Goal: Task Accomplishment & Management: Manage account settings

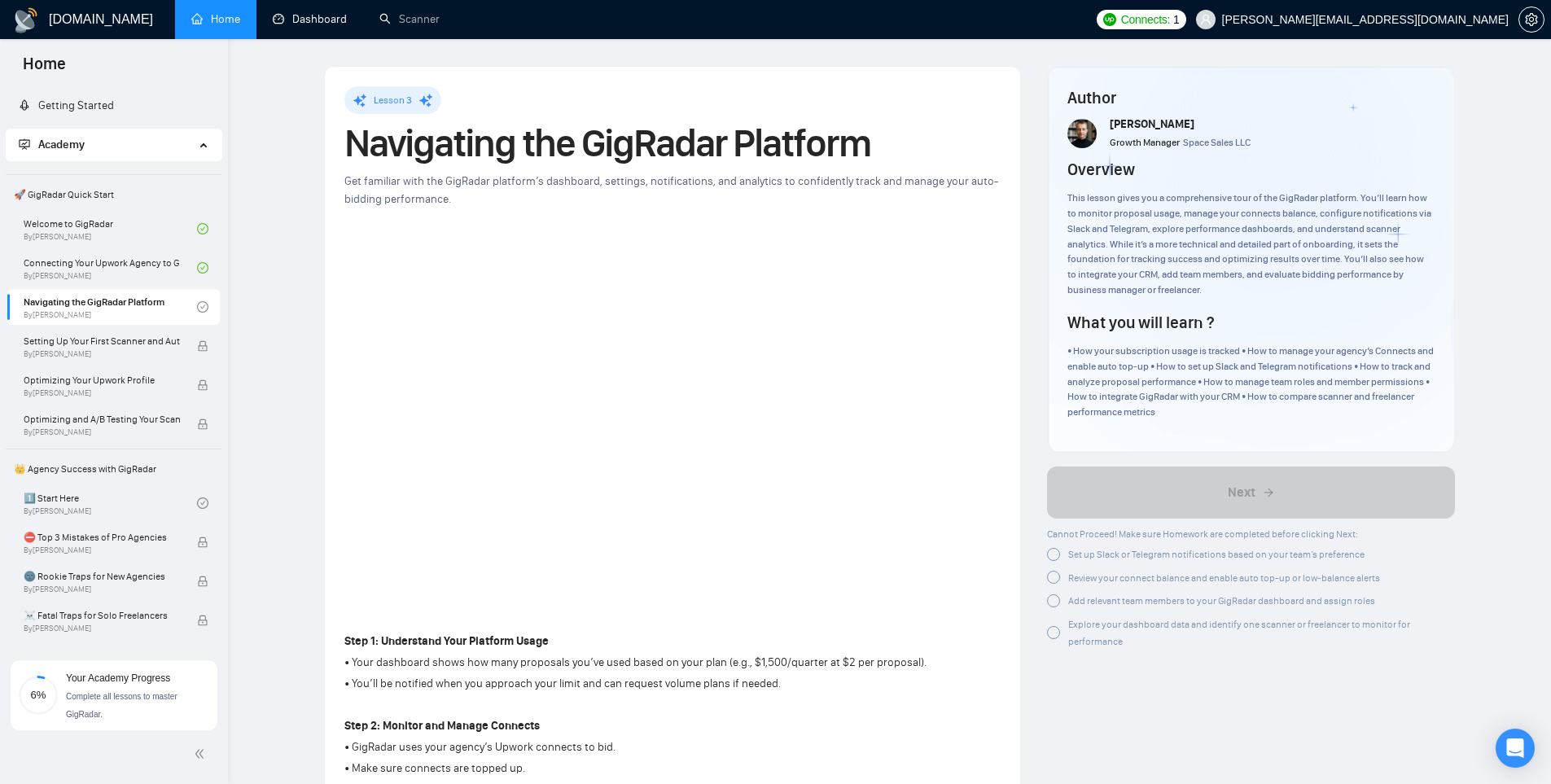
click at [62, 337] on span "Setting Up Your First Scanner and Auto-Bidder" at bounding box center [101, 340] width 156 height 16
click at [1058, 556] on div at bounding box center [1054, 554] width 13 height 13
click at [1054, 581] on div at bounding box center [1054, 577] width 13 height 13
click at [1056, 593] on div at bounding box center [1054, 596] width 13 height 13
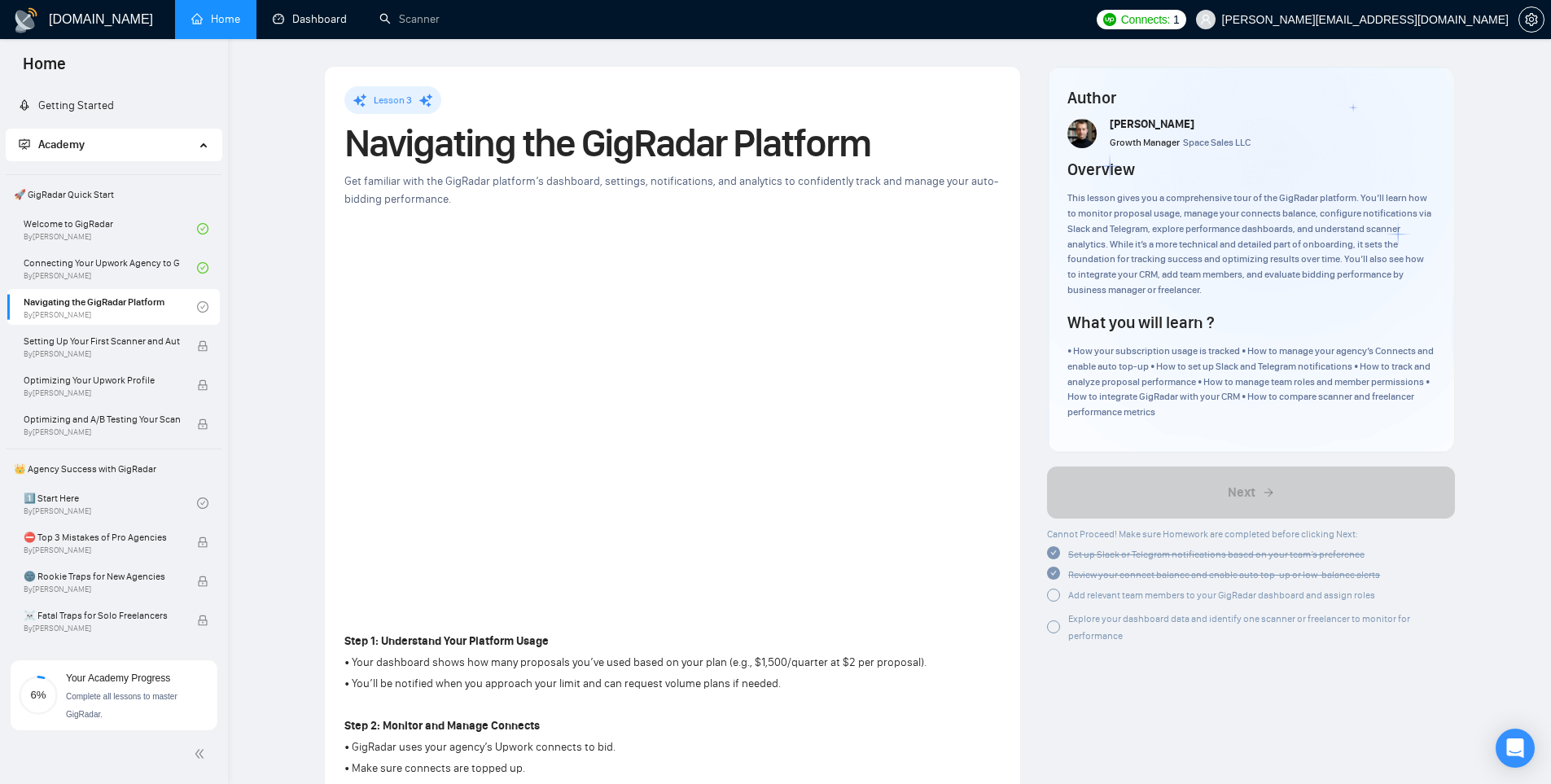
click at [1052, 627] on div at bounding box center [1054, 626] width 13 height 13
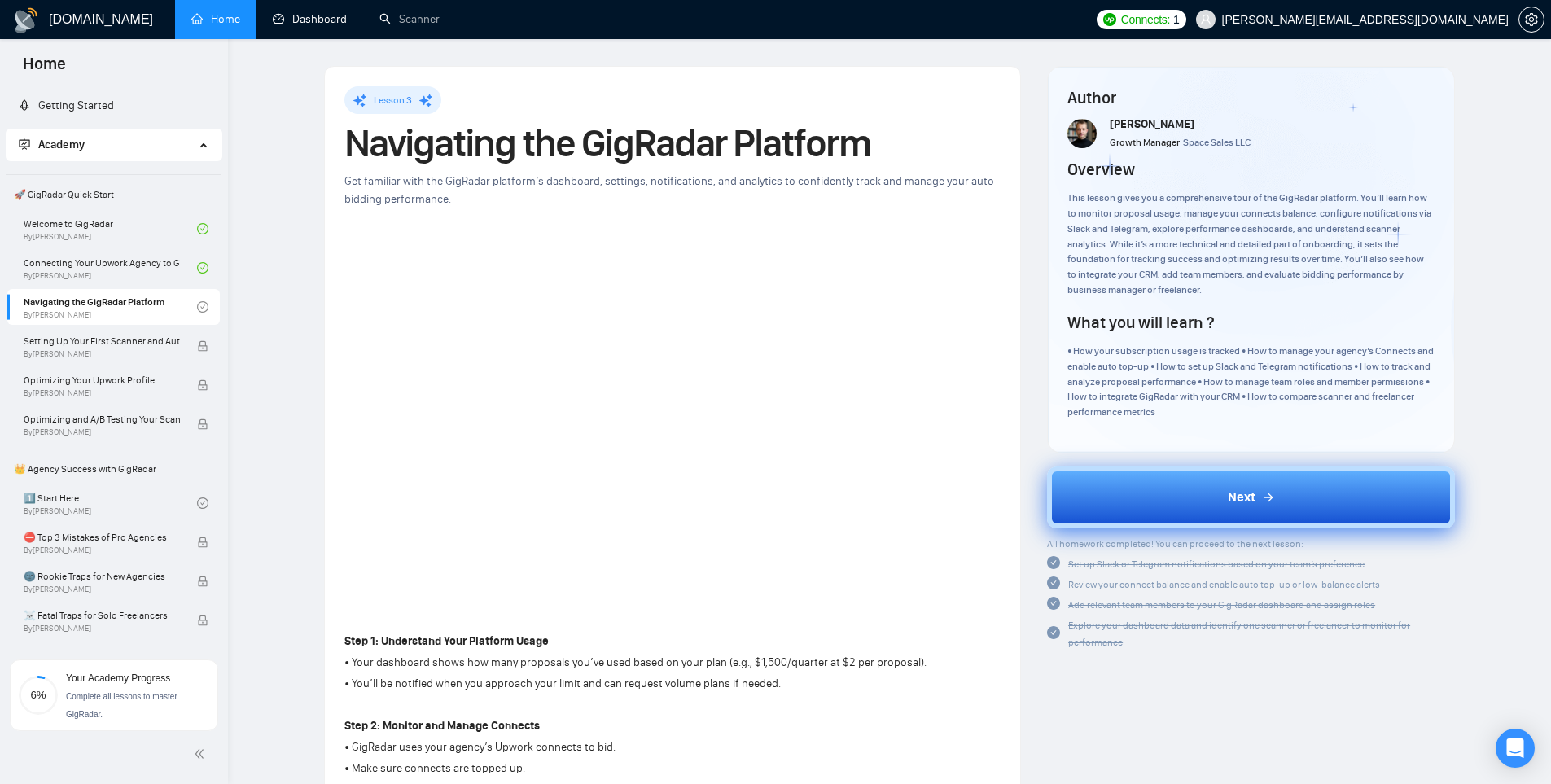
click at [1203, 502] on button "Next" at bounding box center [1251, 497] width 408 height 62
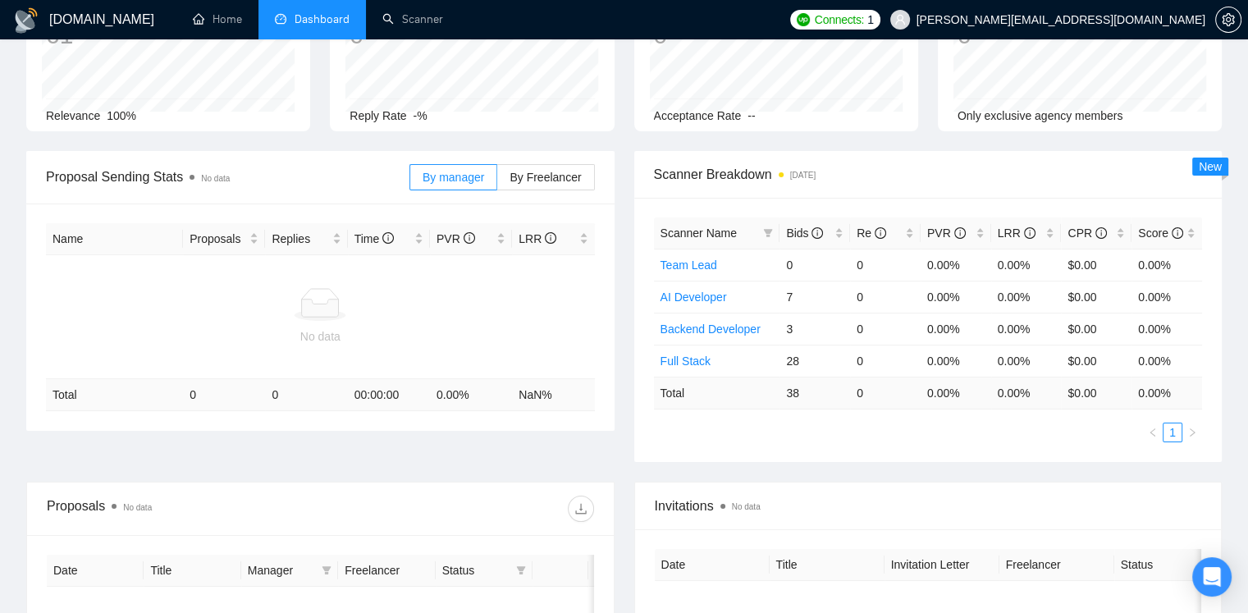
scroll to position [97, 0]
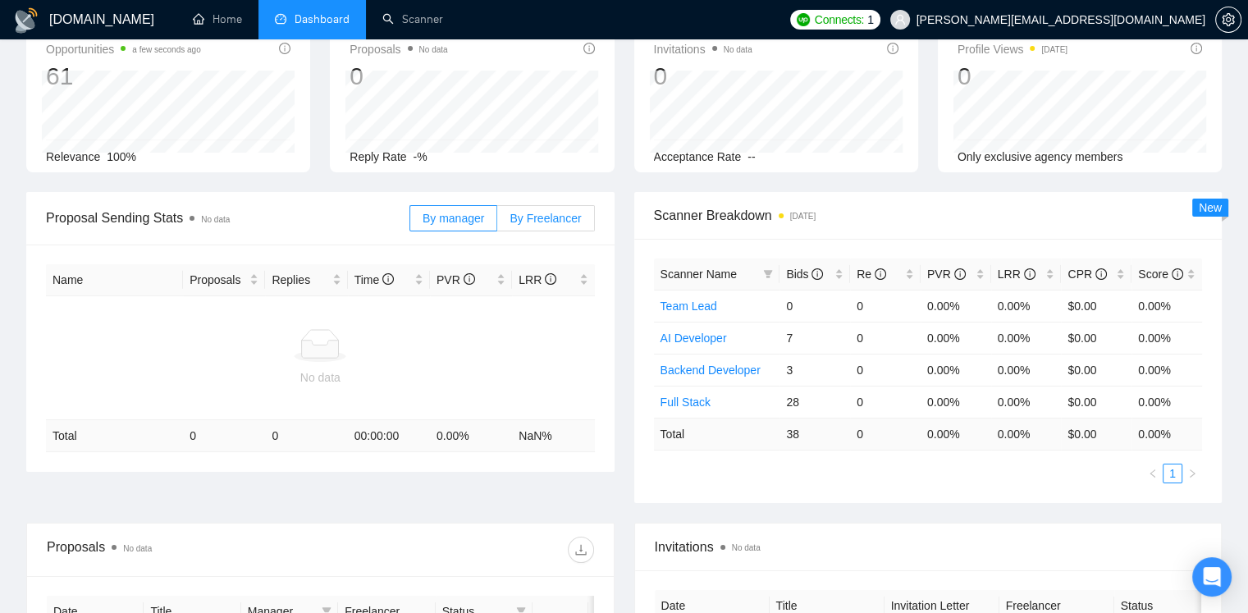
click at [541, 217] on span "By Freelancer" at bounding box center [544, 218] width 71 height 13
click at [497, 222] on input "By Freelancer" at bounding box center [497, 222] width 0 height 0
click at [463, 214] on span "By manager" at bounding box center [453, 218] width 62 height 13
click at [410, 222] on input "By manager" at bounding box center [410, 222] width 0 height 0
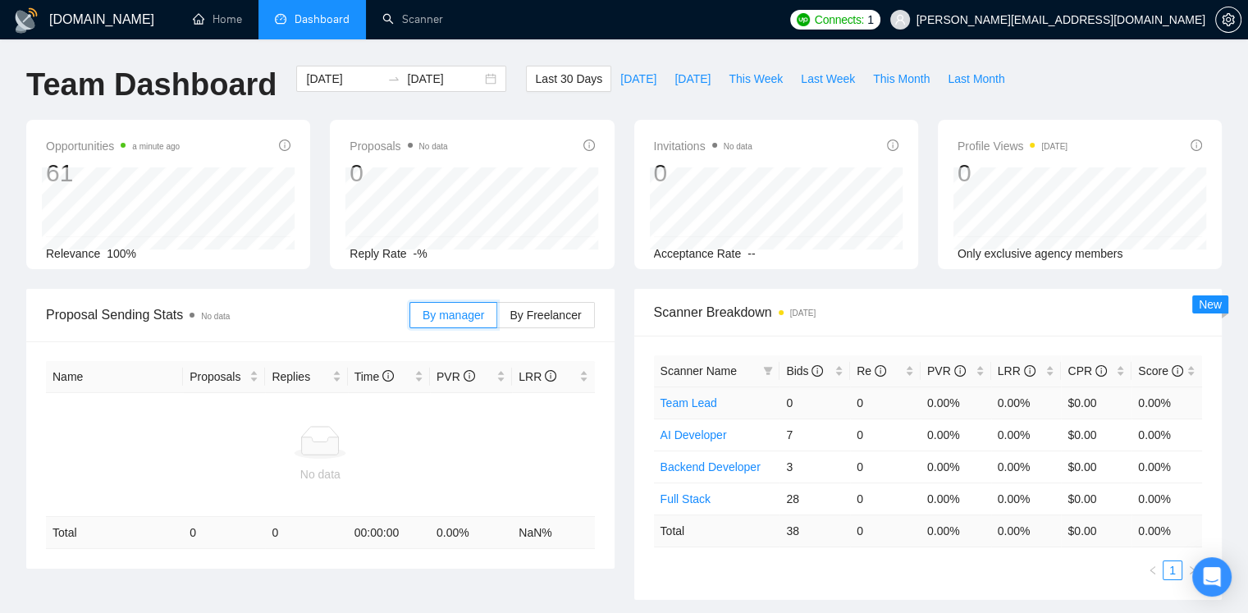
scroll to position [82, 0]
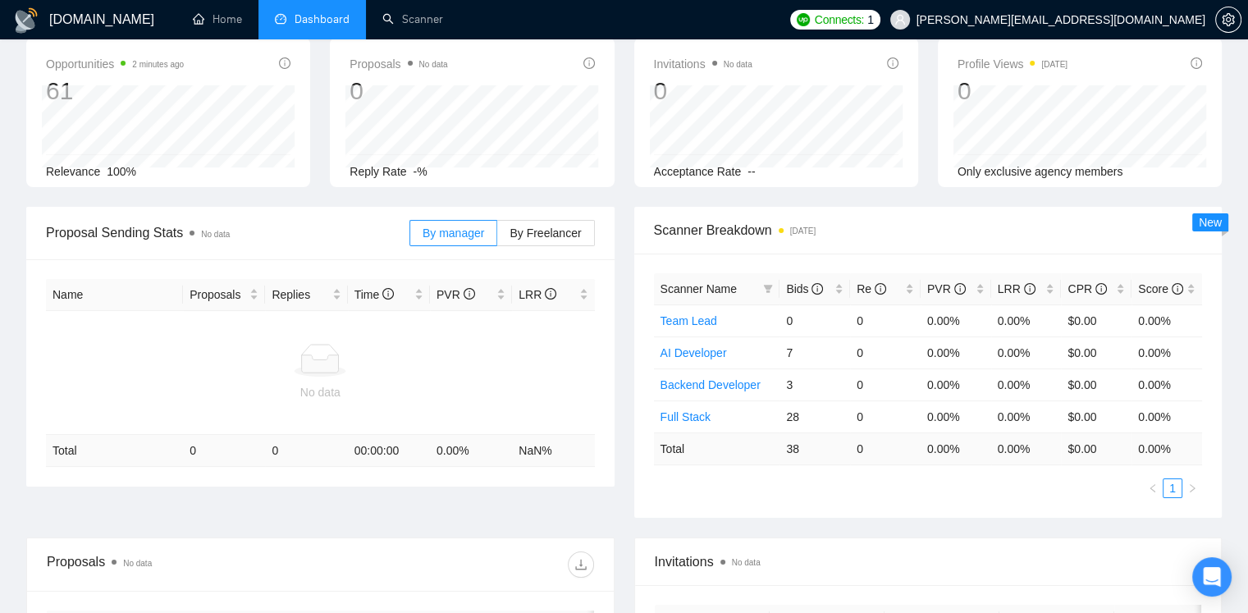
click at [984, 236] on span "Scanner Breakdown 6 months ago" at bounding box center [928, 230] width 549 height 21
click at [1192, 227] on div "New" at bounding box center [1210, 222] width 36 height 18
click at [1205, 221] on span "New" at bounding box center [1209, 222] width 23 height 13
click at [1044, 224] on span "Scanner Breakdown 6 months ago" at bounding box center [928, 230] width 549 height 21
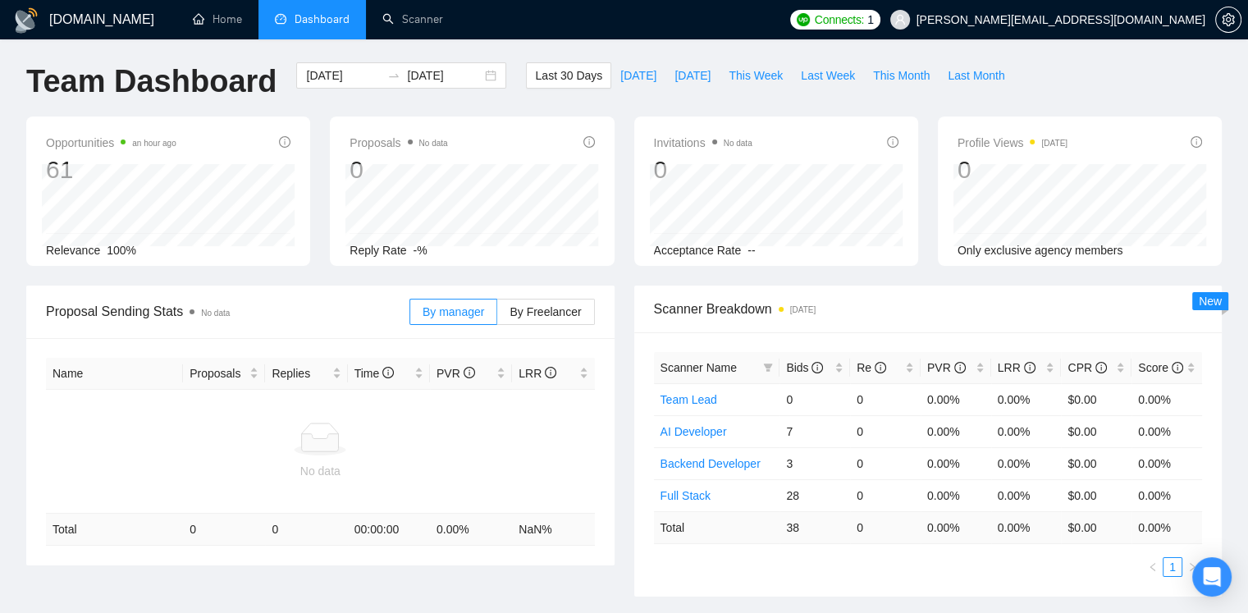
scroll to position [0, 0]
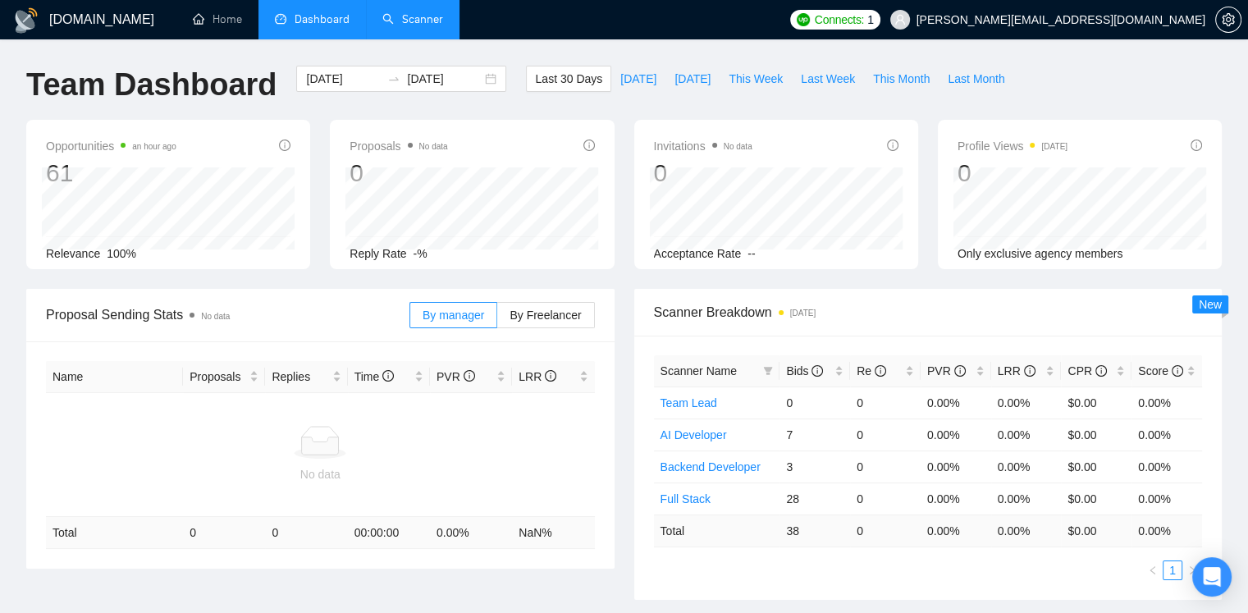
click at [417, 25] on link "Scanner" at bounding box center [412, 19] width 61 height 14
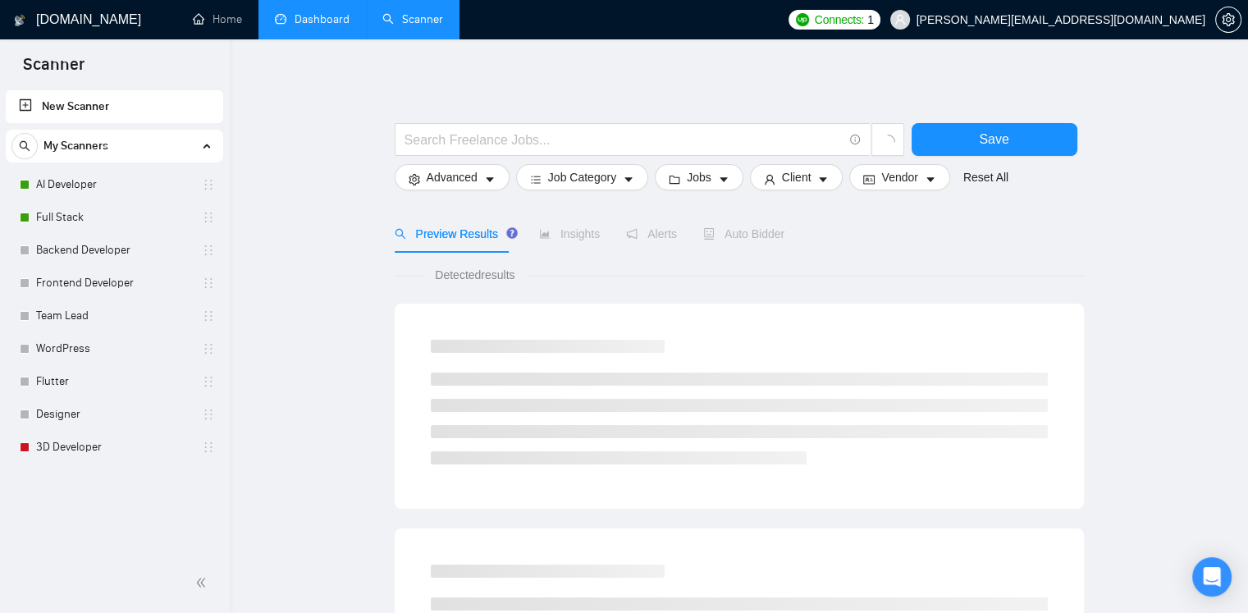
click at [316, 26] on link "Dashboard" at bounding box center [312, 19] width 75 height 14
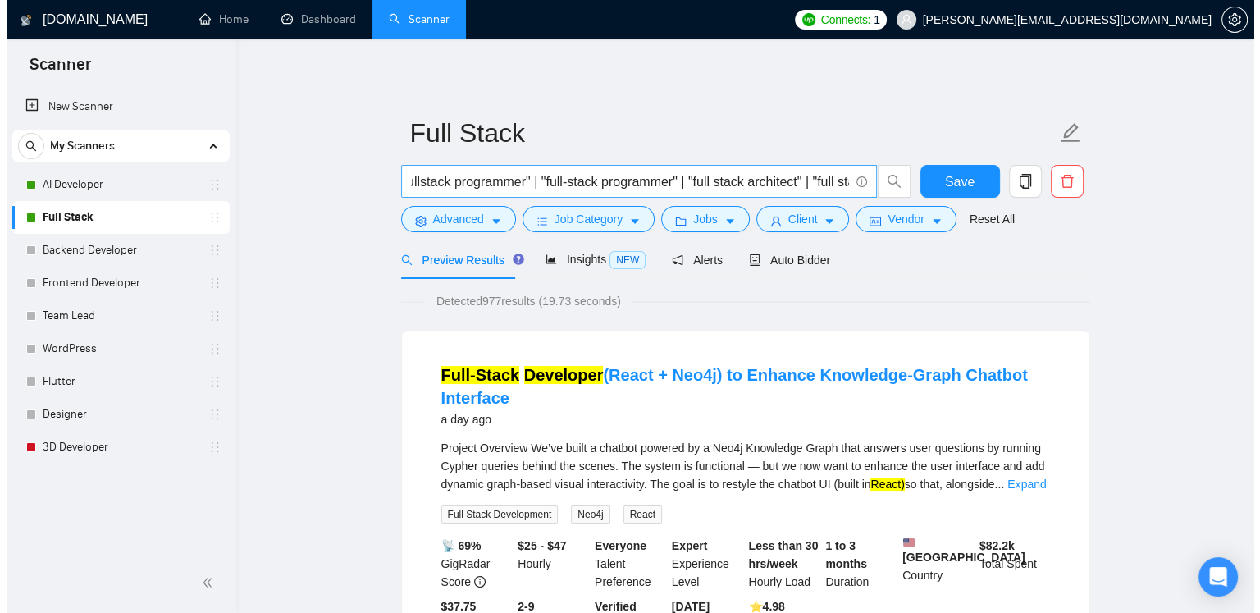
scroll to position [0, 2064]
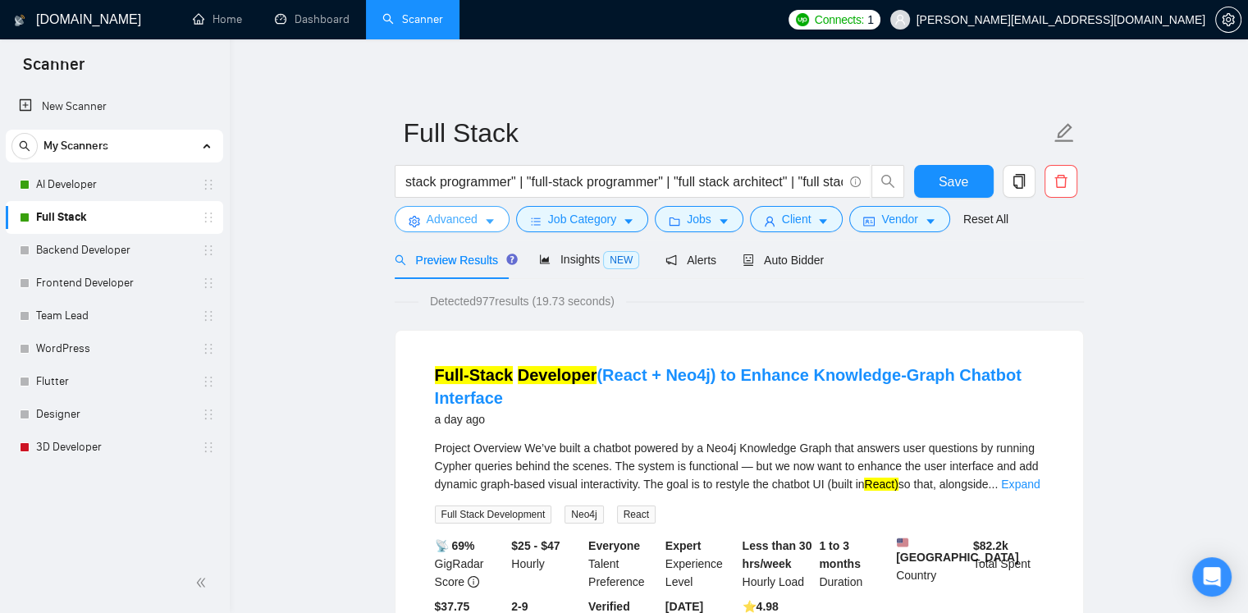
click at [490, 219] on icon "caret-down" at bounding box center [489, 221] width 11 height 11
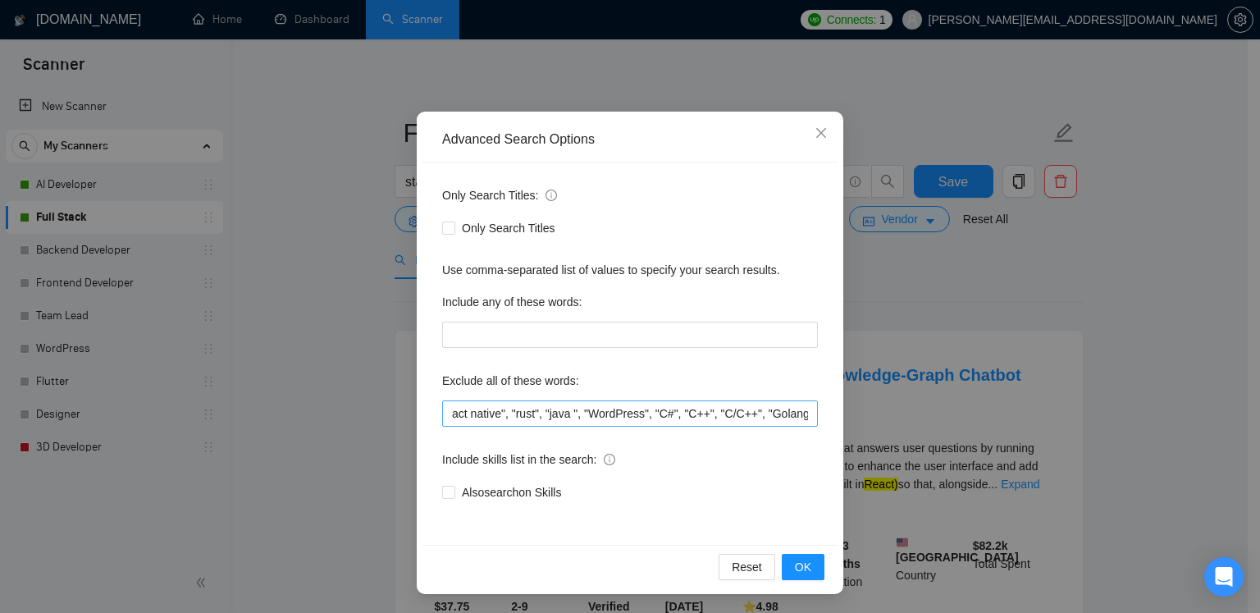
scroll to position [0, 0]
click at [816, 133] on icon "close" at bounding box center [821, 133] width 10 height 10
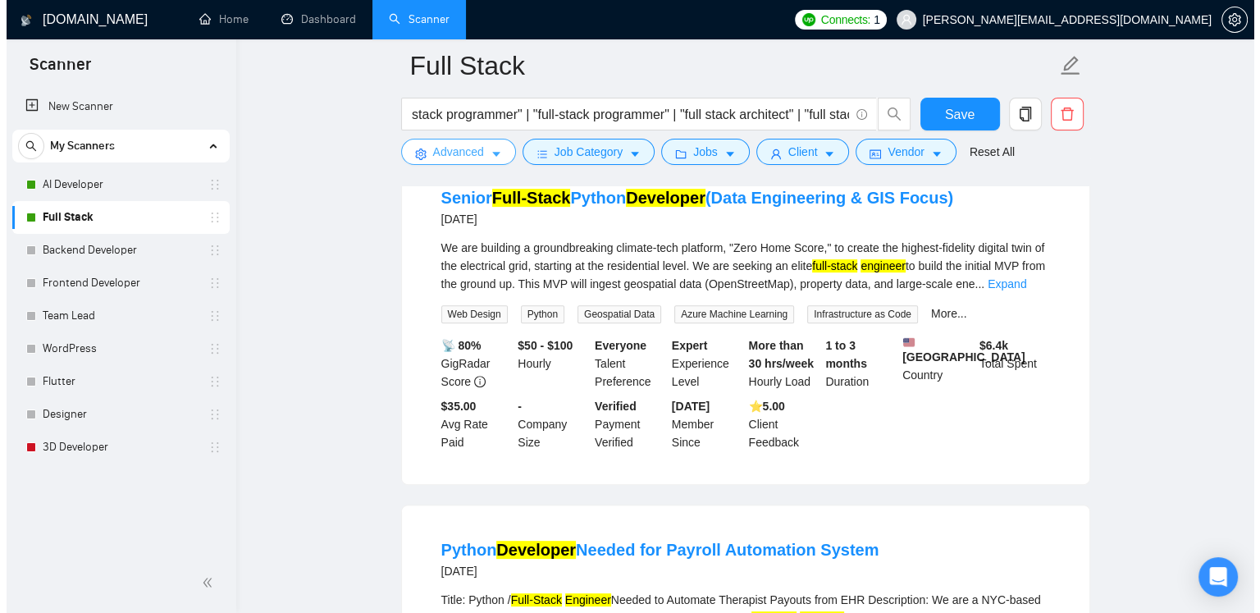
scroll to position [574, 0]
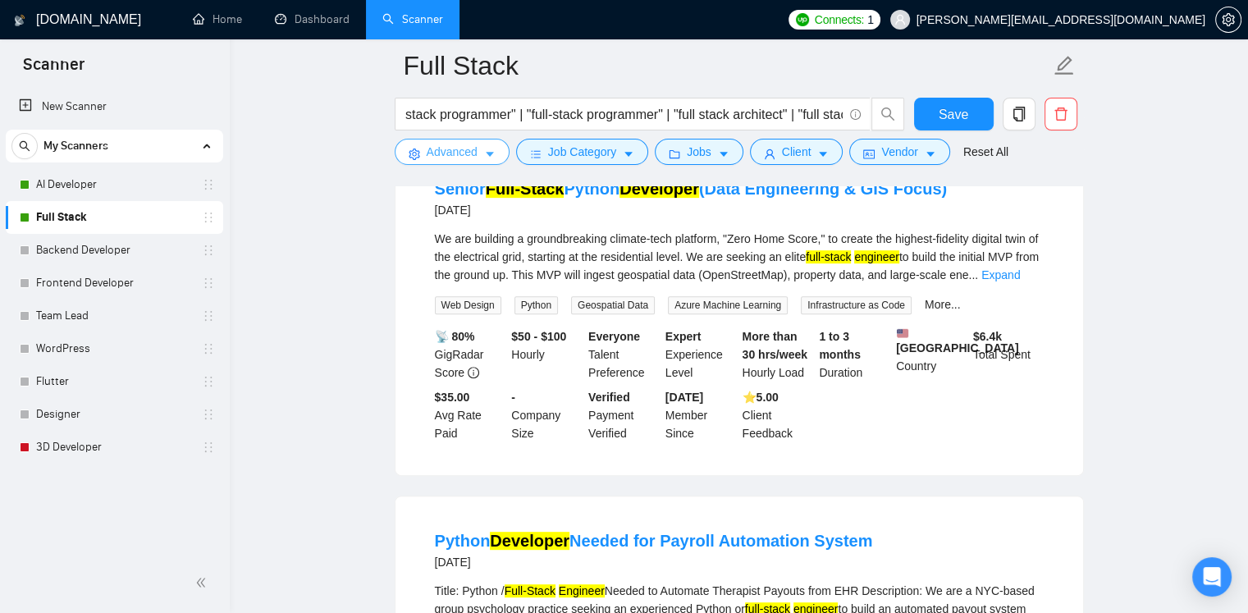
click at [470, 155] on span "Advanced" at bounding box center [452, 152] width 51 height 18
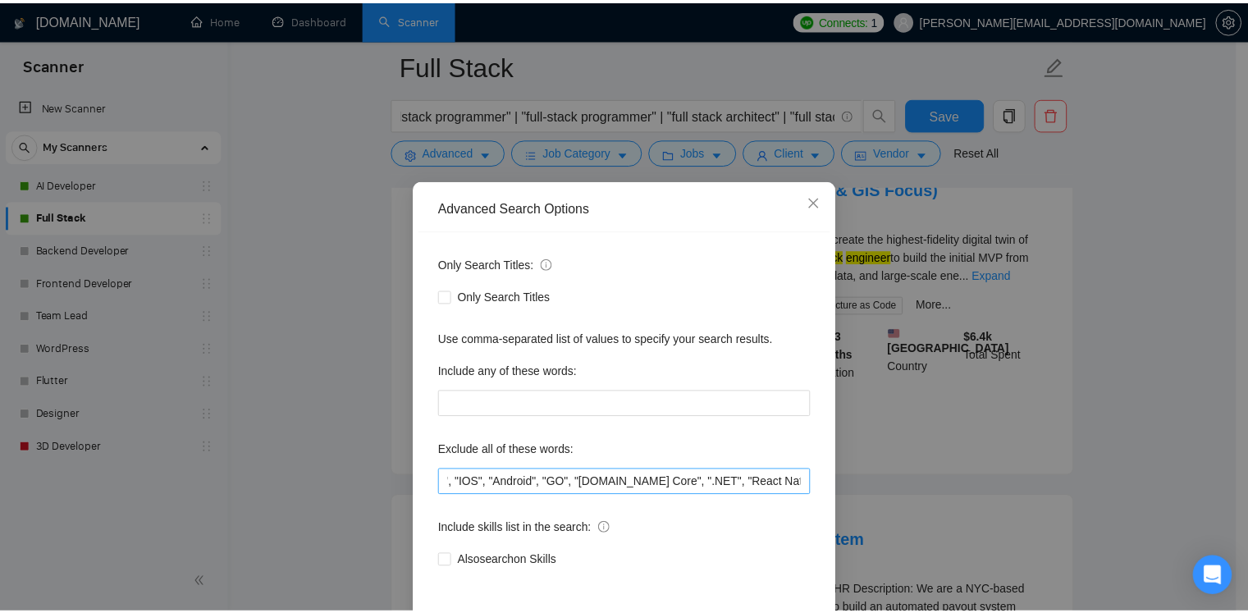
scroll to position [0, 803]
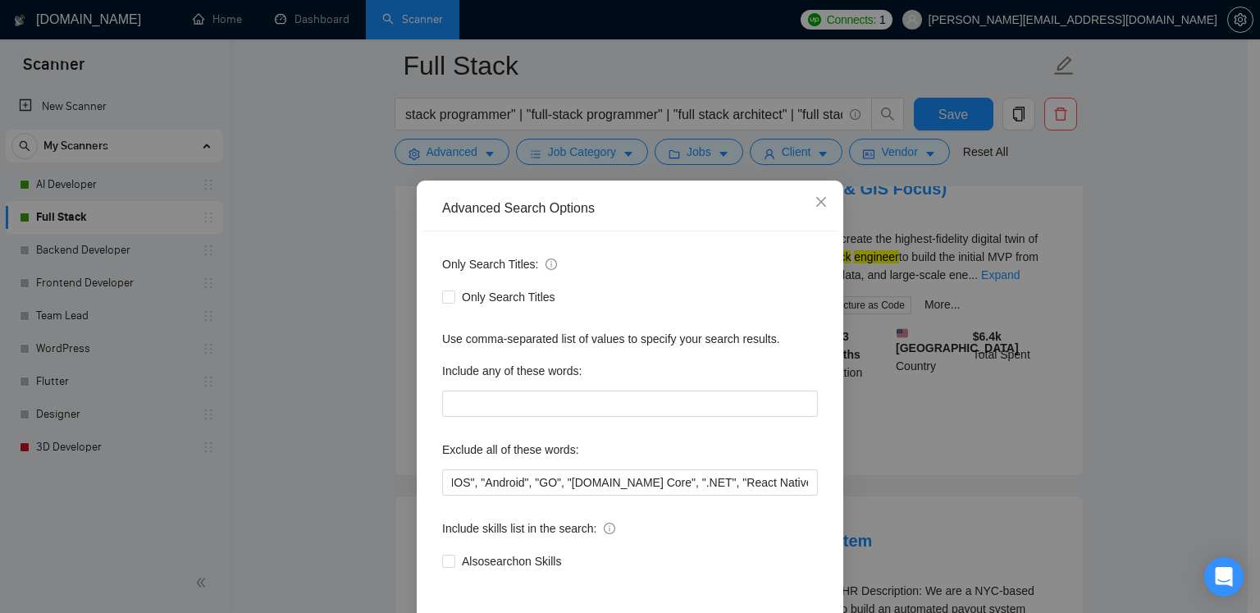
click at [1135, 414] on div "Advanced Search Options Only Search Titles: Only Search Titles Use comma-separa…" at bounding box center [630, 306] width 1260 height 613
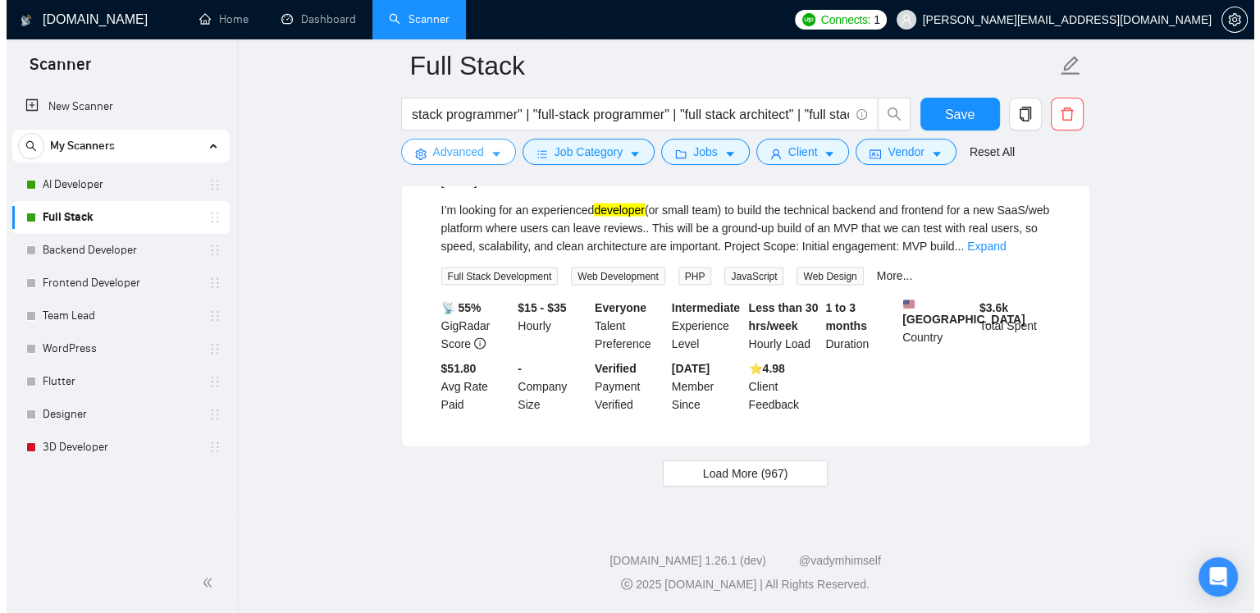
scroll to position [3583, 0]
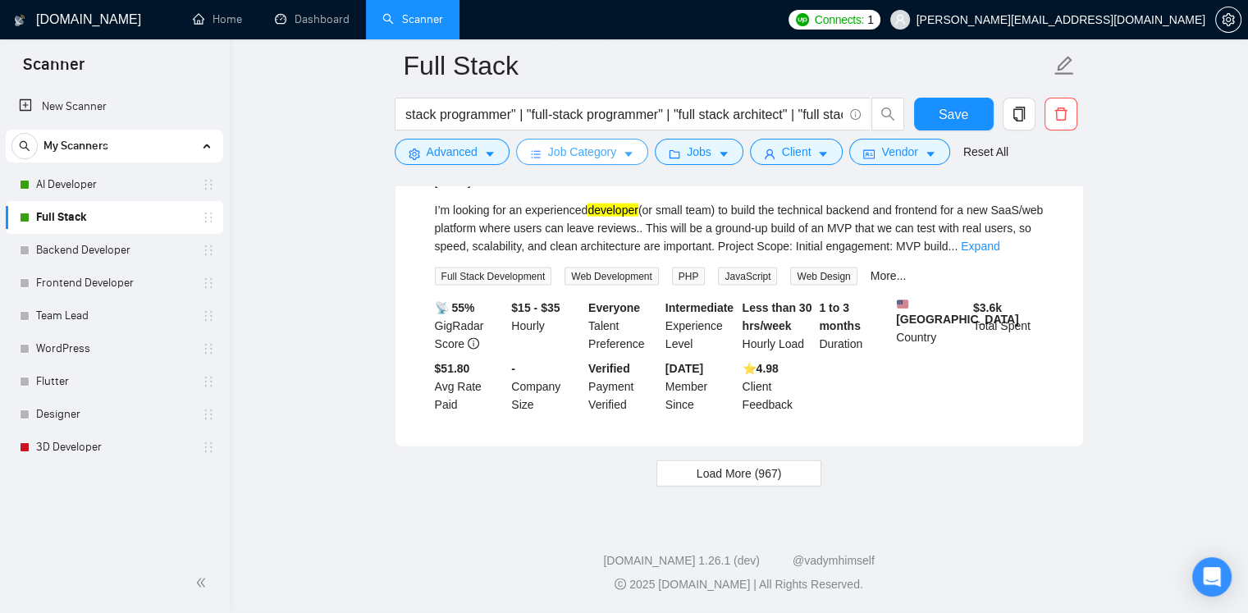
click at [624, 154] on icon "caret-down" at bounding box center [628, 155] width 8 height 5
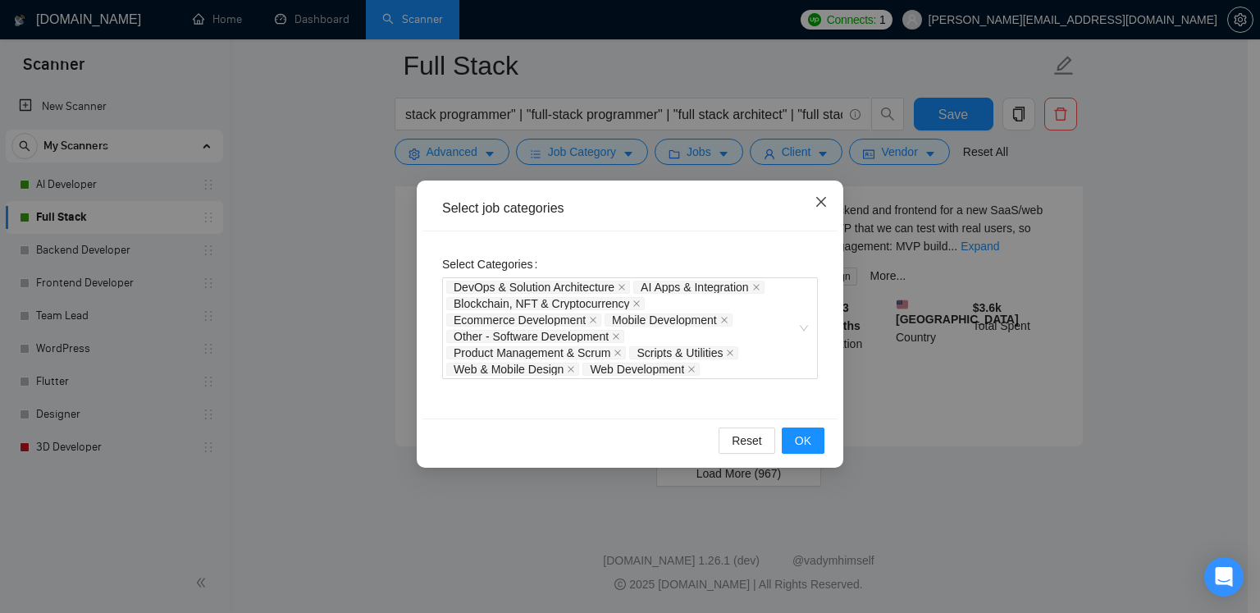
click at [823, 206] on icon "close" at bounding box center [820, 201] width 13 height 13
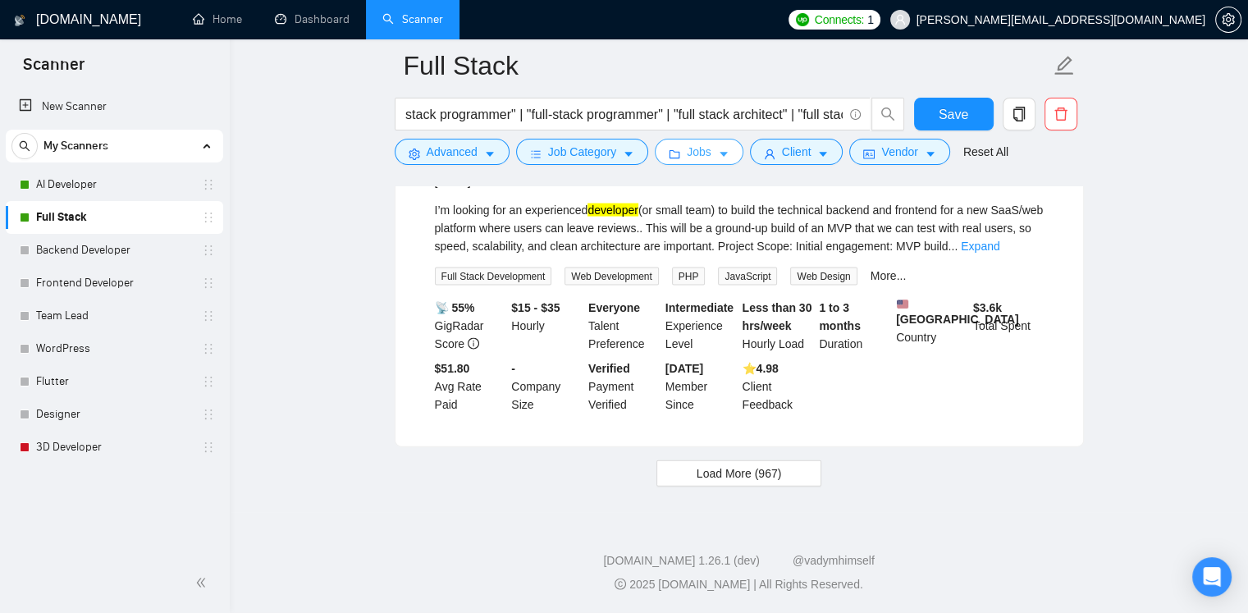
click at [706, 149] on button "Jobs" at bounding box center [699, 152] width 89 height 26
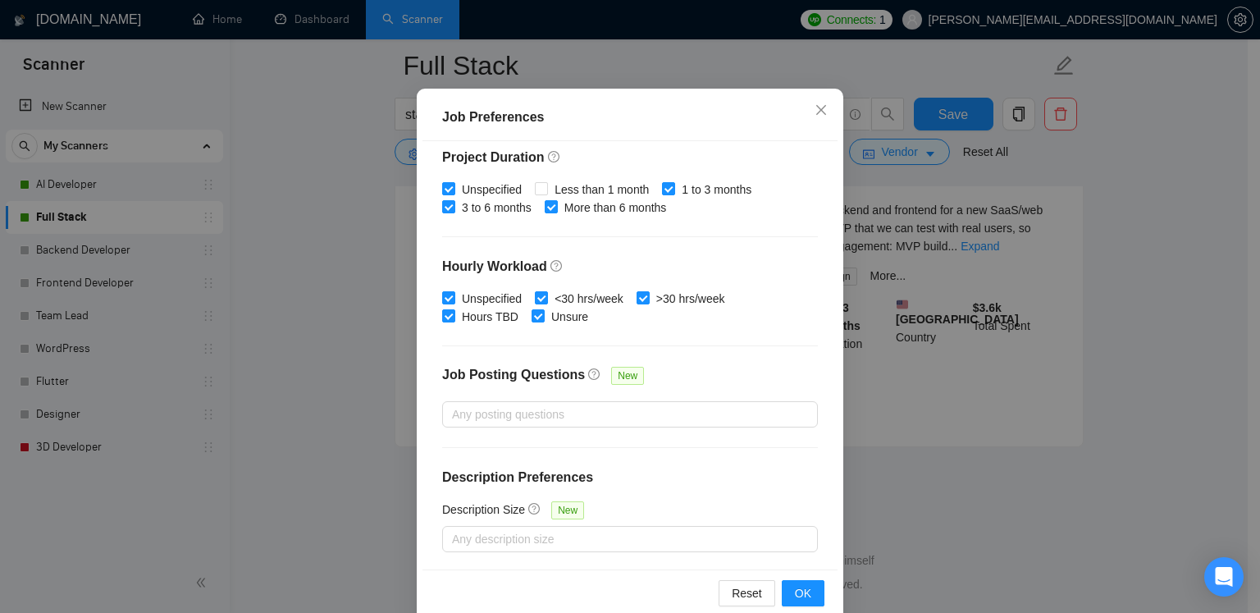
scroll to position [111, 0]
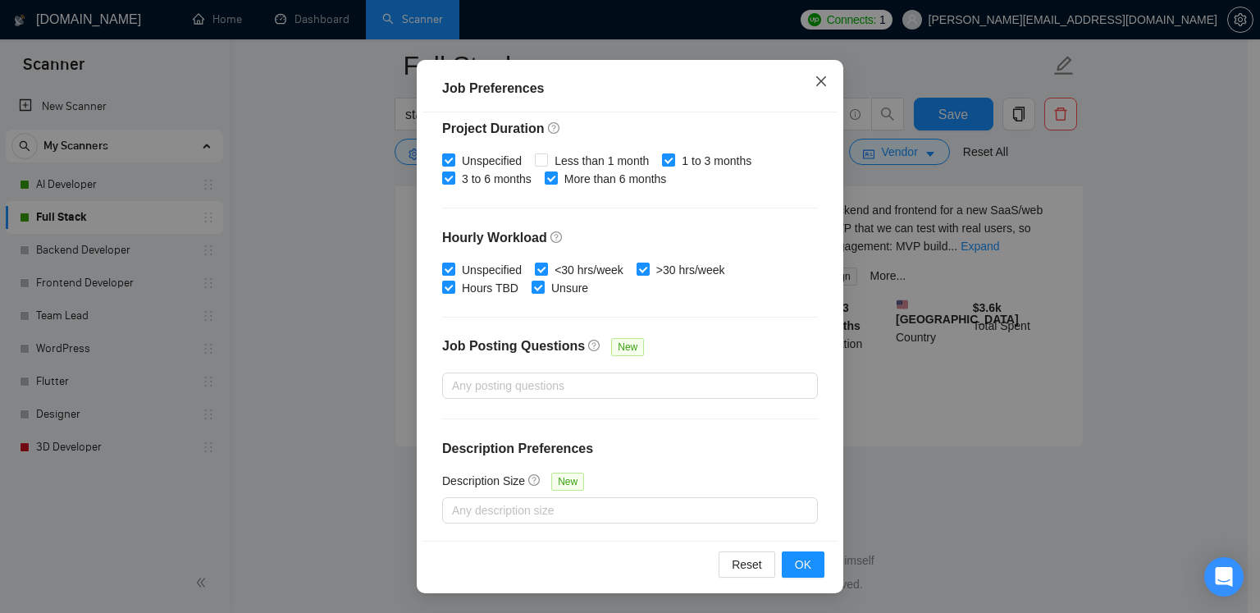
click at [816, 83] on icon "close" at bounding box center [821, 80] width 10 height 10
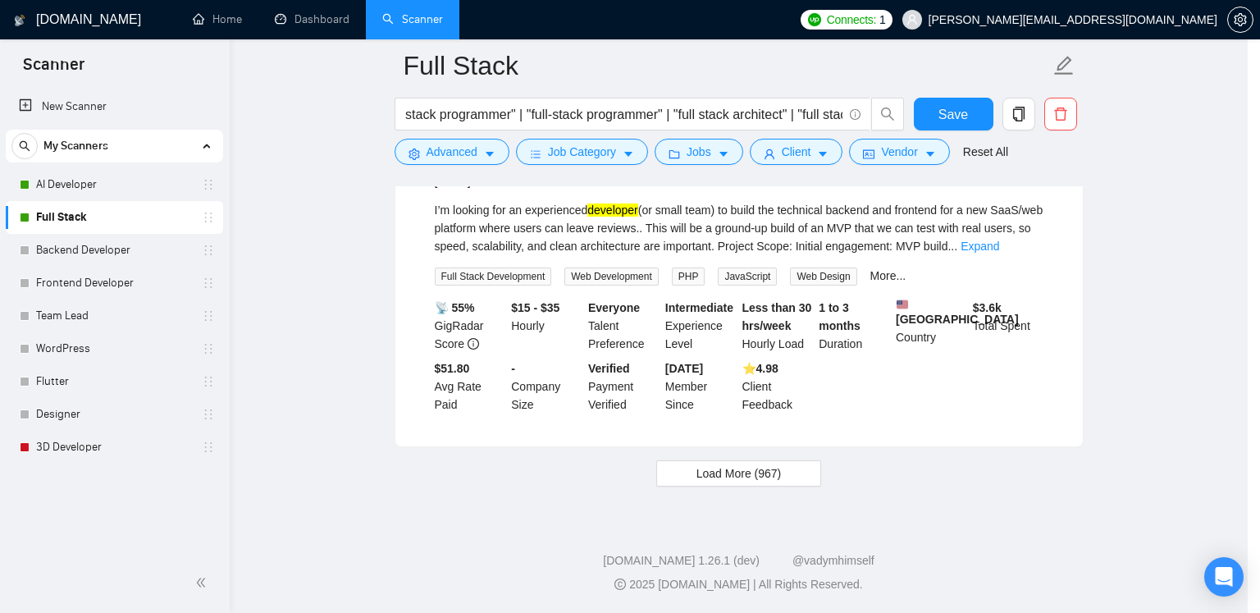
scroll to position [39, 0]
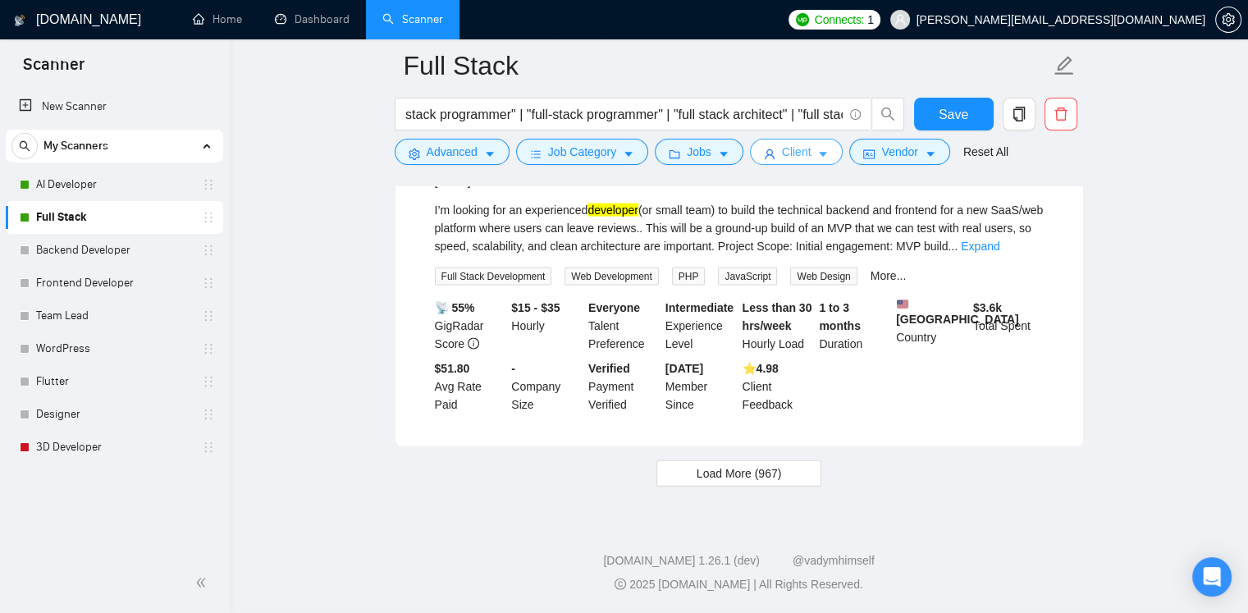
click at [819, 156] on icon "caret-down" at bounding box center [823, 155] width 8 height 5
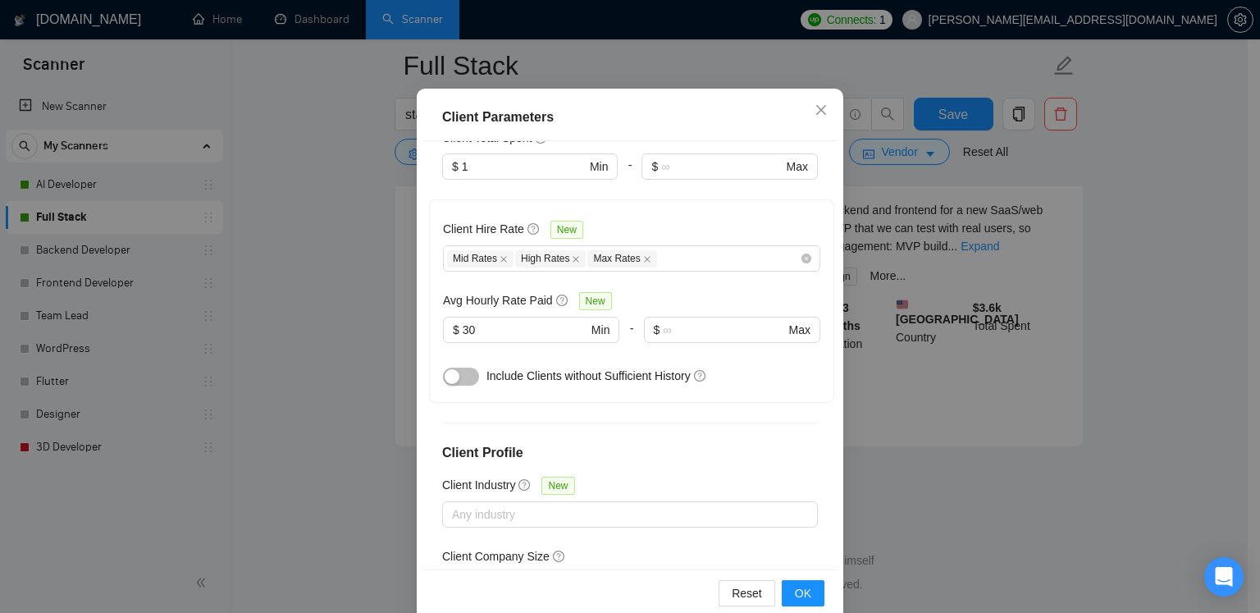
scroll to position [111, 0]
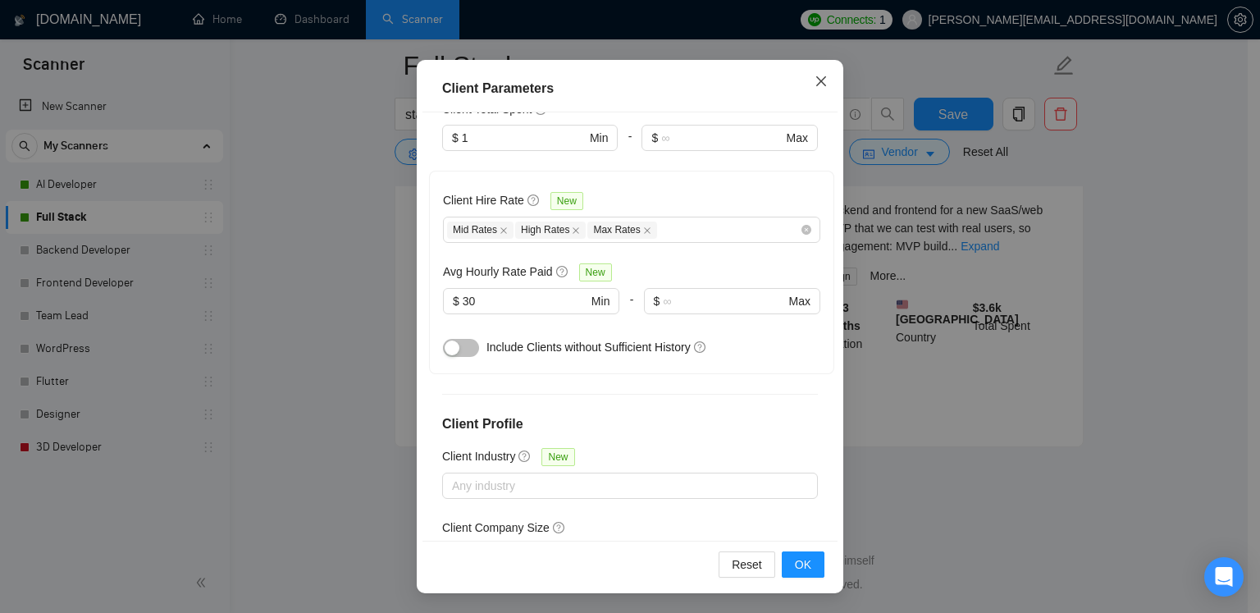
click at [820, 80] on icon "close" at bounding box center [820, 81] width 13 height 13
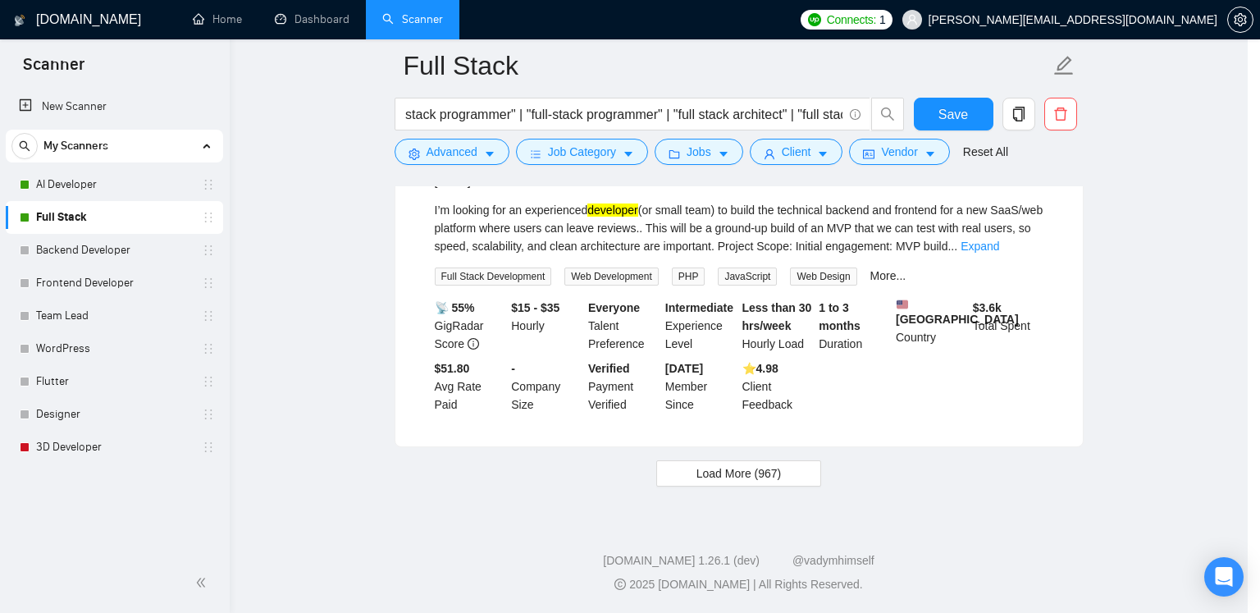
scroll to position [39, 0]
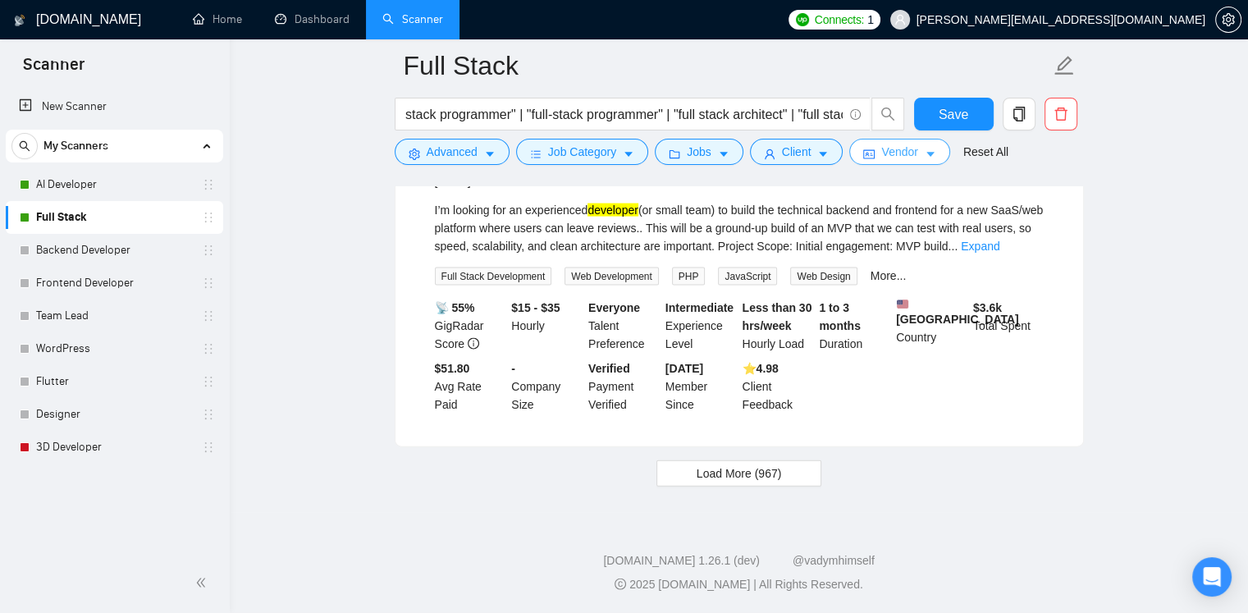
click at [932, 153] on button "Vendor" at bounding box center [899, 152] width 100 height 26
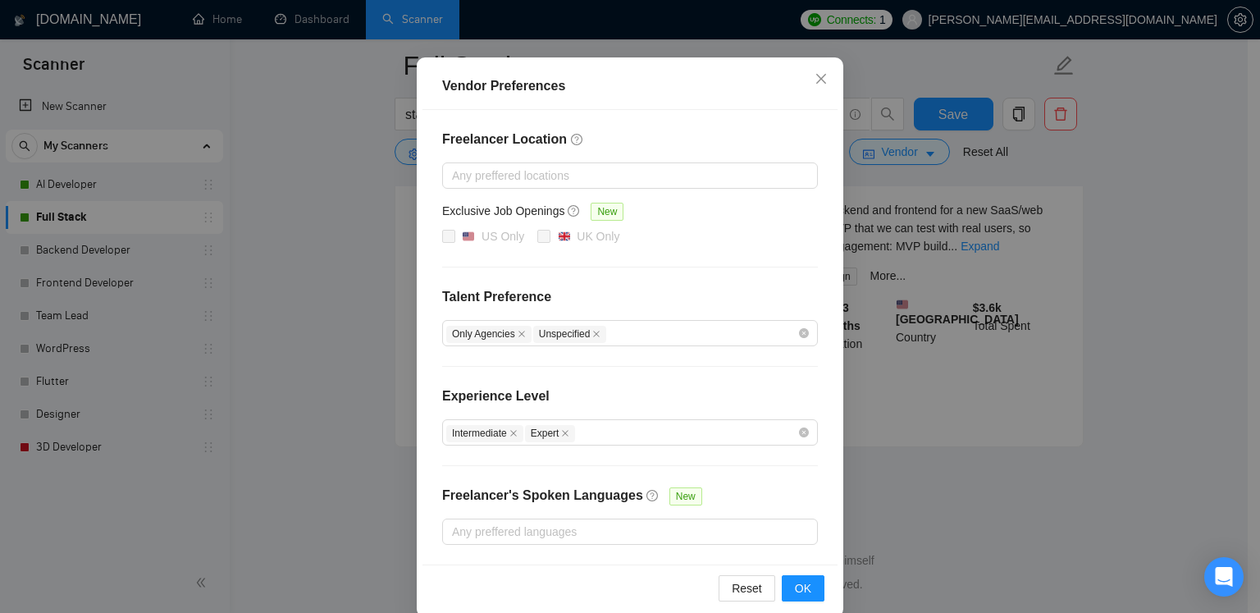
scroll to position [144, 0]
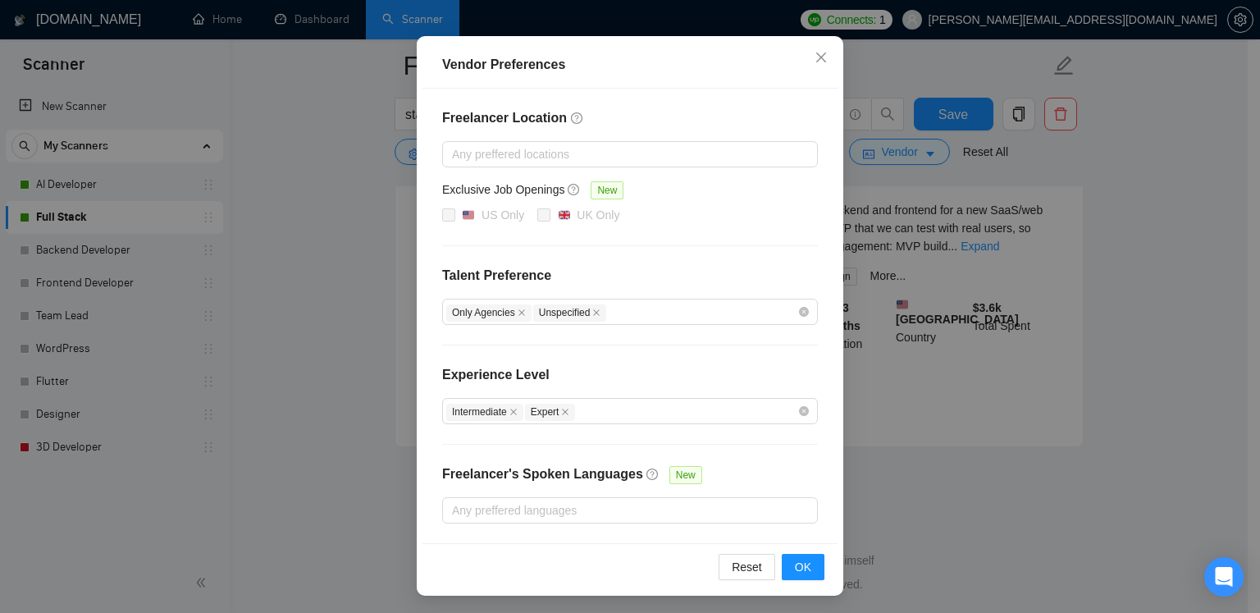
click at [1027, 475] on div "Vendor Preferences Freelancer Location Any preffered locations Exclusive Job Op…" at bounding box center [630, 306] width 1260 height 613
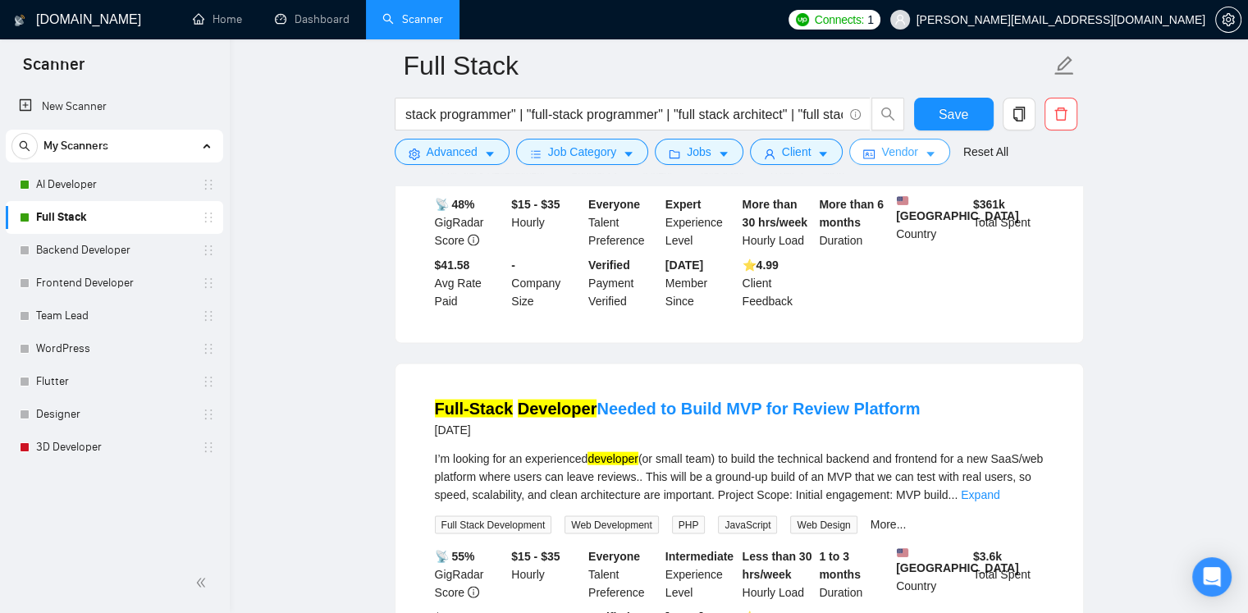
scroll to position [3583, 0]
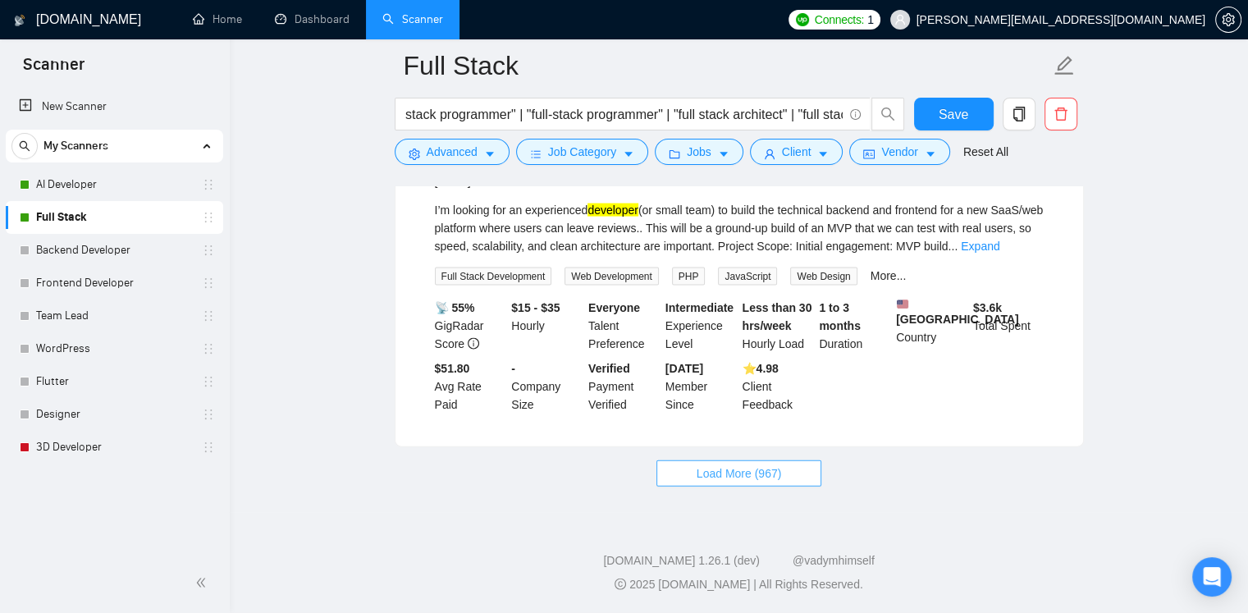
click at [728, 479] on span "Load More (967)" at bounding box center [738, 473] width 85 height 18
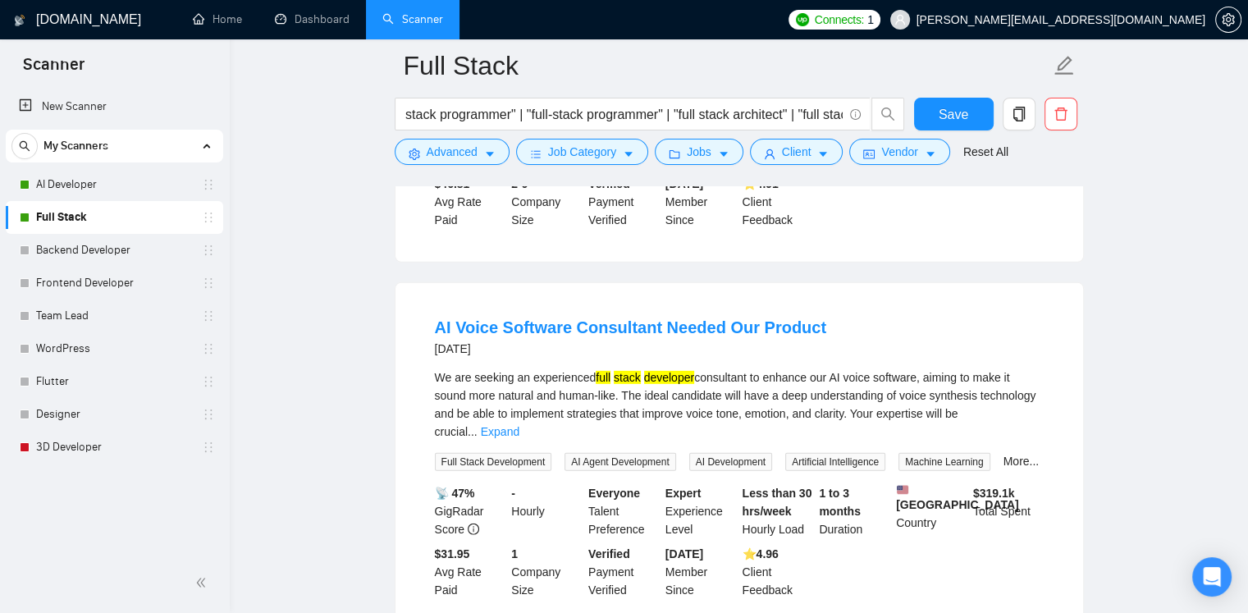
scroll to position [4814, 0]
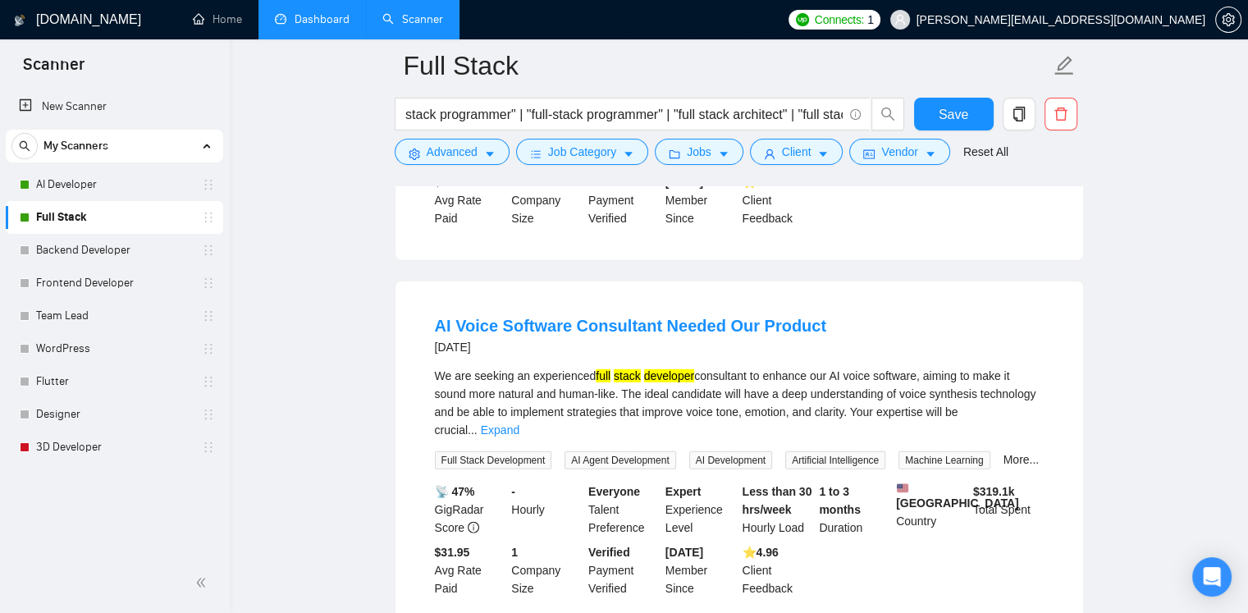
click at [331, 26] on link "Dashboard" at bounding box center [312, 19] width 75 height 14
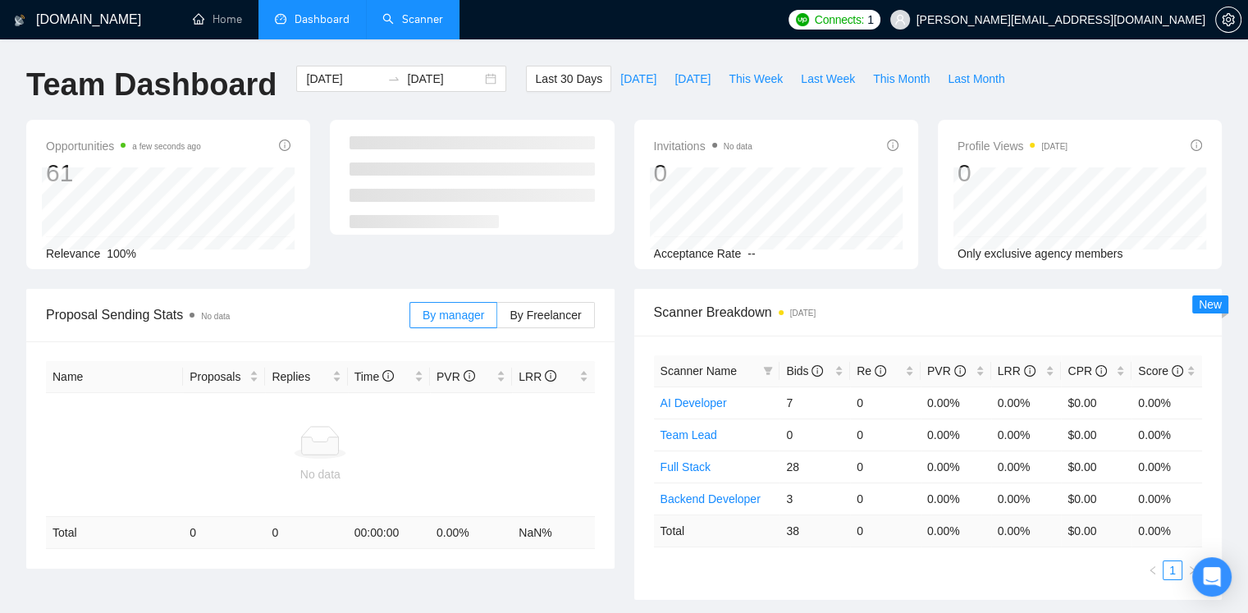
click at [420, 26] on link "Scanner" at bounding box center [412, 19] width 61 height 14
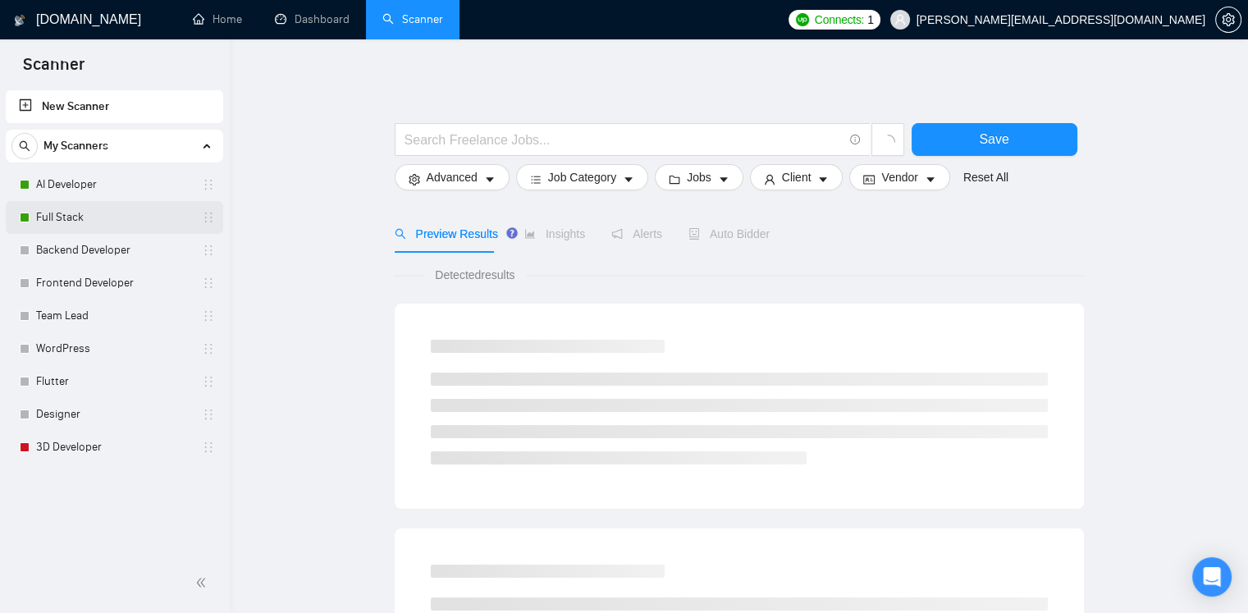
click at [85, 208] on link "Full Stack" at bounding box center [114, 217] width 156 height 33
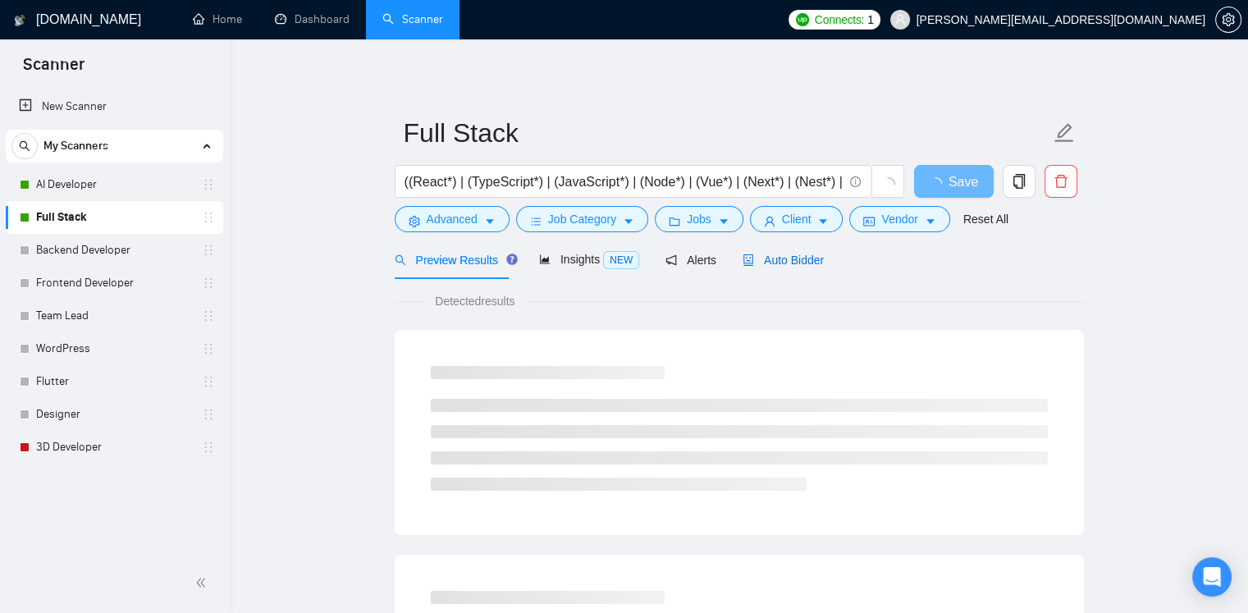
click at [754, 263] on span "Auto Bidder" at bounding box center [782, 259] width 81 height 13
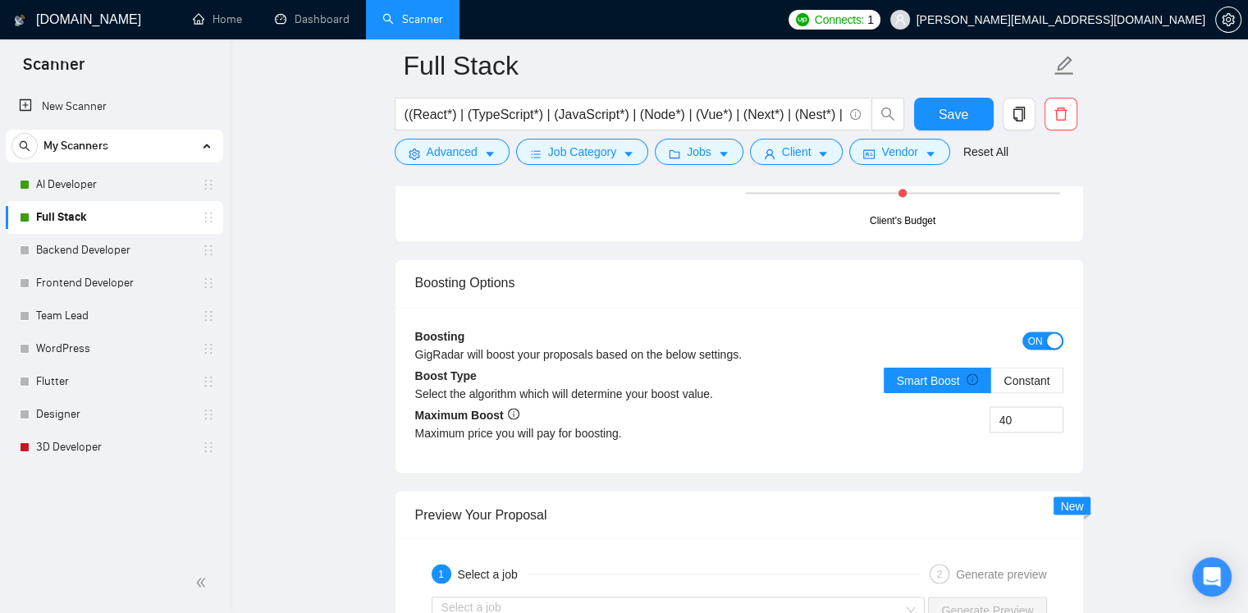
scroll to position [2871, 0]
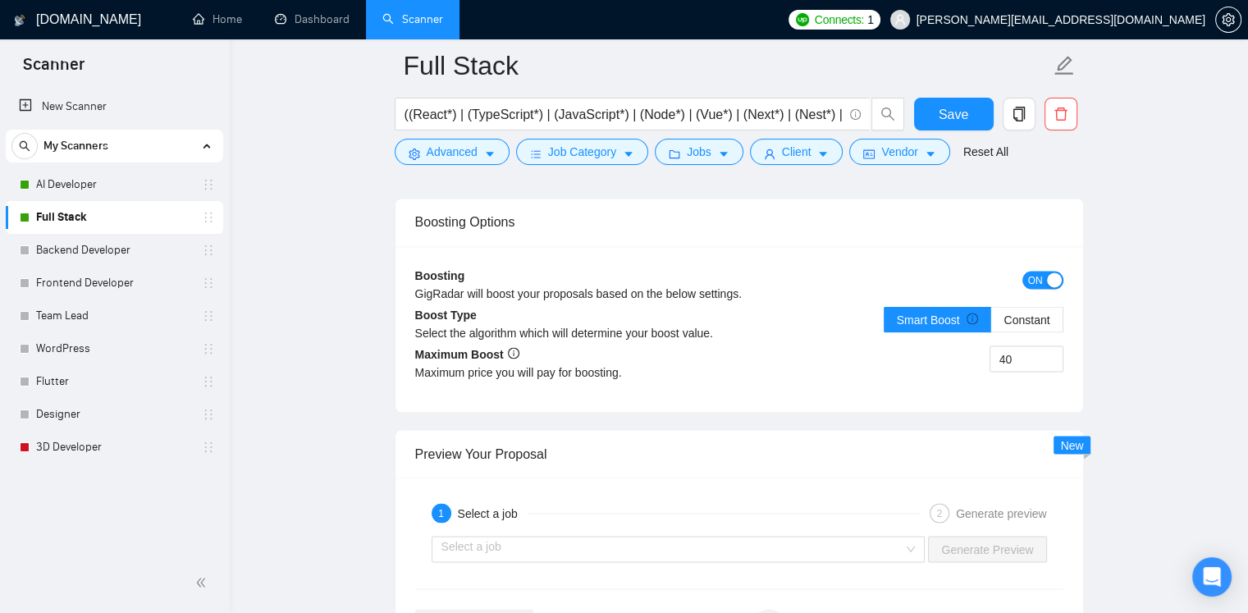
click at [217, 216] on div "Full Stack" at bounding box center [114, 217] width 217 height 33
click at [97, 189] on link "AI Developer" at bounding box center [114, 184] width 156 height 33
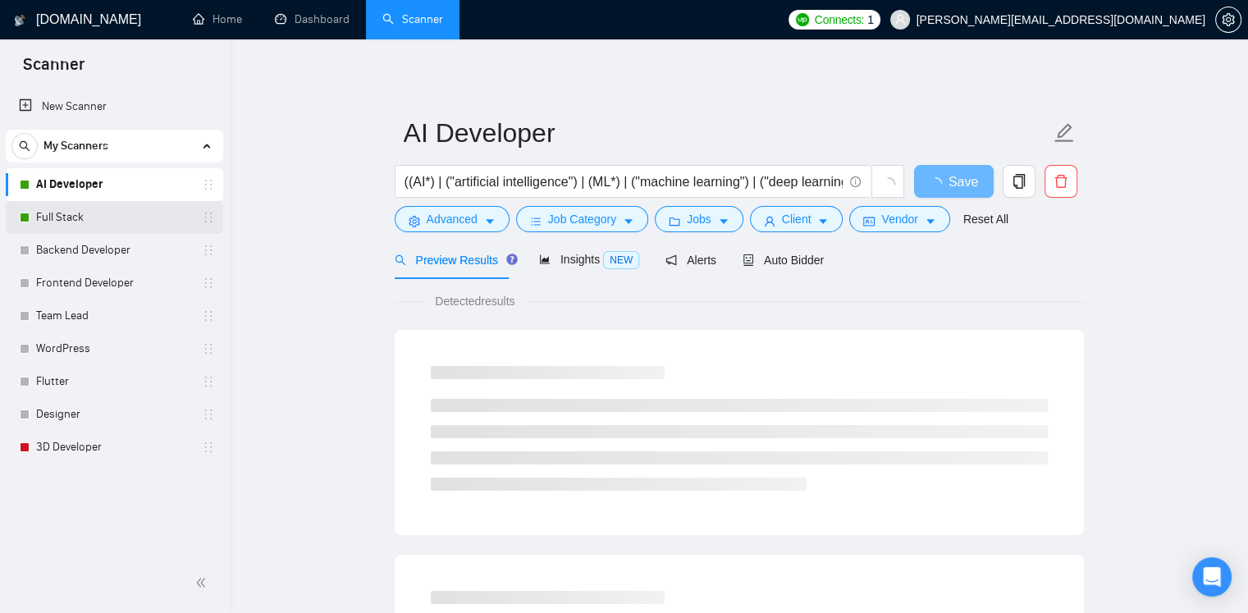
click at [91, 220] on link "Full Stack" at bounding box center [114, 217] width 156 height 33
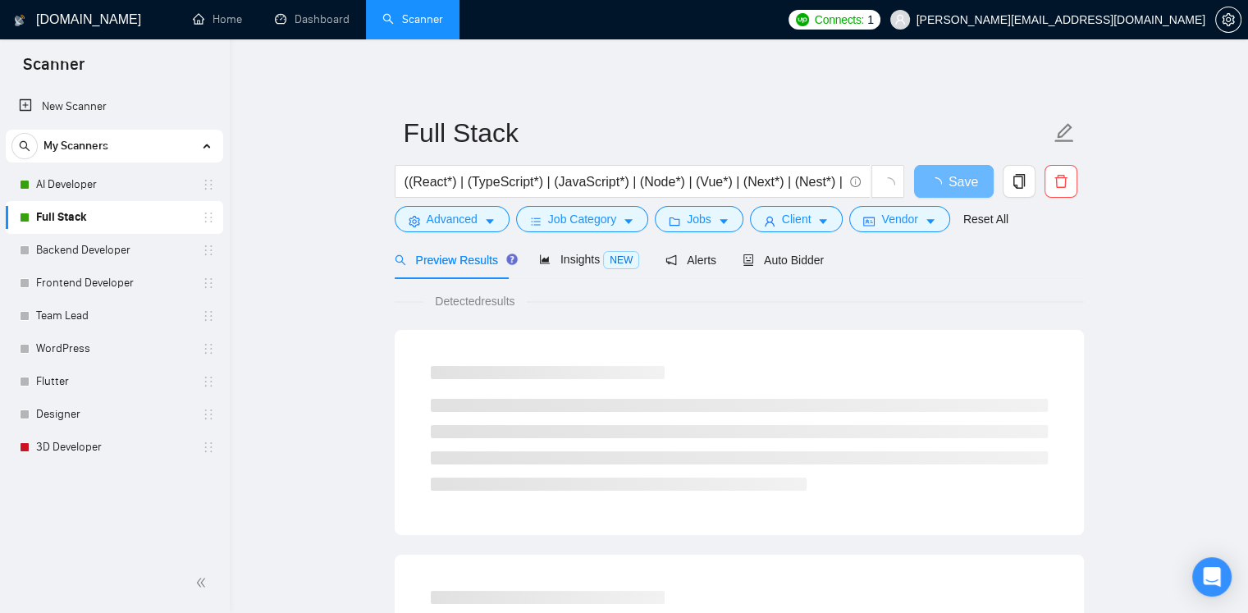
drag, startPoint x: 91, startPoint y: 220, endPoint x: 272, endPoint y: 163, distance: 189.9
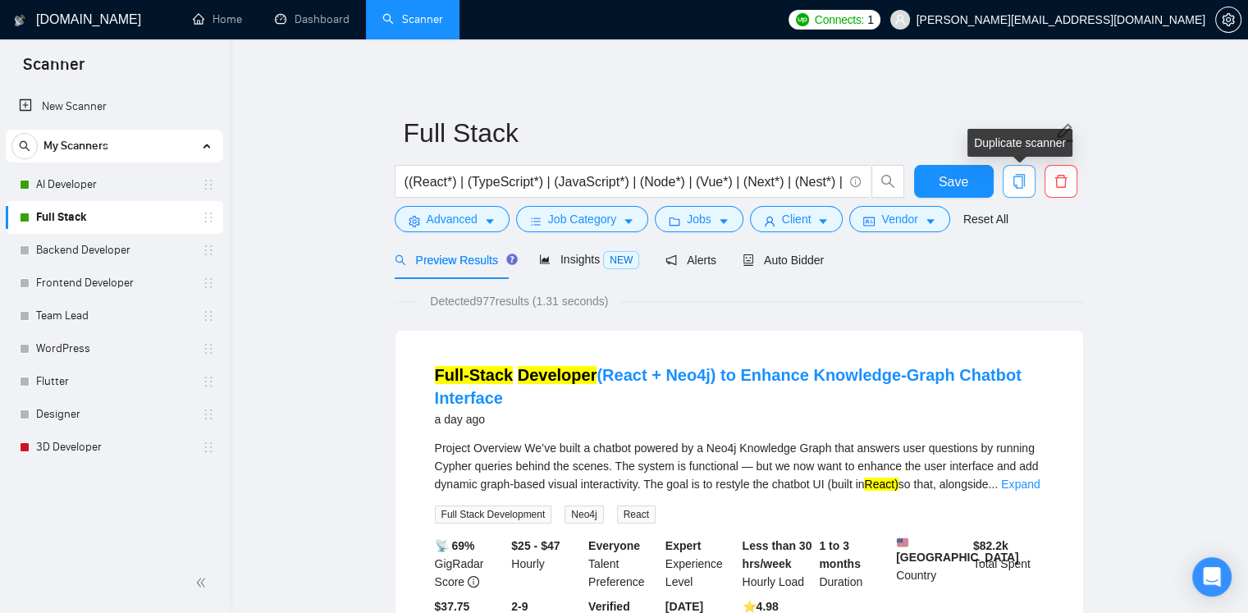
click at [1011, 181] on icon "copy" at bounding box center [1018, 181] width 15 height 15
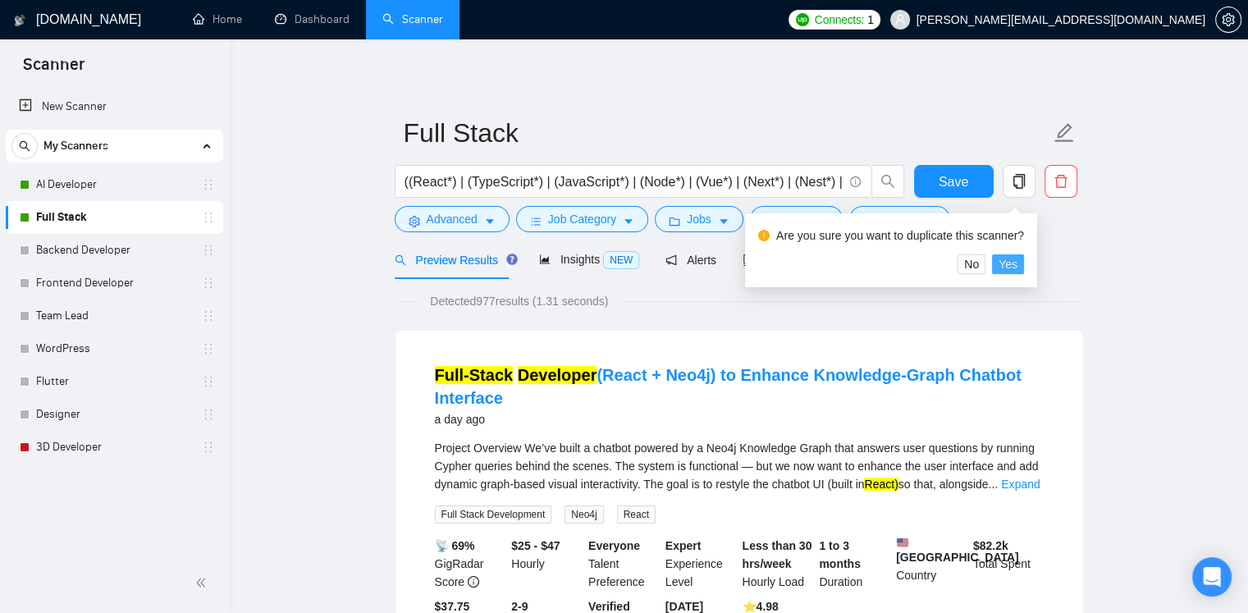
click at [1008, 266] on span "Yes" at bounding box center [1007, 264] width 19 height 18
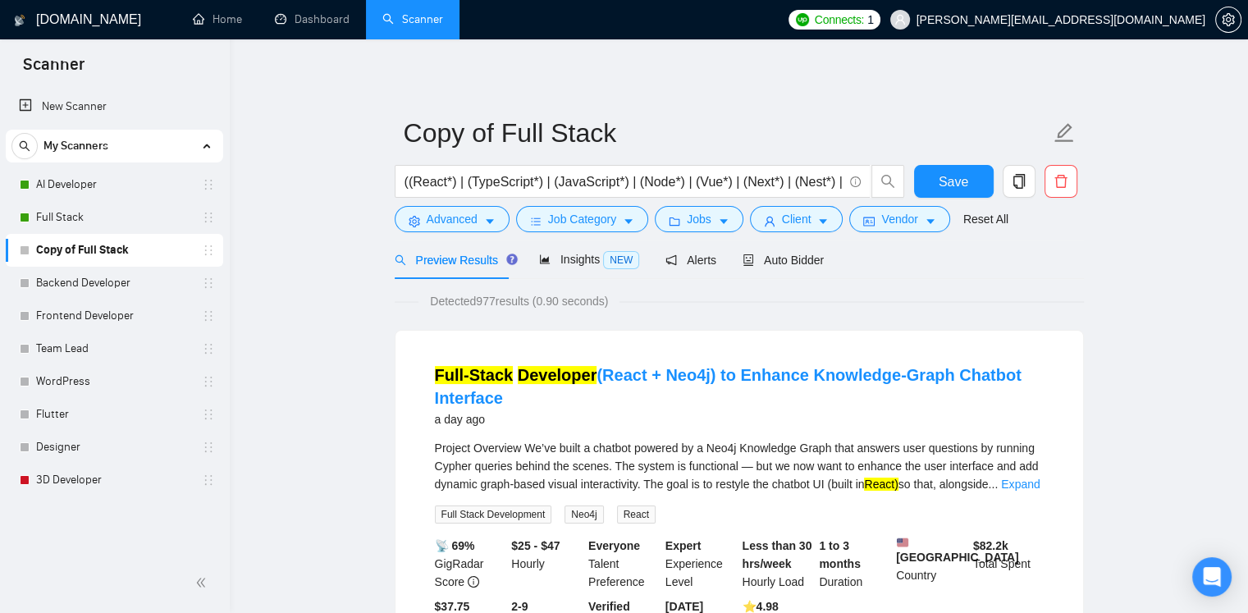
click at [128, 253] on link "Copy of Full Stack" at bounding box center [114, 250] width 156 height 33
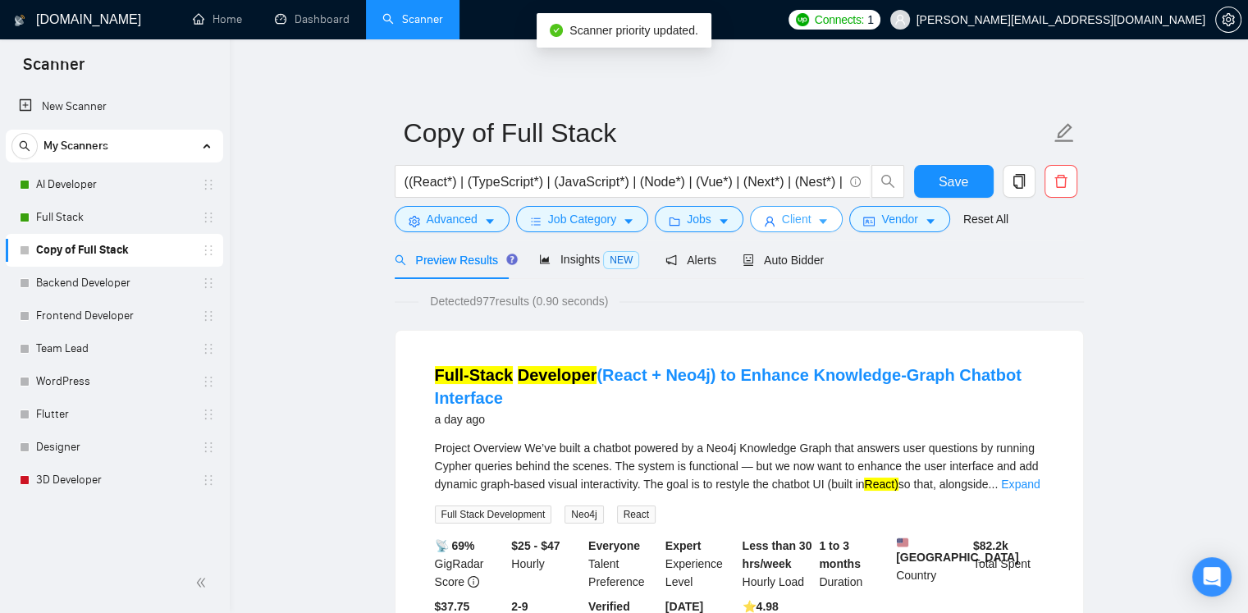
click at [817, 218] on icon "caret-down" at bounding box center [822, 221] width 11 height 11
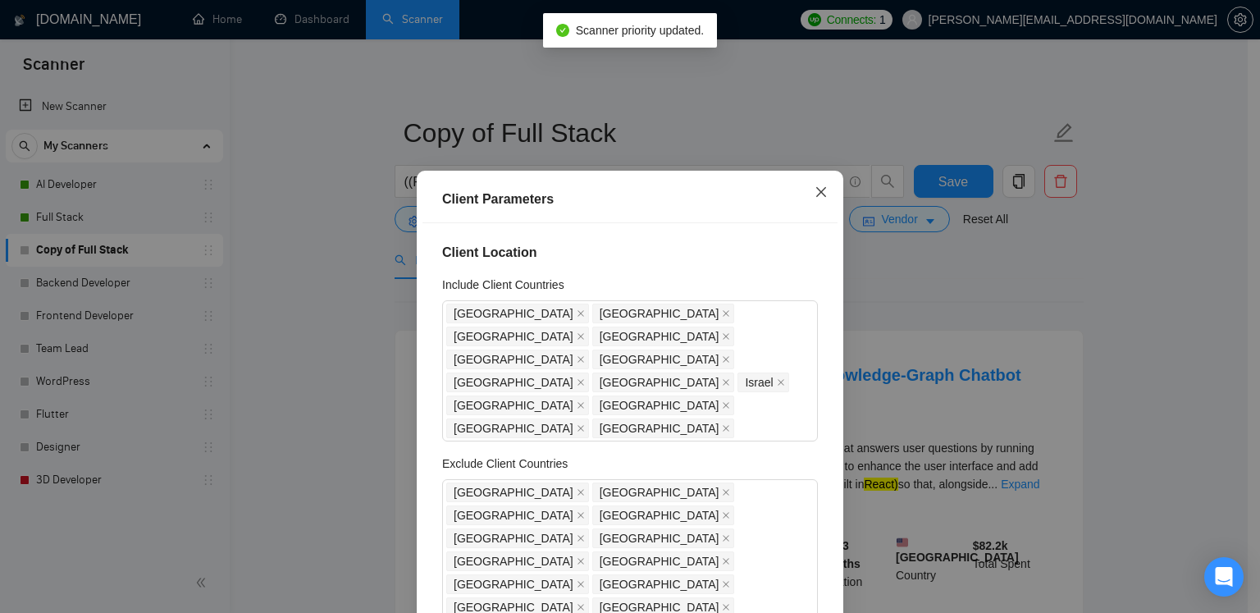
click at [820, 194] on icon "close" at bounding box center [820, 191] width 13 height 13
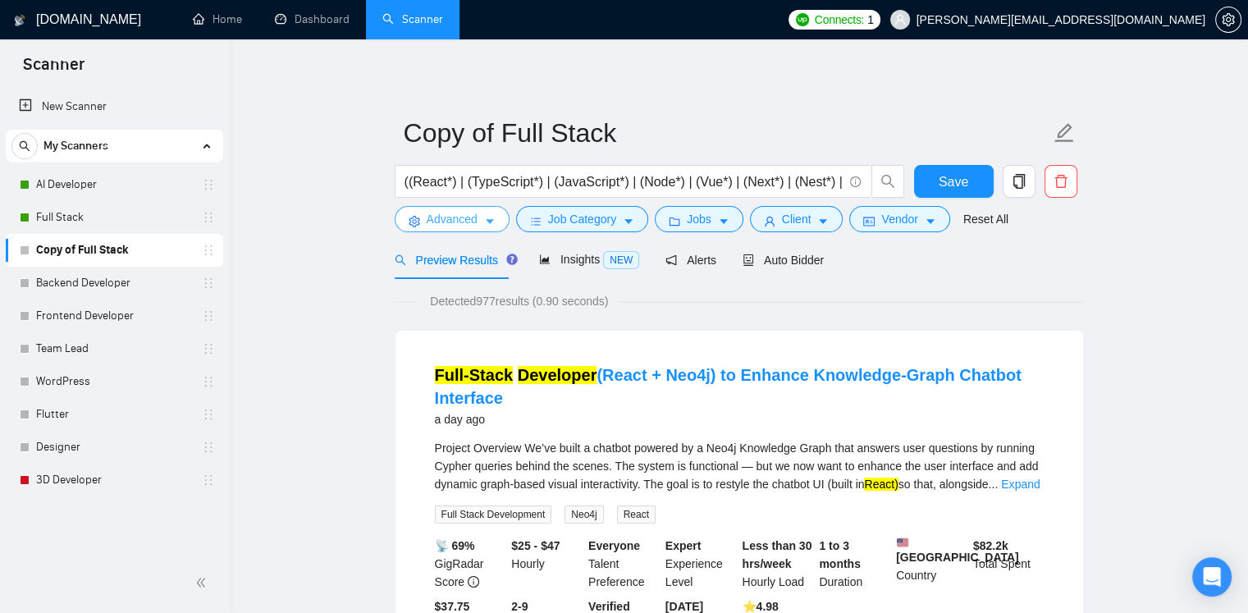
click at [466, 228] on button "Advanced" at bounding box center [452, 219] width 115 height 26
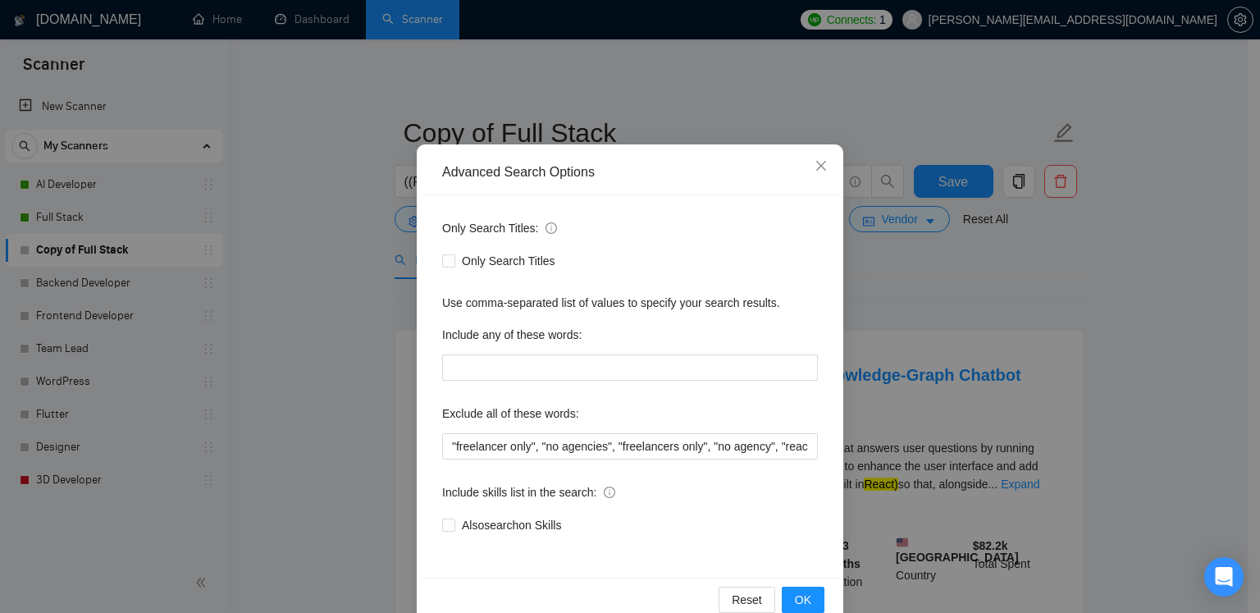
scroll to position [69, 0]
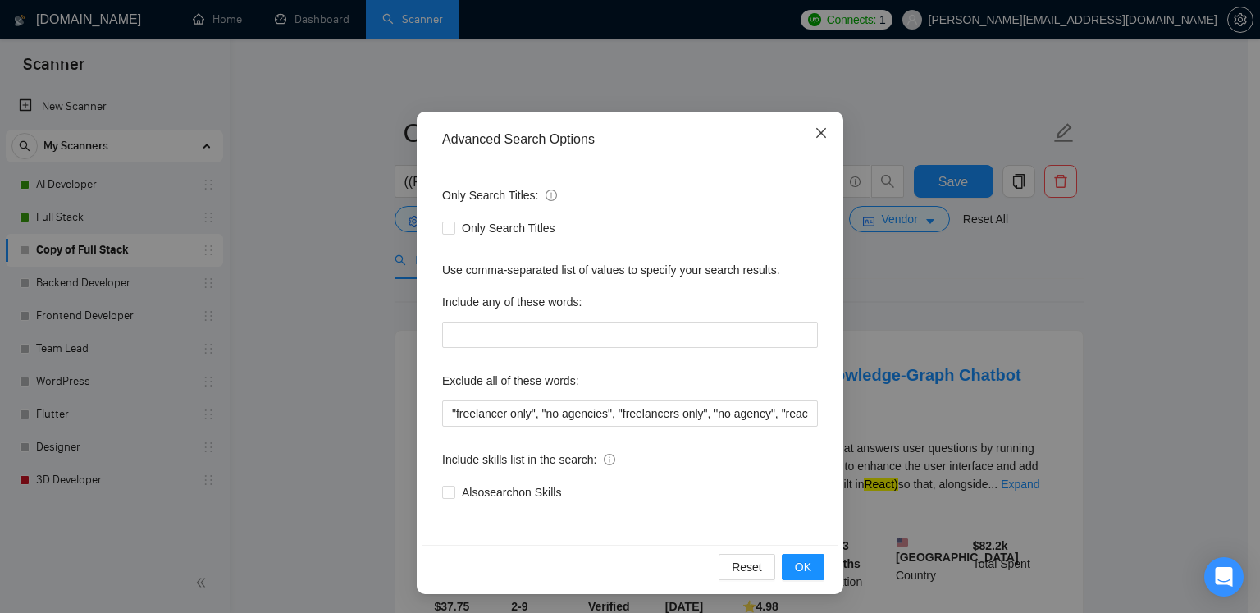
click at [821, 123] on span "Close" at bounding box center [821, 134] width 44 height 44
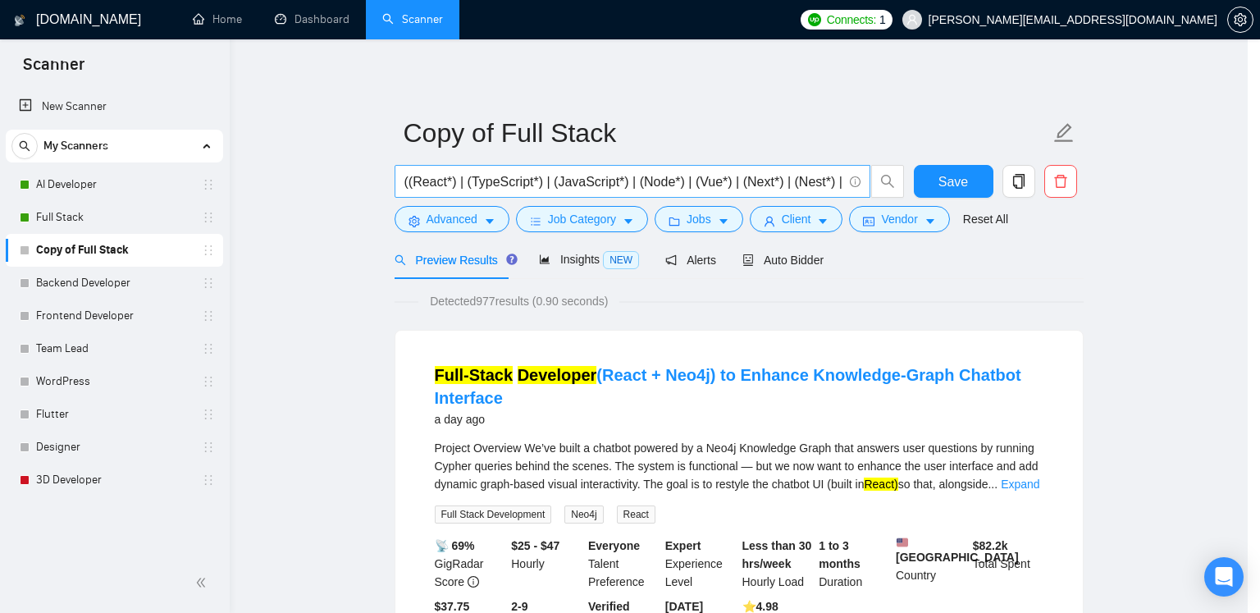
scroll to position [0, 0]
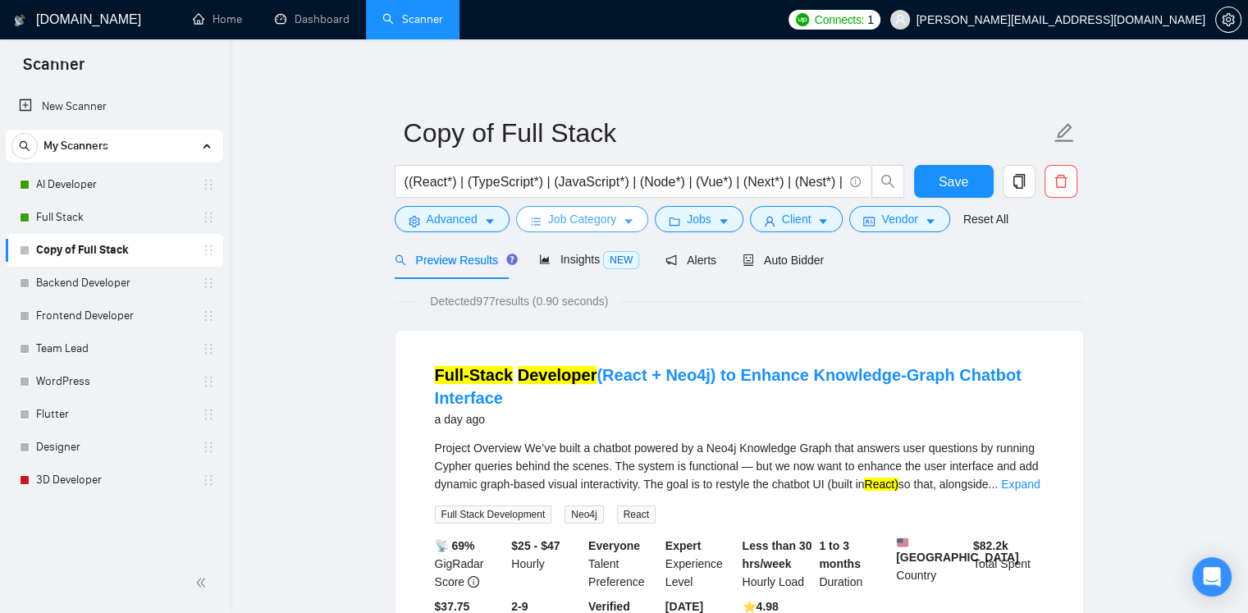
click at [598, 224] on span "Job Category" at bounding box center [582, 219] width 68 height 18
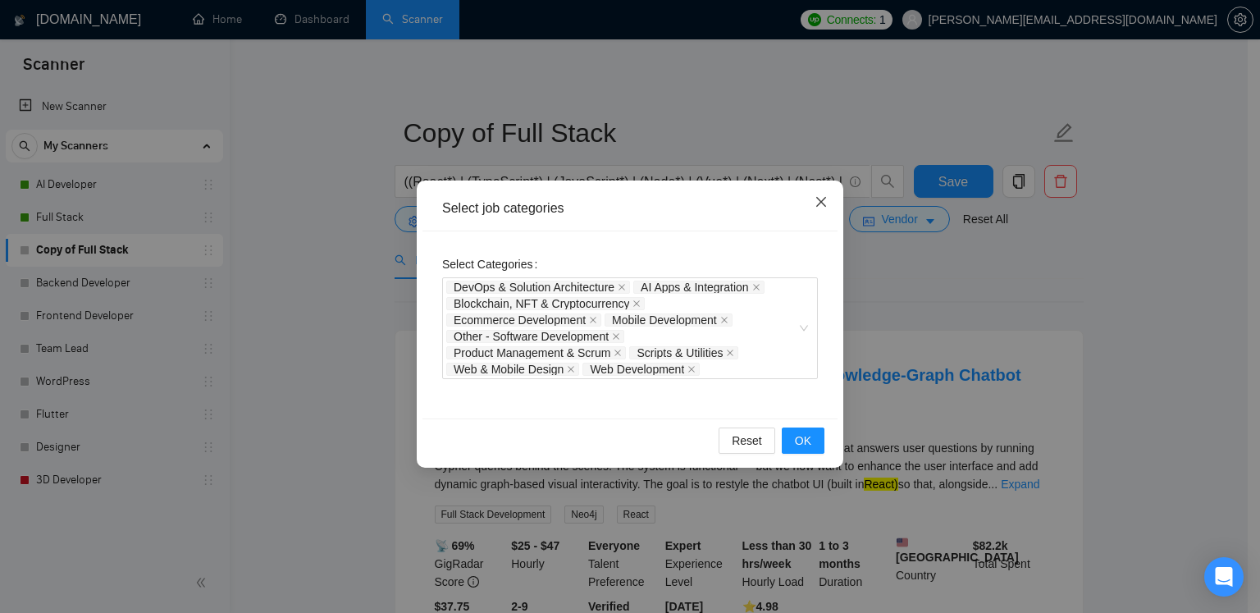
click at [823, 198] on icon "close" at bounding box center [820, 201] width 13 height 13
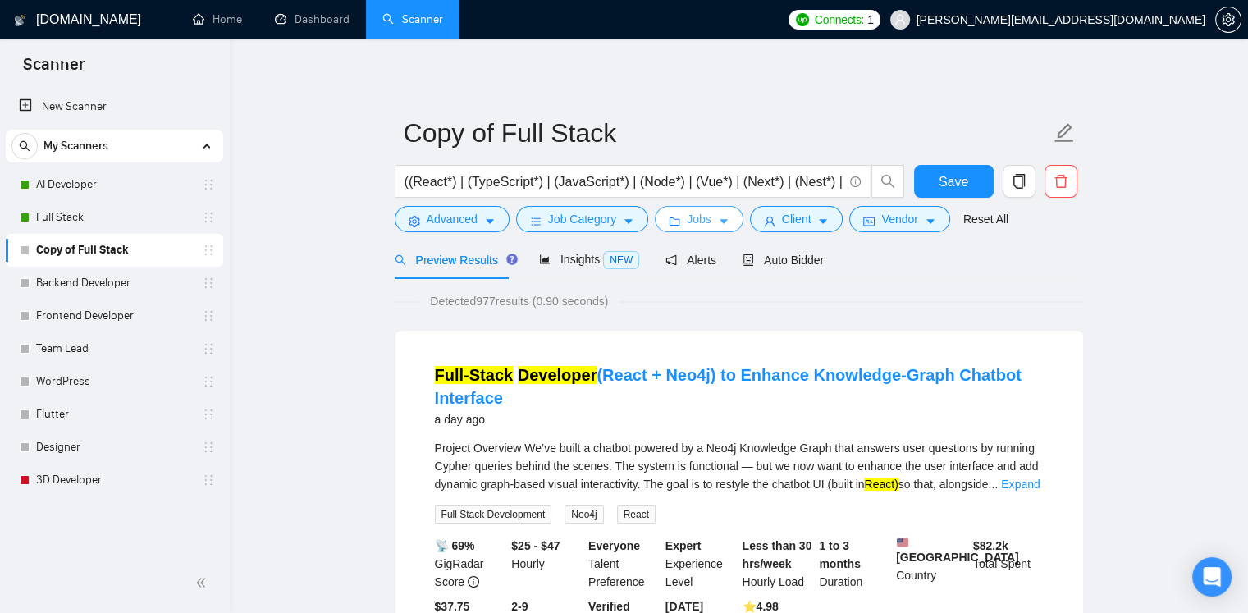
click at [697, 220] on span "Jobs" at bounding box center [699, 219] width 25 height 18
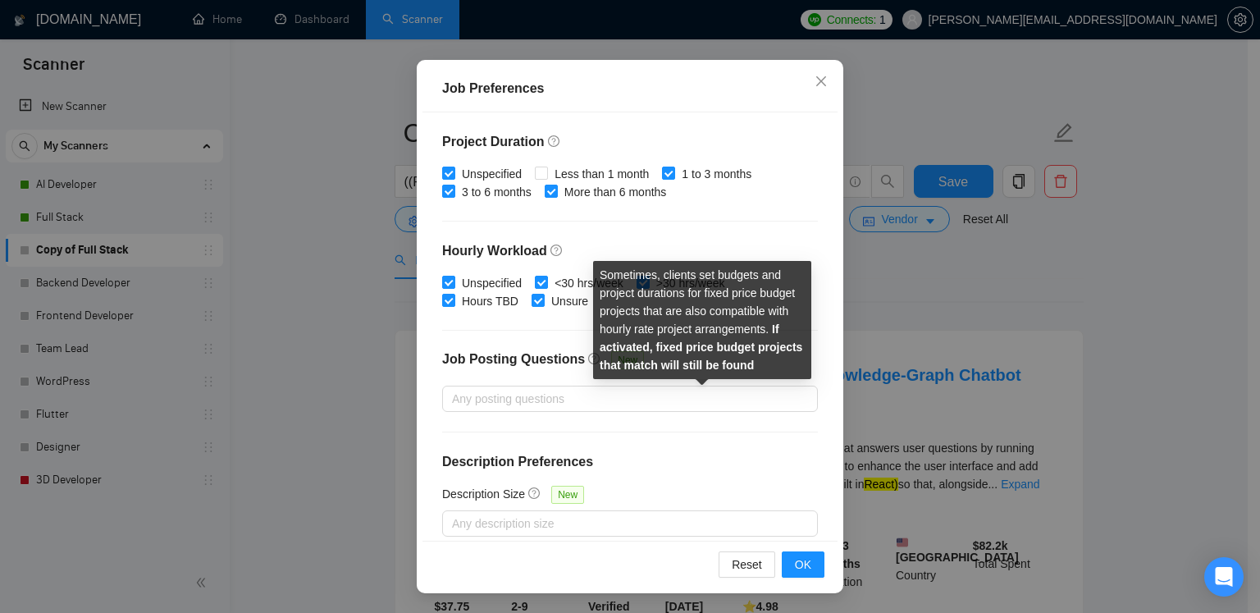
scroll to position [492, 0]
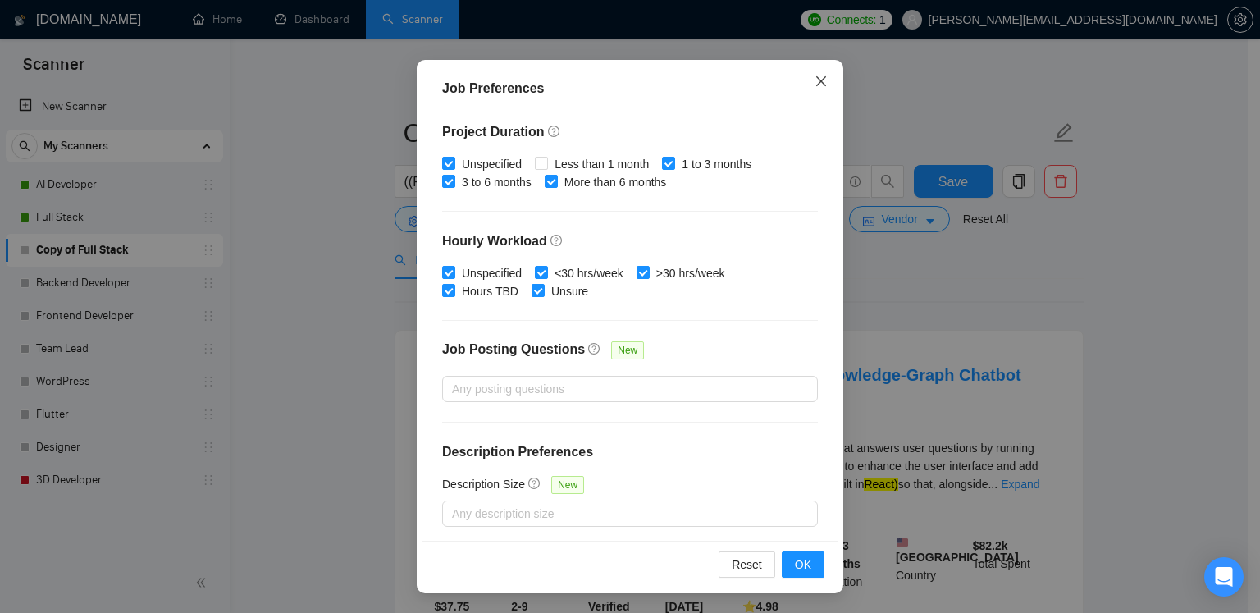
click at [818, 76] on icon "close" at bounding box center [820, 81] width 13 height 13
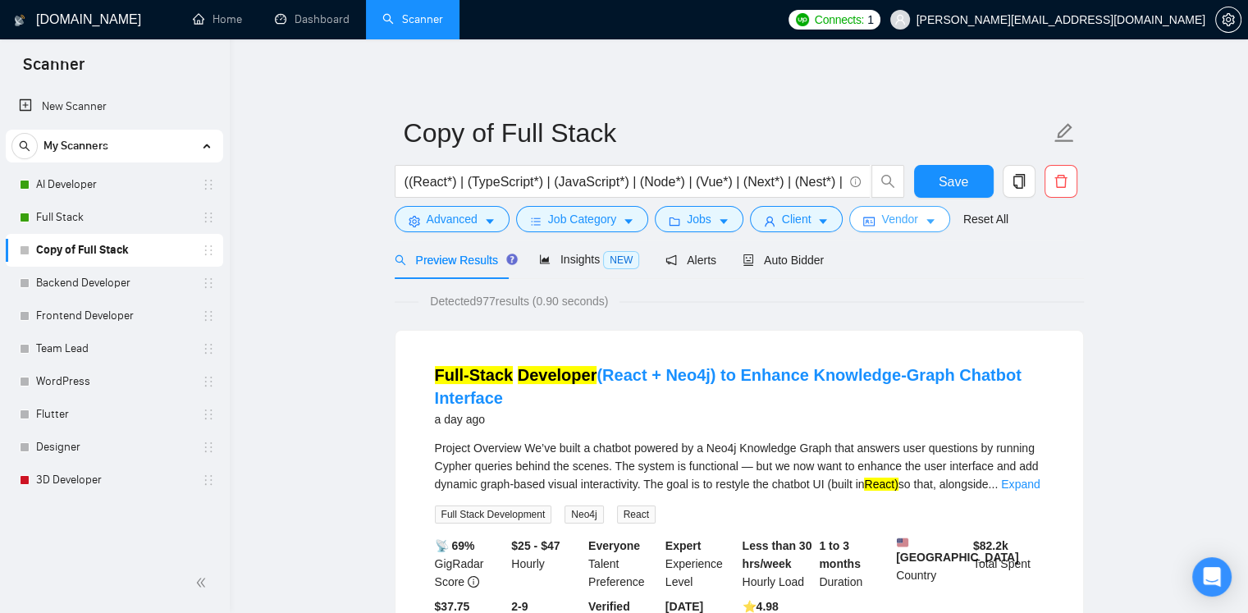
click at [929, 220] on button "Vendor" at bounding box center [899, 219] width 100 height 26
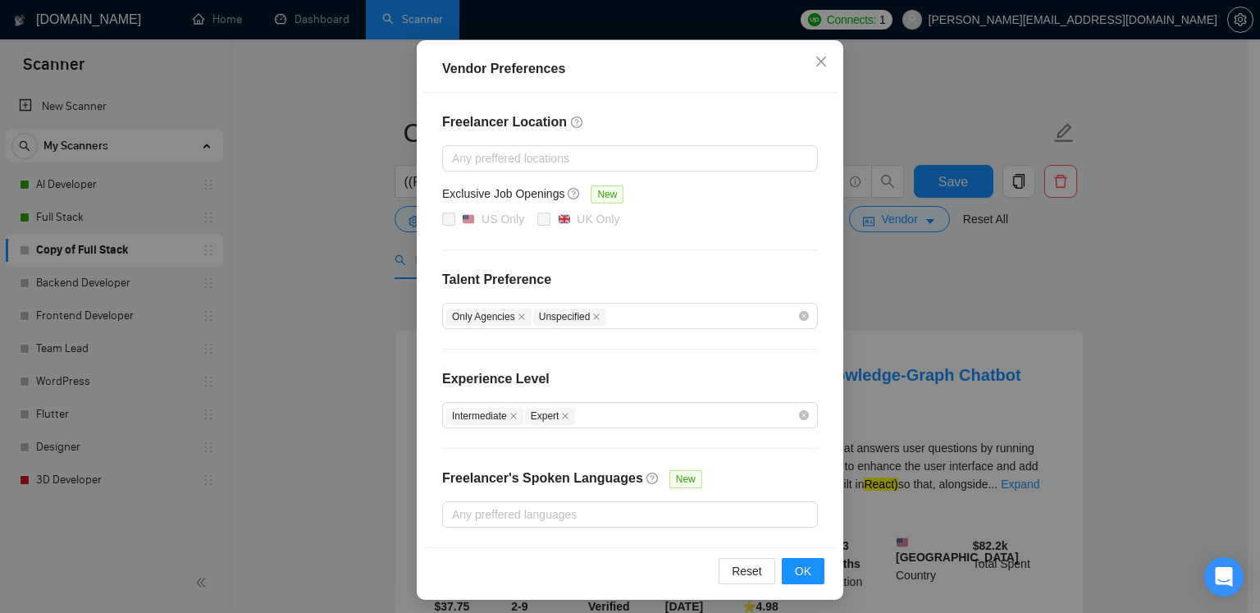
scroll to position [144, 0]
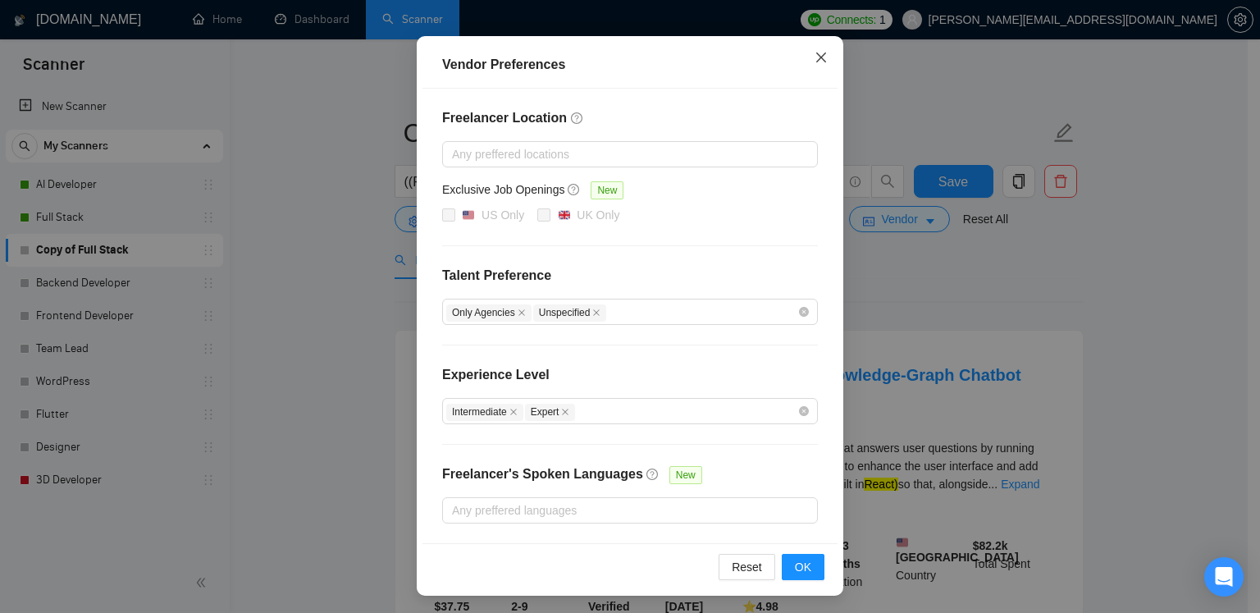
click at [814, 55] on icon "close" at bounding box center [820, 57] width 13 height 13
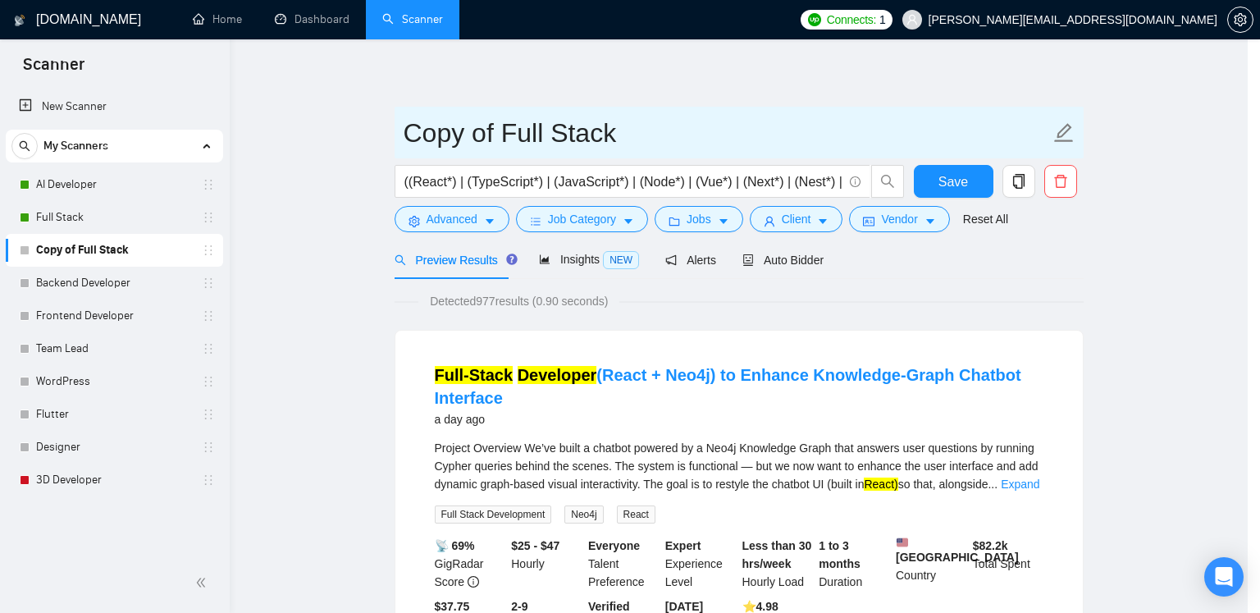
scroll to position [62, 0]
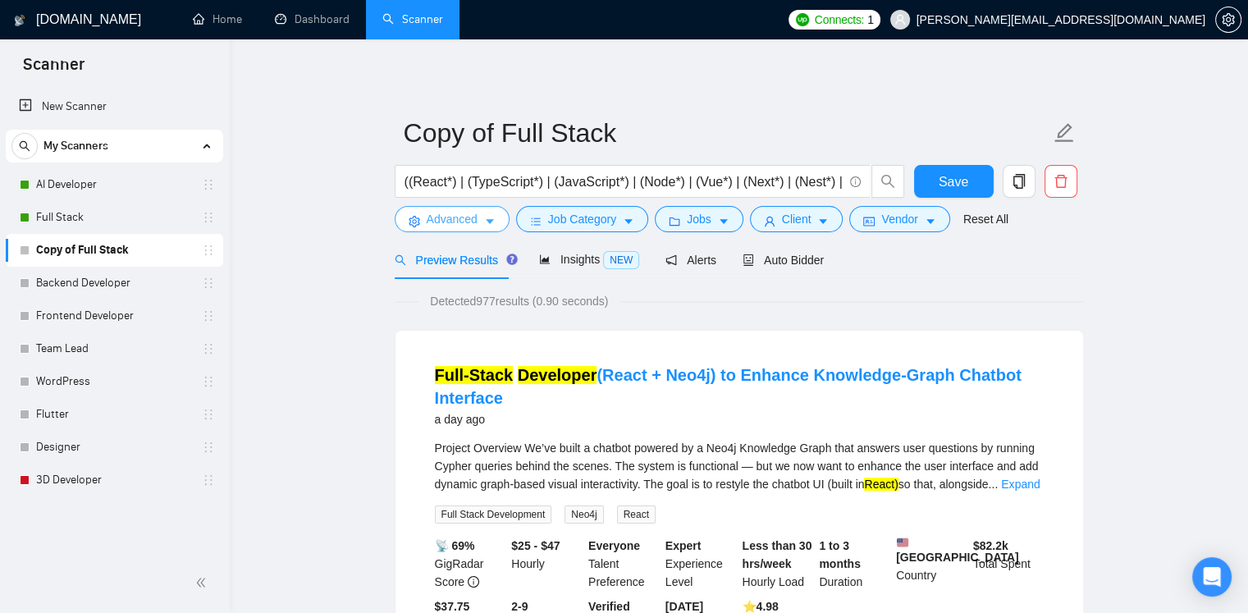
click at [475, 217] on span "Advanced" at bounding box center [452, 219] width 51 height 18
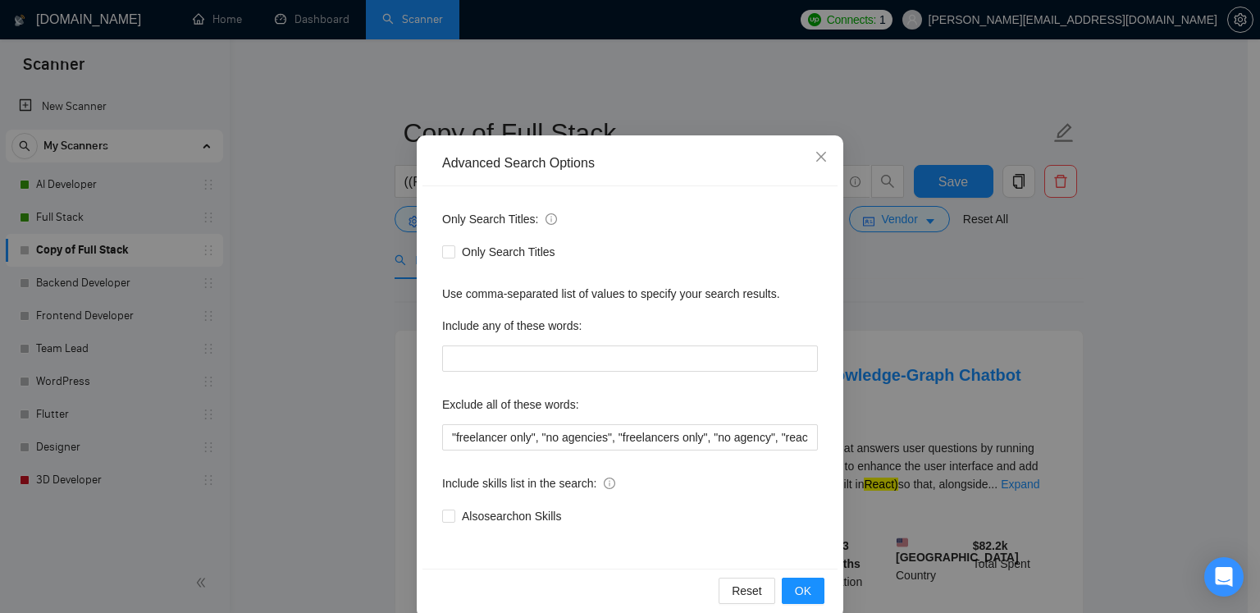
scroll to position [69, 0]
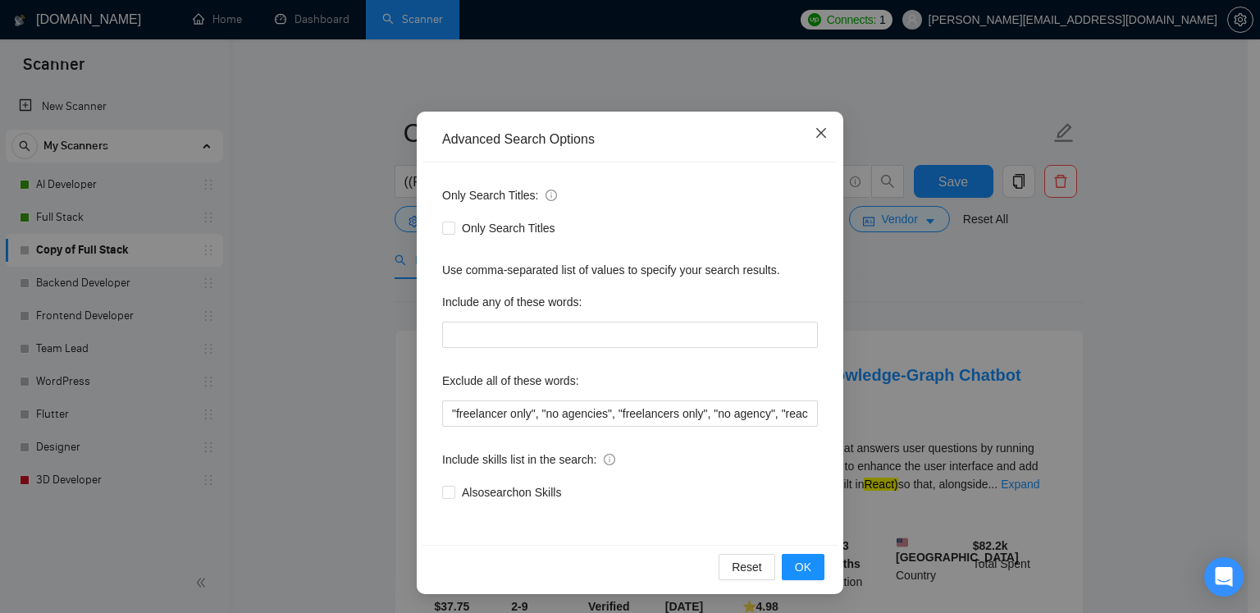
click at [817, 139] on icon "close" at bounding box center [820, 132] width 13 height 13
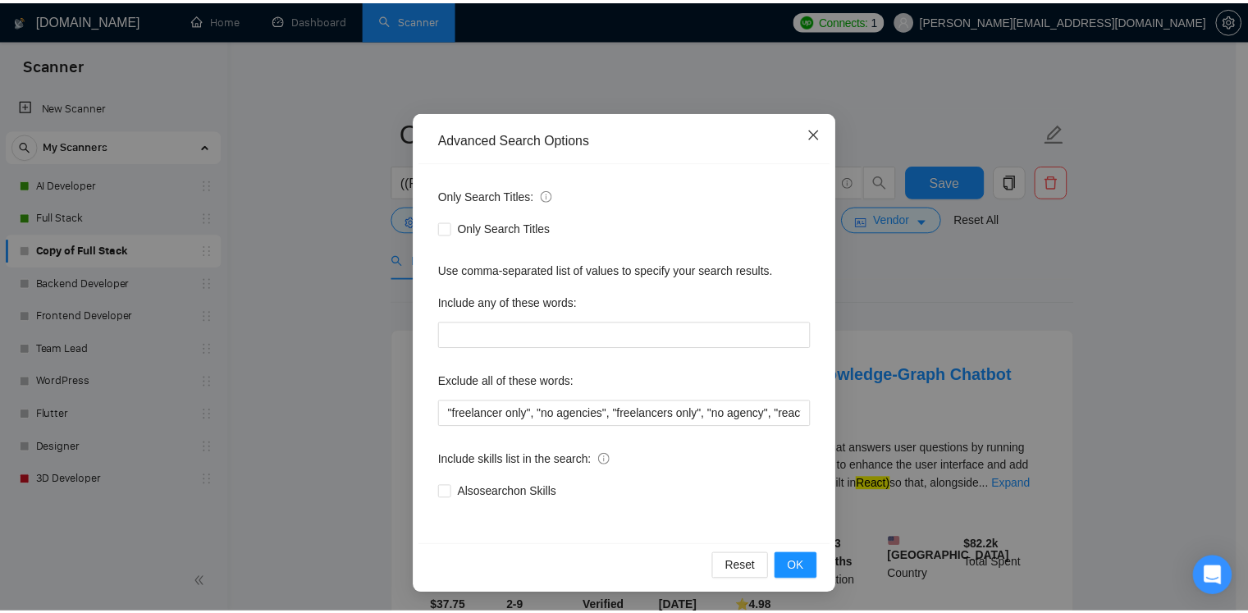
scroll to position [0, 0]
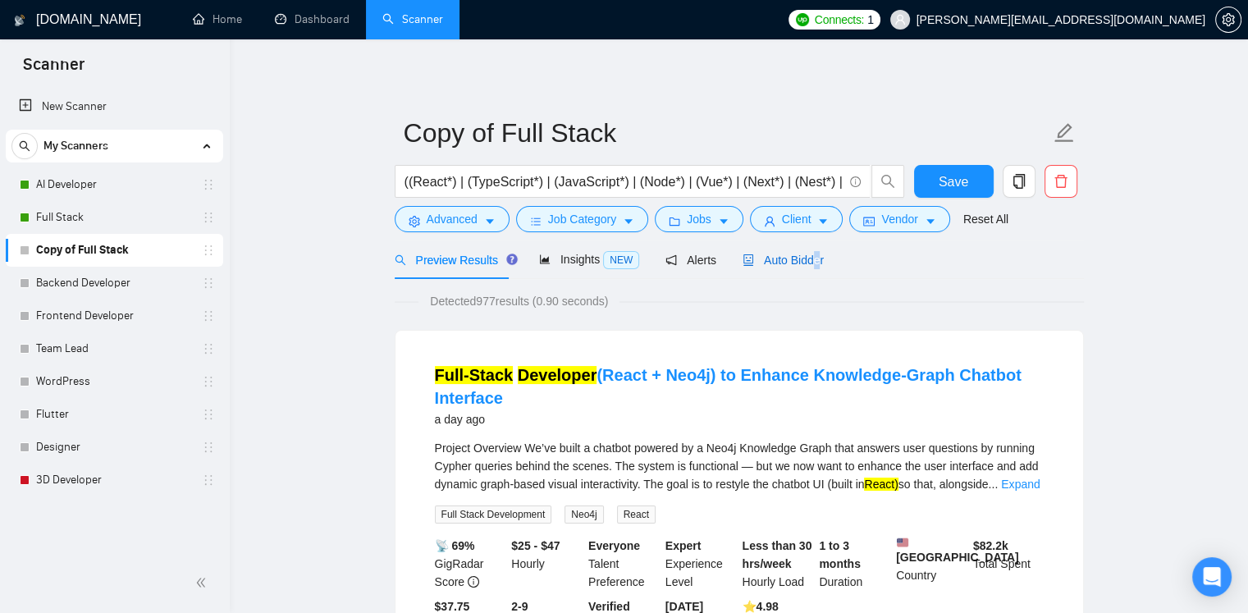
click at [810, 263] on span "Auto Bidder" at bounding box center [782, 259] width 81 height 13
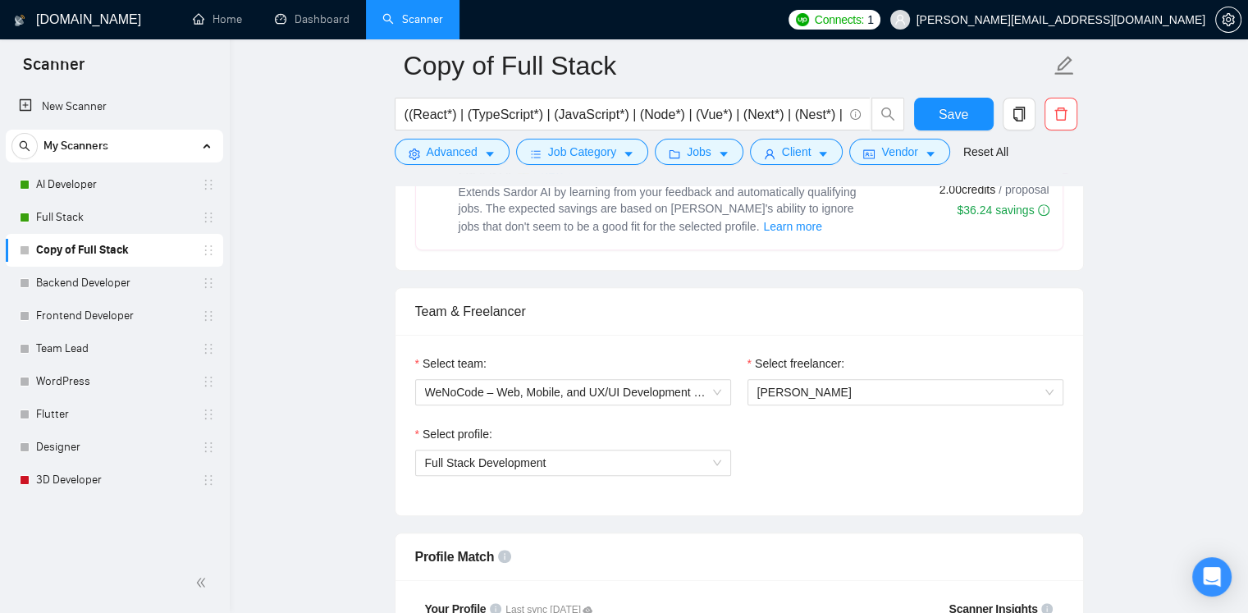
scroll to position [820, 0]
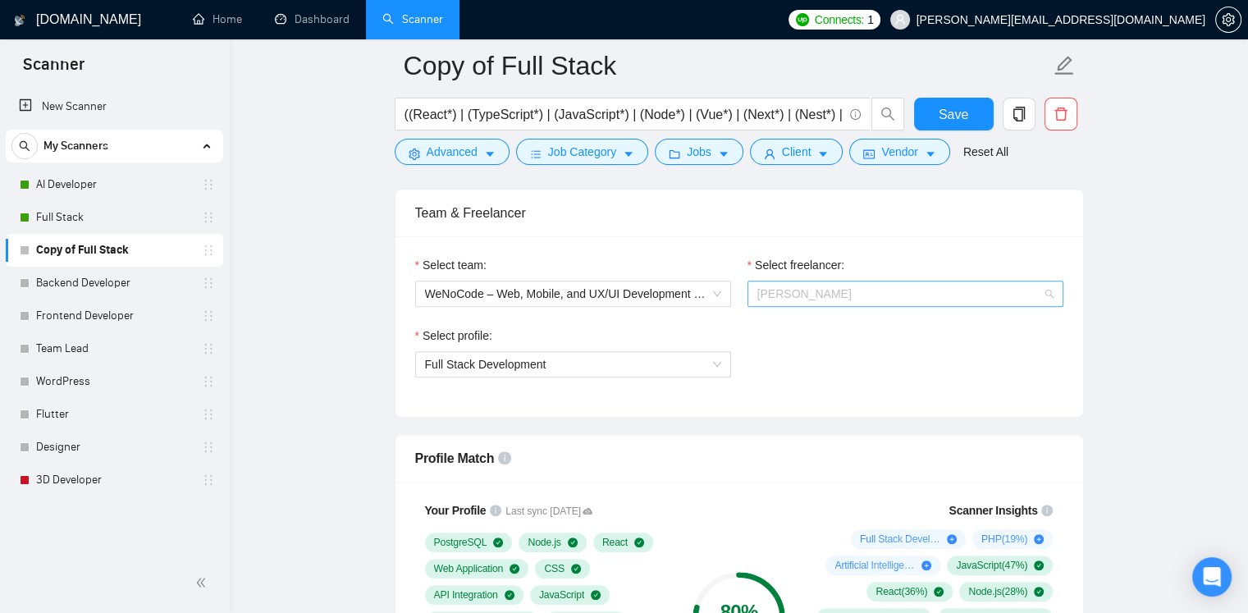
click at [857, 294] on span "Danylo Nikulshyn" at bounding box center [905, 293] width 296 height 25
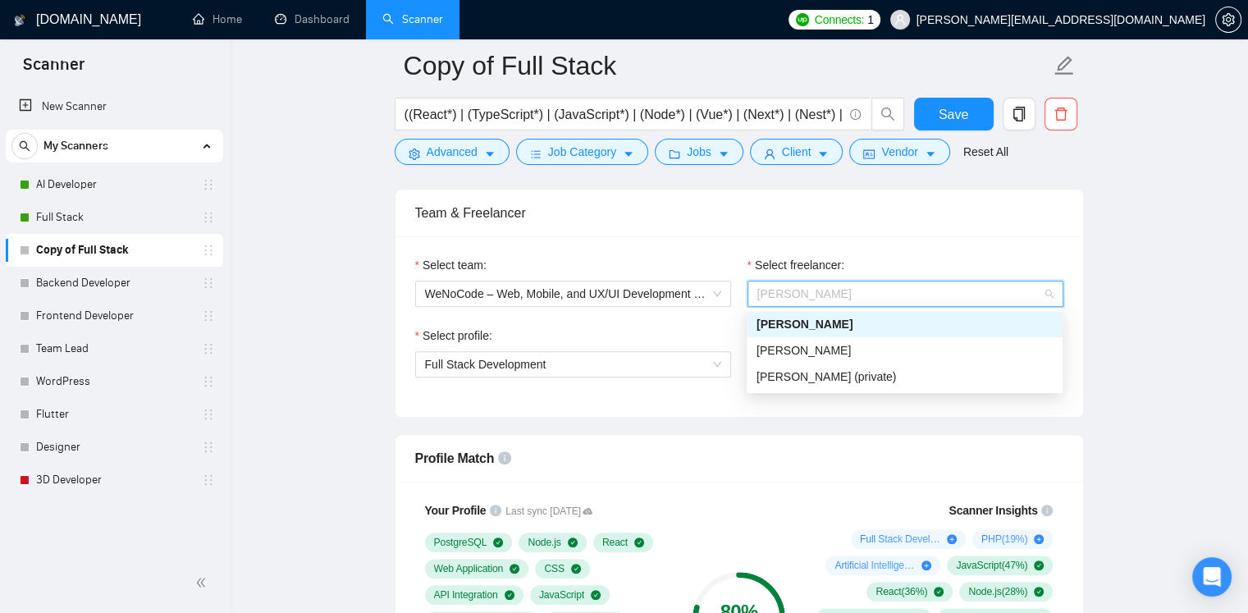
click at [1040, 293] on span "Danylo Nikulshyn" at bounding box center [905, 293] width 296 height 25
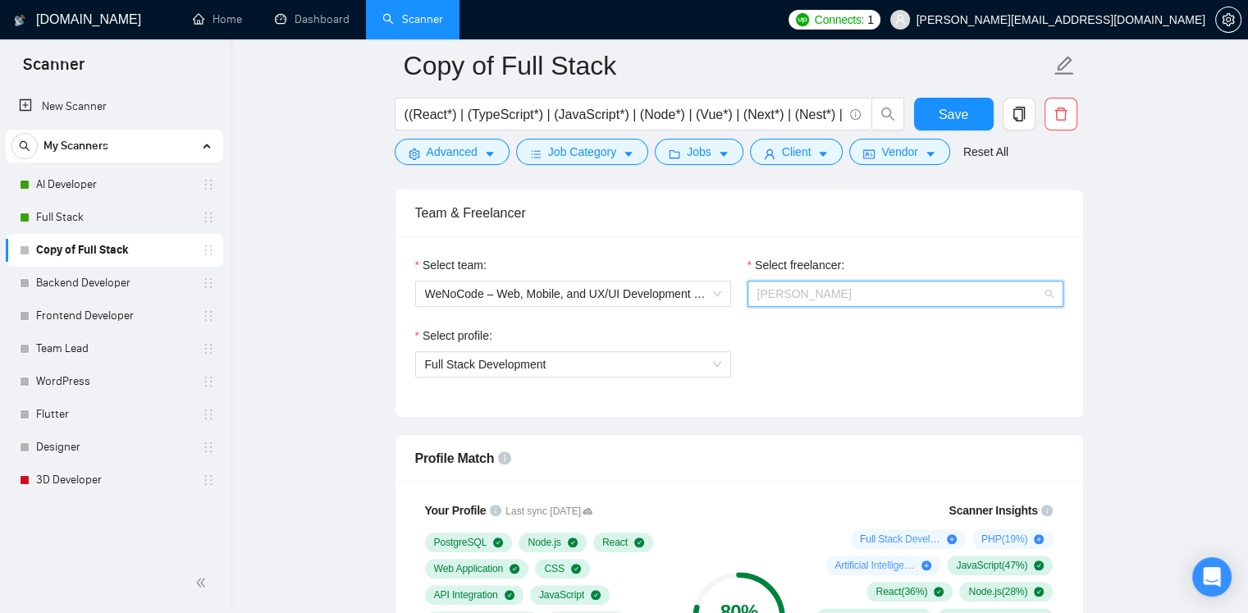
click at [968, 290] on span "Danylo Nikulshyn" at bounding box center [905, 293] width 296 height 25
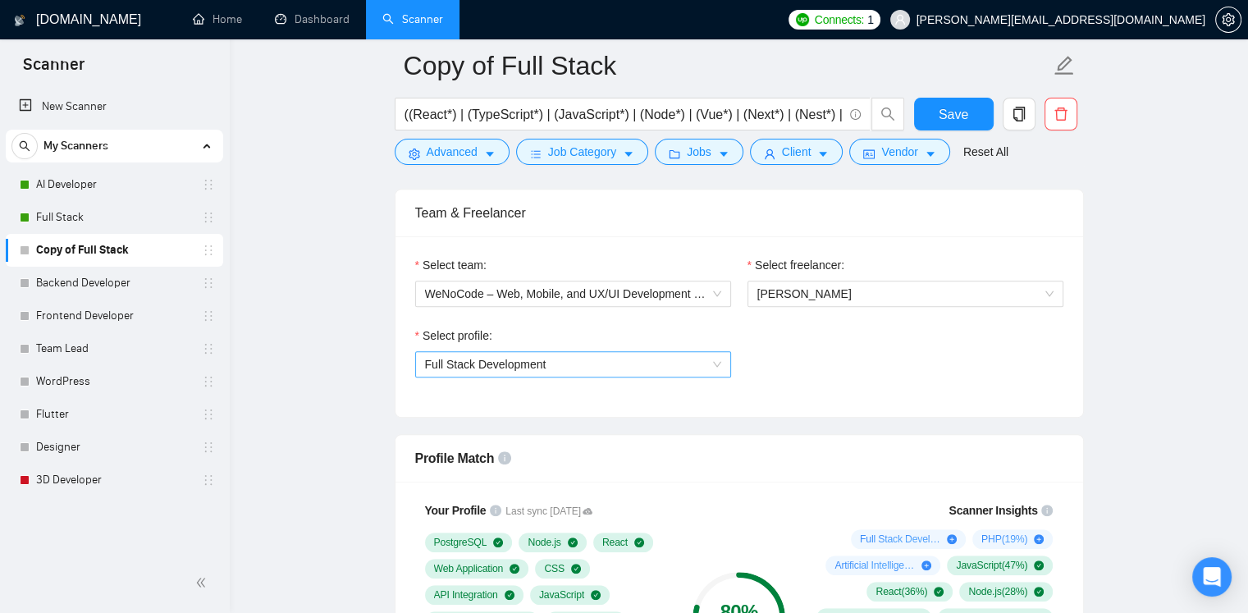
click at [646, 358] on span "Full Stack Development" at bounding box center [573, 364] width 296 height 25
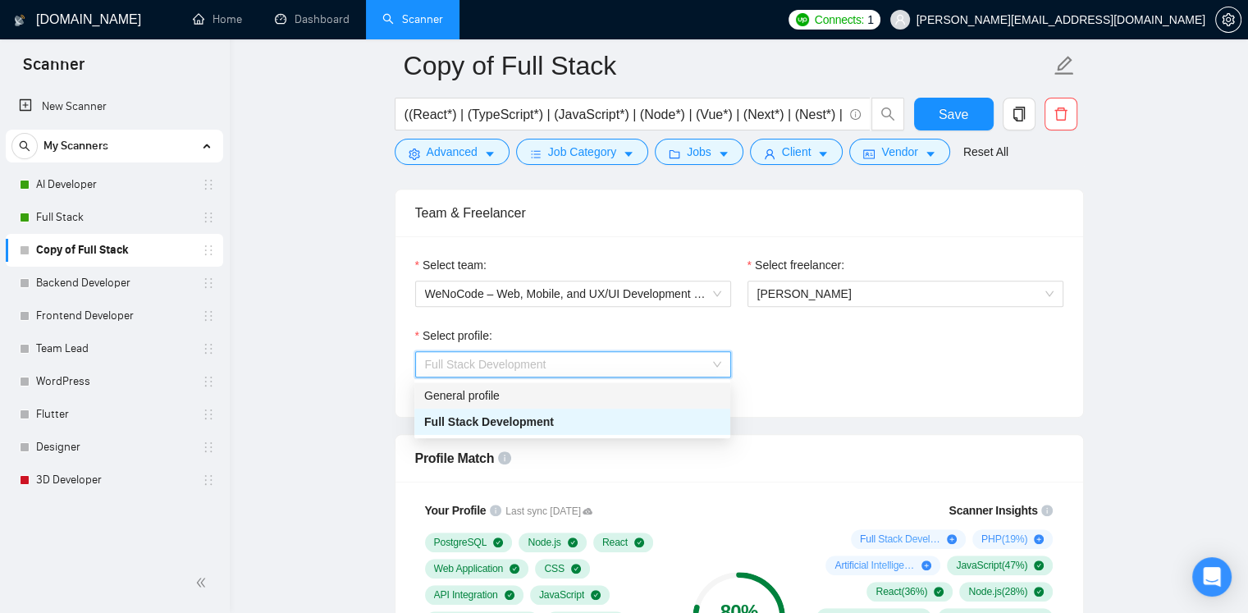
click at [604, 390] on div "General profile" at bounding box center [572, 395] width 296 height 18
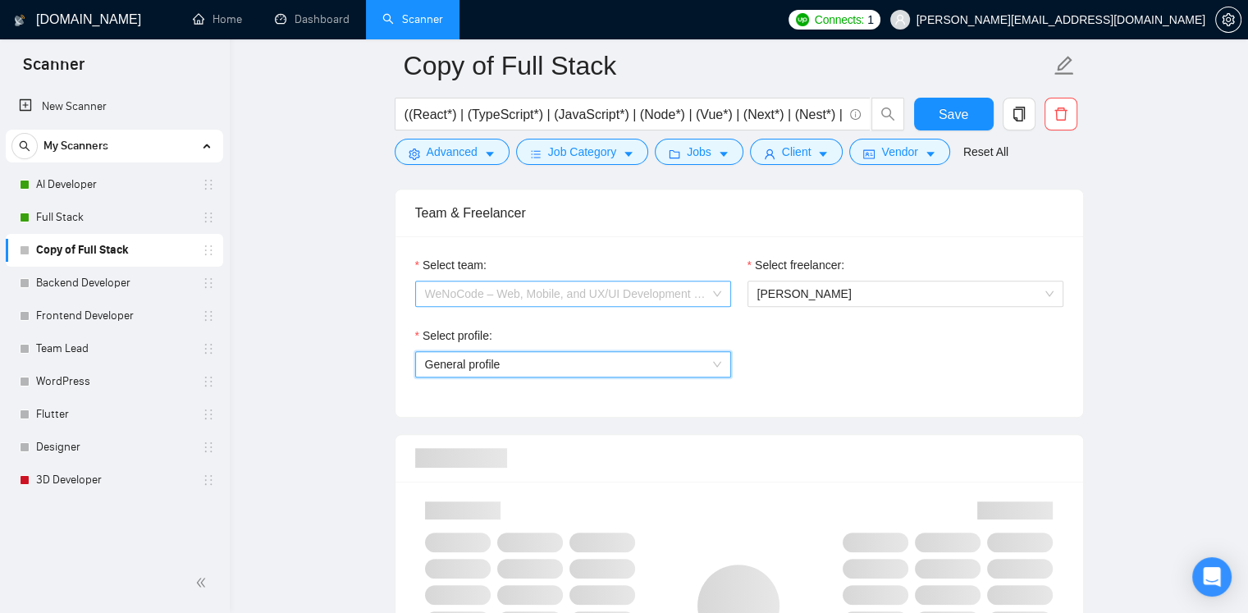
click at [700, 287] on span "WeNoCode – Web, Mobile, and UX/UI Development Experts" at bounding box center [573, 293] width 296 height 25
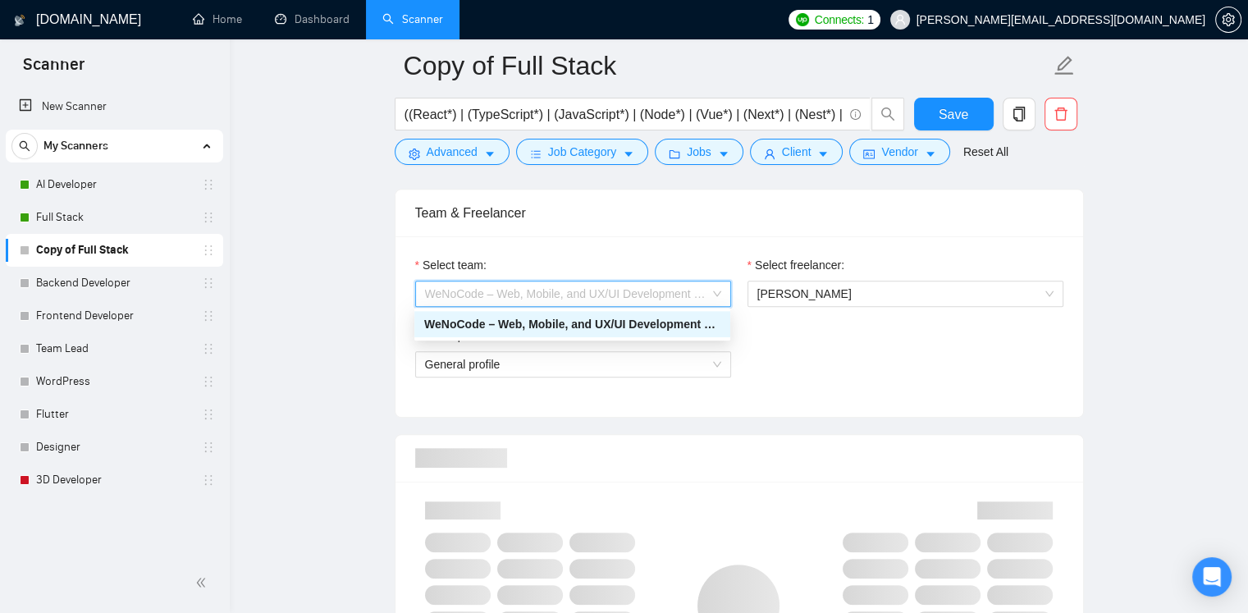
click at [673, 324] on div "WeNoCode – Web, Mobile, and UX/UI Development Experts" at bounding box center [572, 324] width 296 height 18
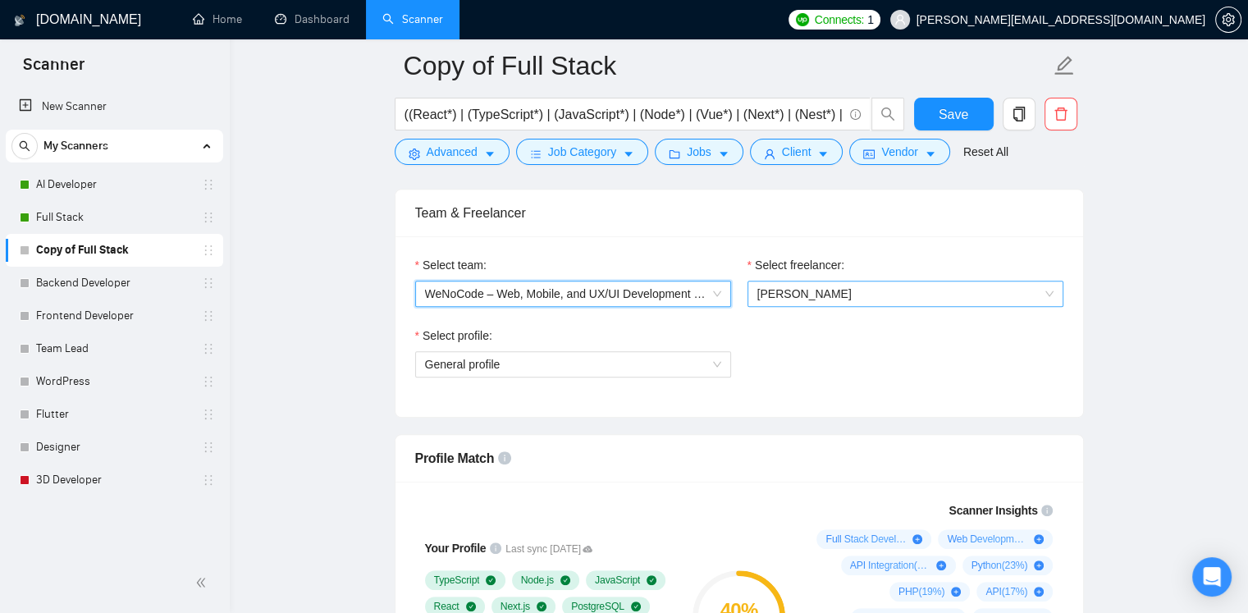
click at [908, 299] on span "Danylo Nikulshyn" at bounding box center [905, 293] width 296 height 25
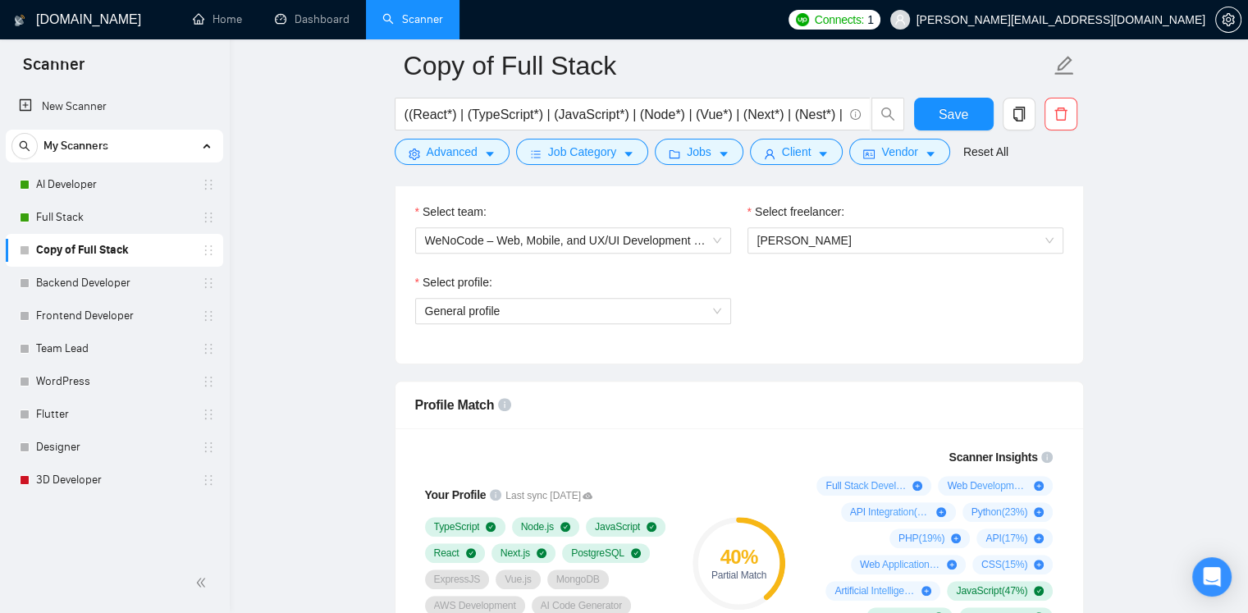
scroll to position [902, 0]
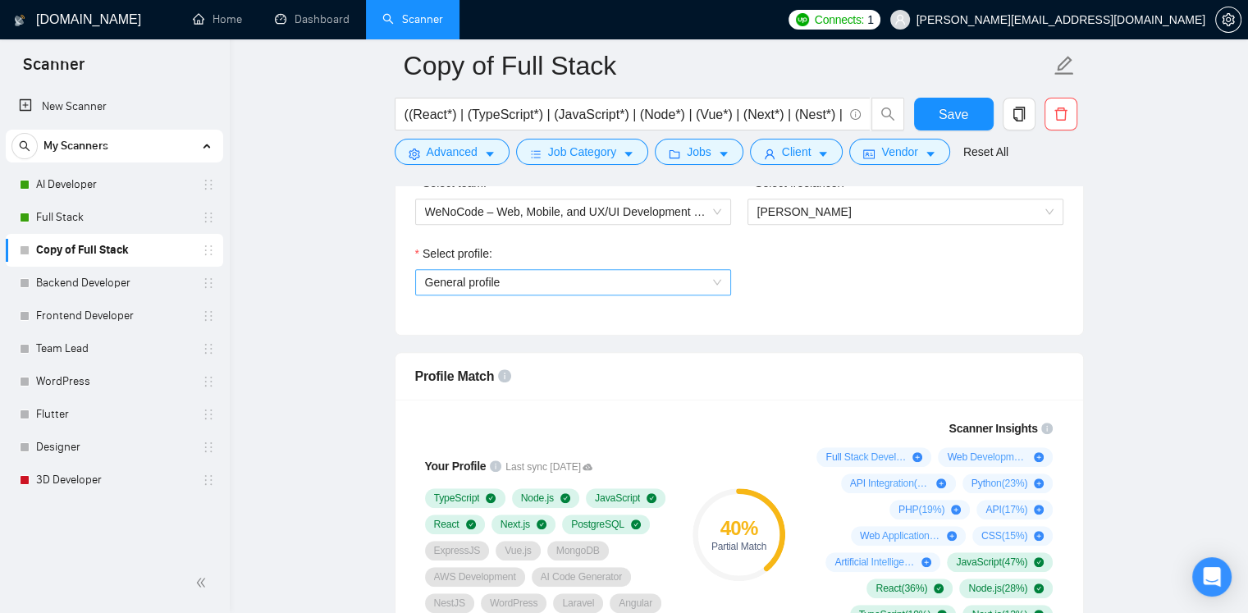
click at [692, 275] on span "General profile" at bounding box center [573, 282] width 296 height 25
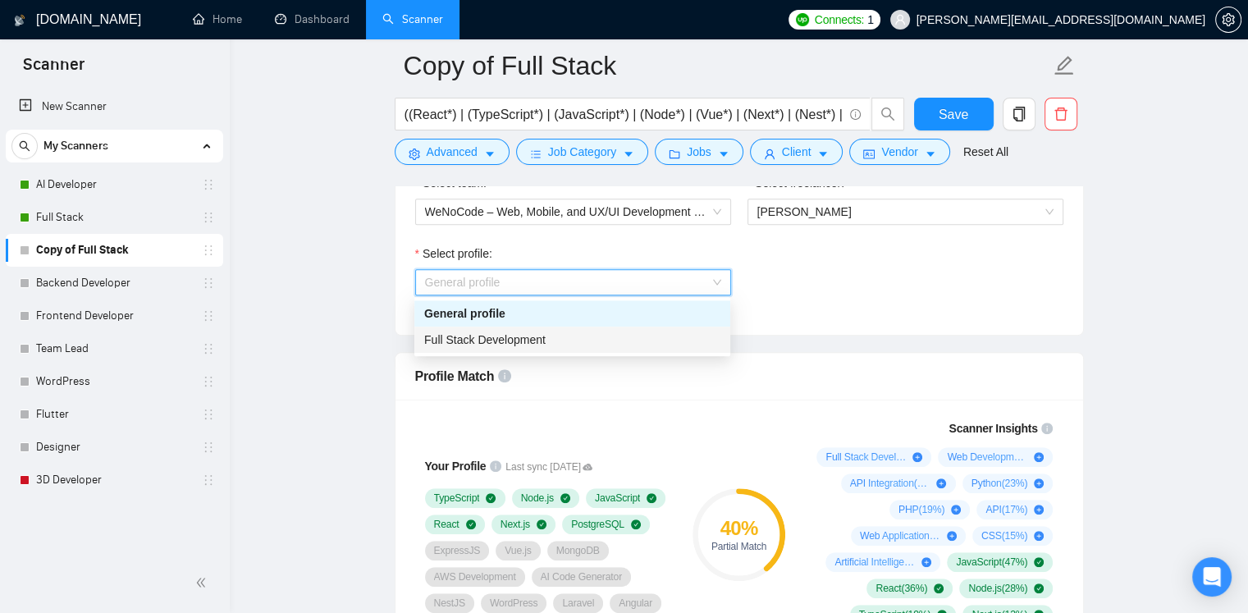
click at [632, 335] on div "Full Stack Development" at bounding box center [572, 340] width 296 height 18
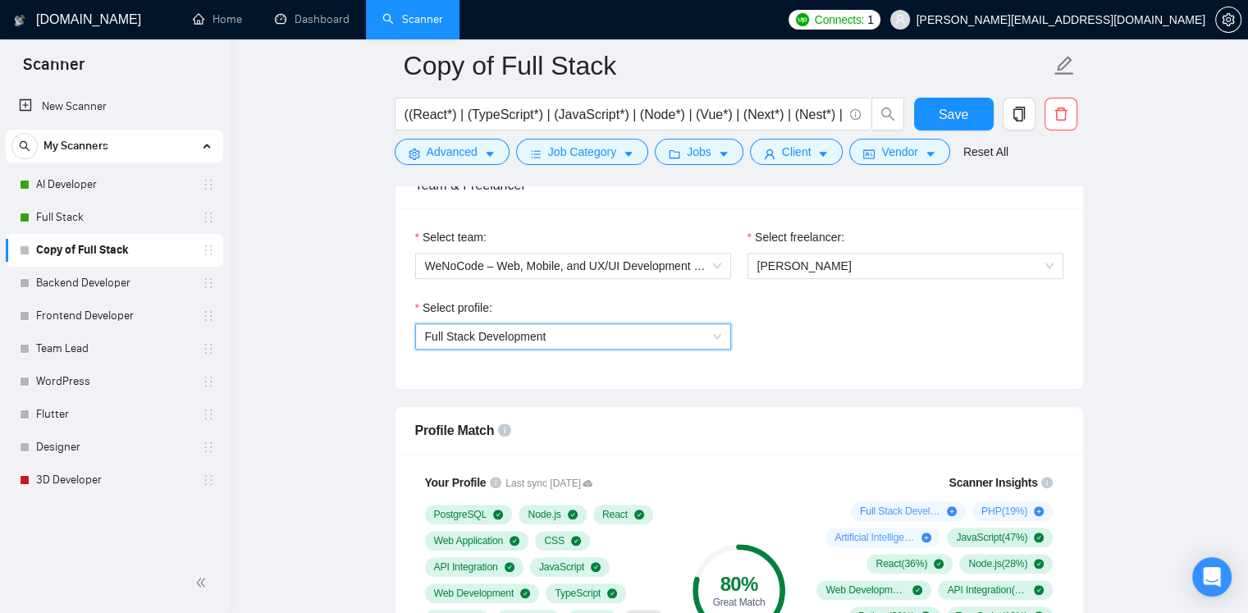
scroll to position [820, 0]
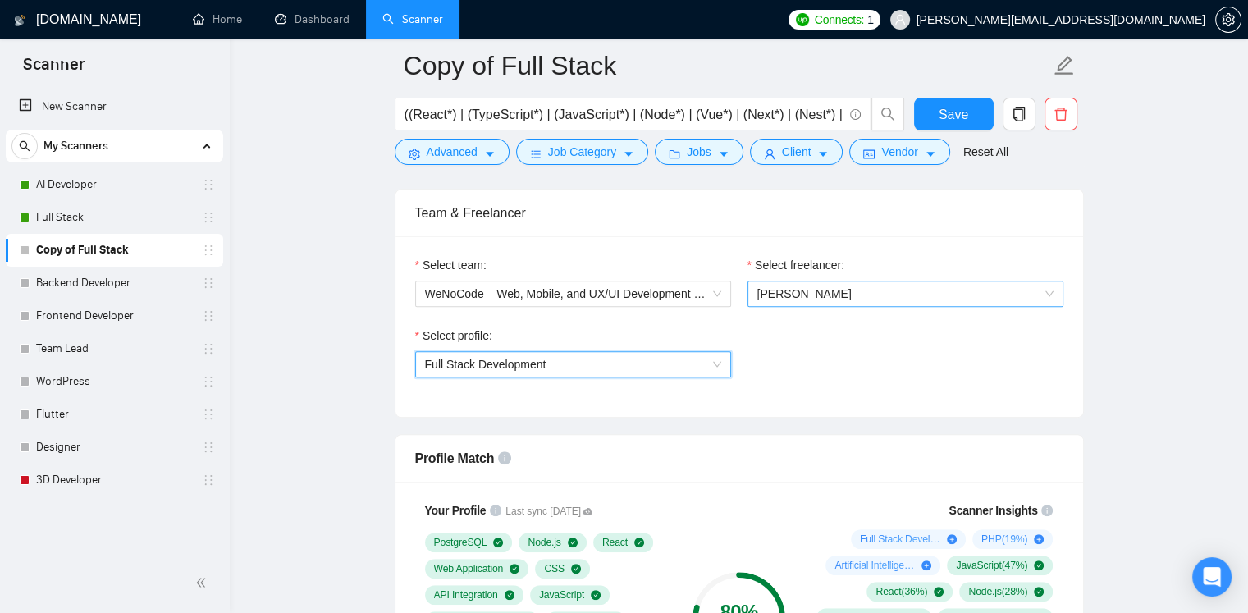
click at [947, 281] on span "Danylo Nikulshyn" at bounding box center [905, 293] width 296 height 25
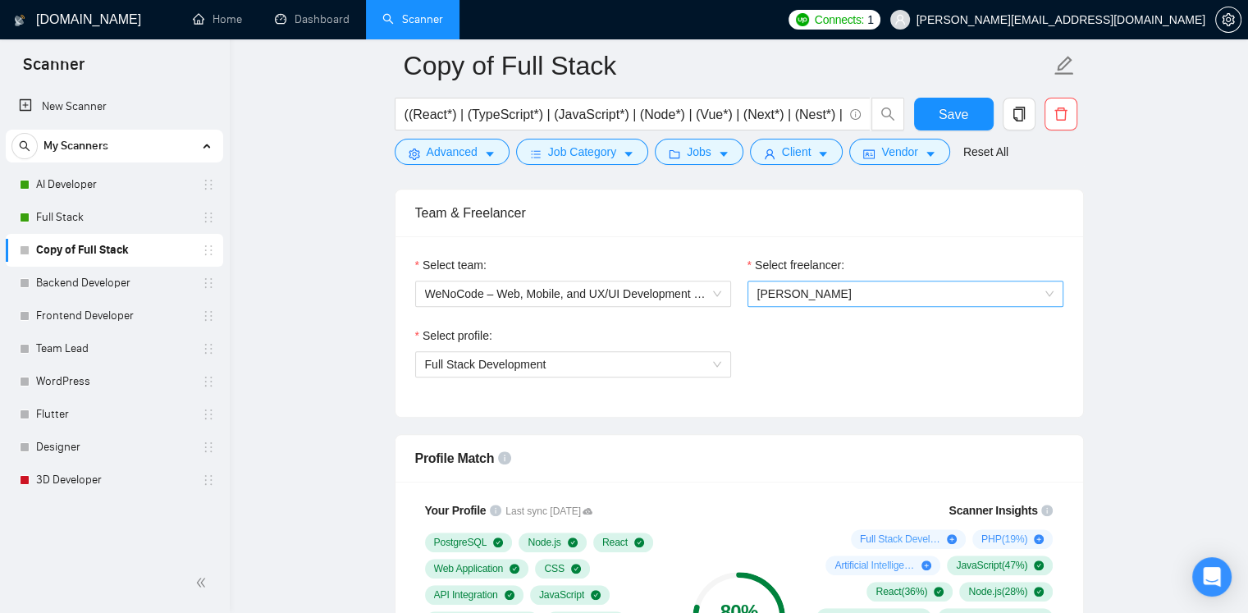
click at [1001, 286] on span "Danylo Nikulshyn" at bounding box center [905, 293] width 296 height 25
click at [679, 217] on div "Team & Freelancer" at bounding box center [739, 212] width 648 height 47
click at [705, 299] on span "WeNoCode – Web, Mobile, and UX/UI Development Experts" at bounding box center [573, 293] width 296 height 25
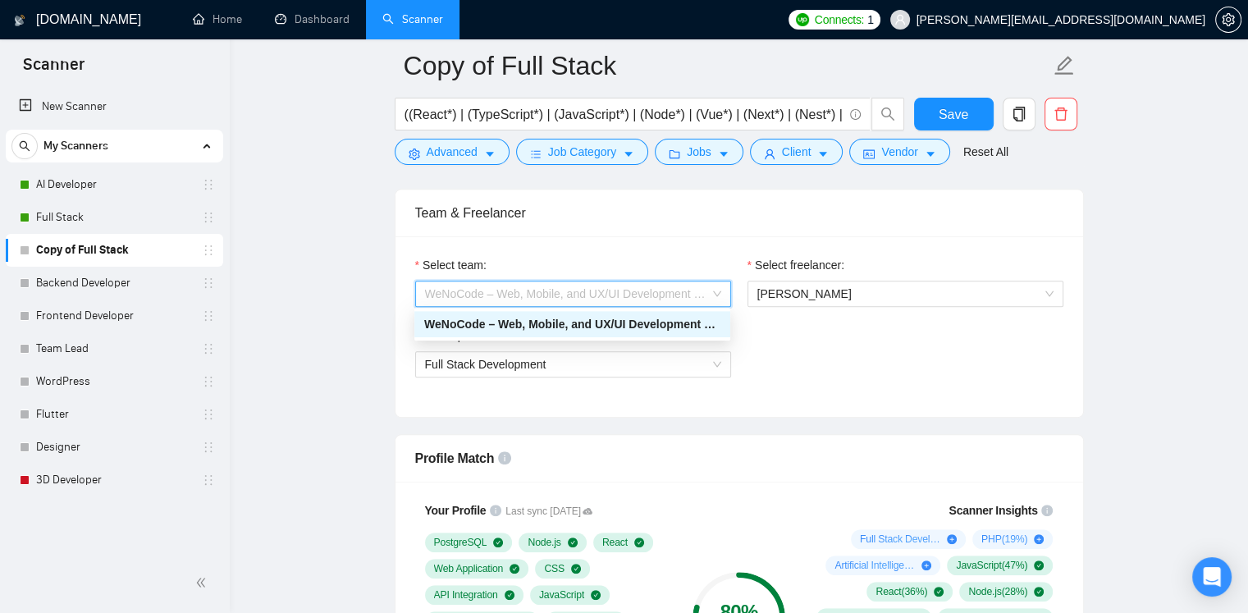
click at [663, 327] on div "WeNoCode – Web, Mobile, and UX/UI Development Experts" at bounding box center [572, 324] width 296 height 18
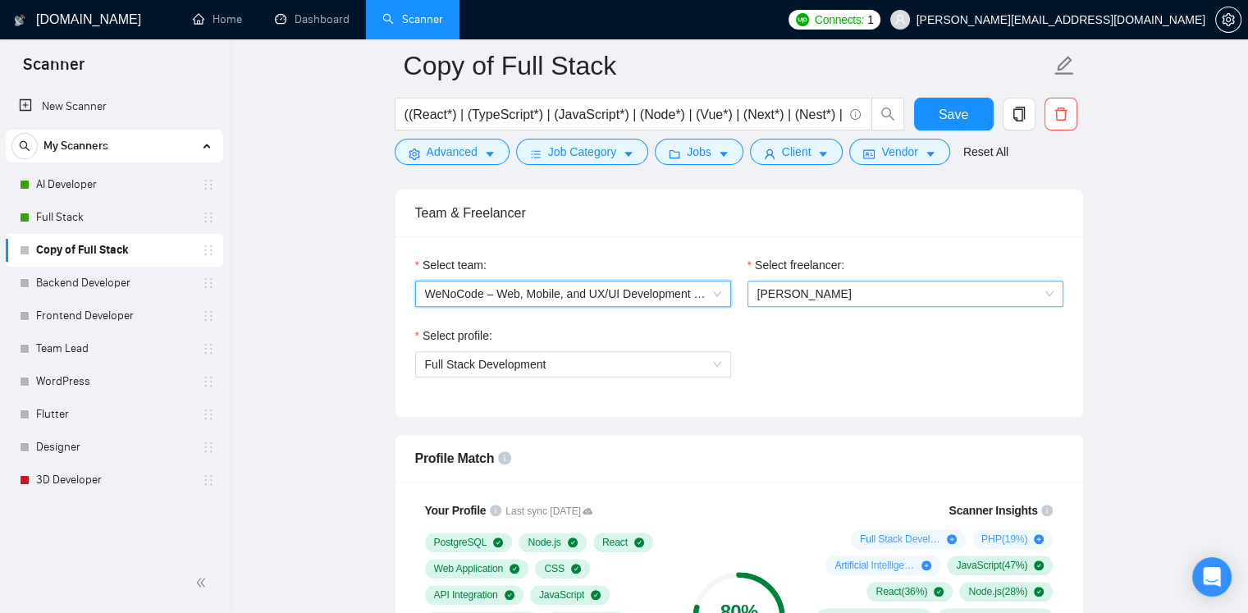
click at [876, 294] on span "Danylo Nikulshyn" at bounding box center [905, 293] width 296 height 25
click at [709, 289] on span "WeNoCode – Web, Mobile, and UX/UI Development Experts" at bounding box center [573, 293] width 296 height 25
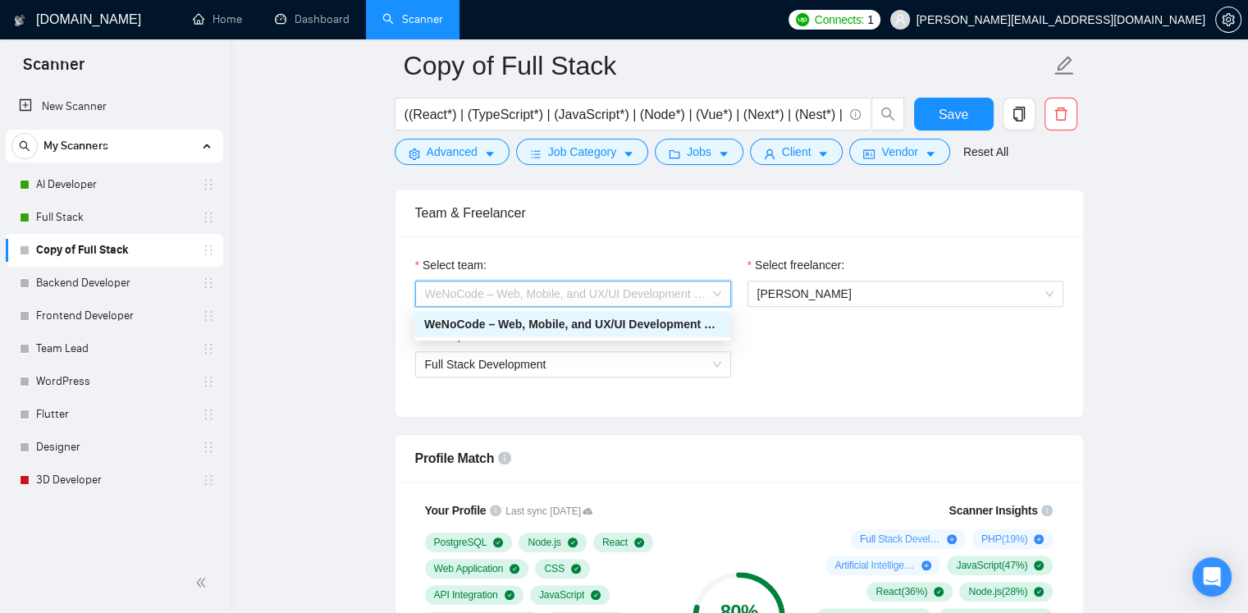
click at [709, 290] on span "WeNoCode – Web, Mobile, and UX/UI Development Experts" at bounding box center [573, 293] width 296 height 25
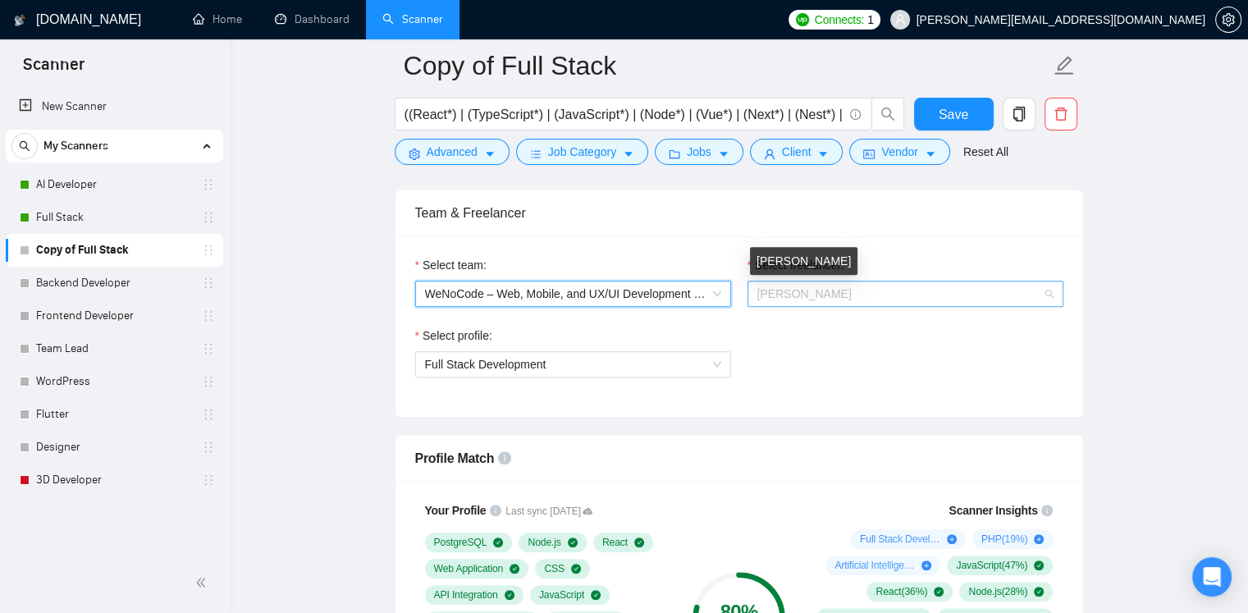
click at [787, 287] on span "Danylo Nikulshyn" at bounding box center [804, 293] width 94 height 13
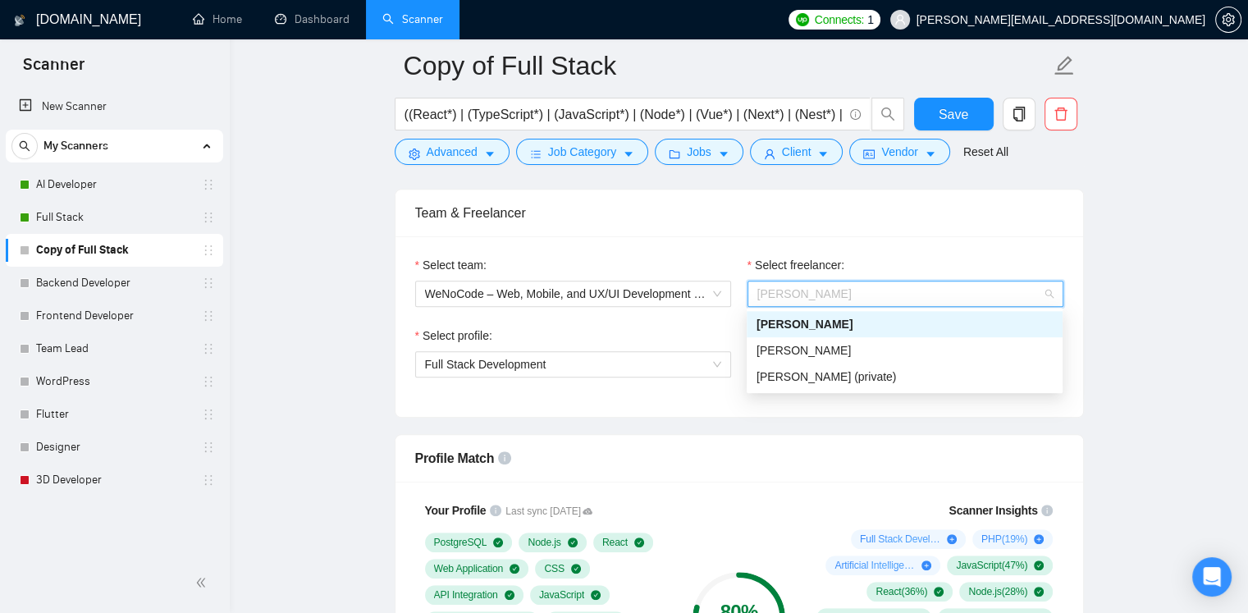
click at [1040, 289] on span "Danylo Nikulshyn" at bounding box center [905, 293] width 296 height 25
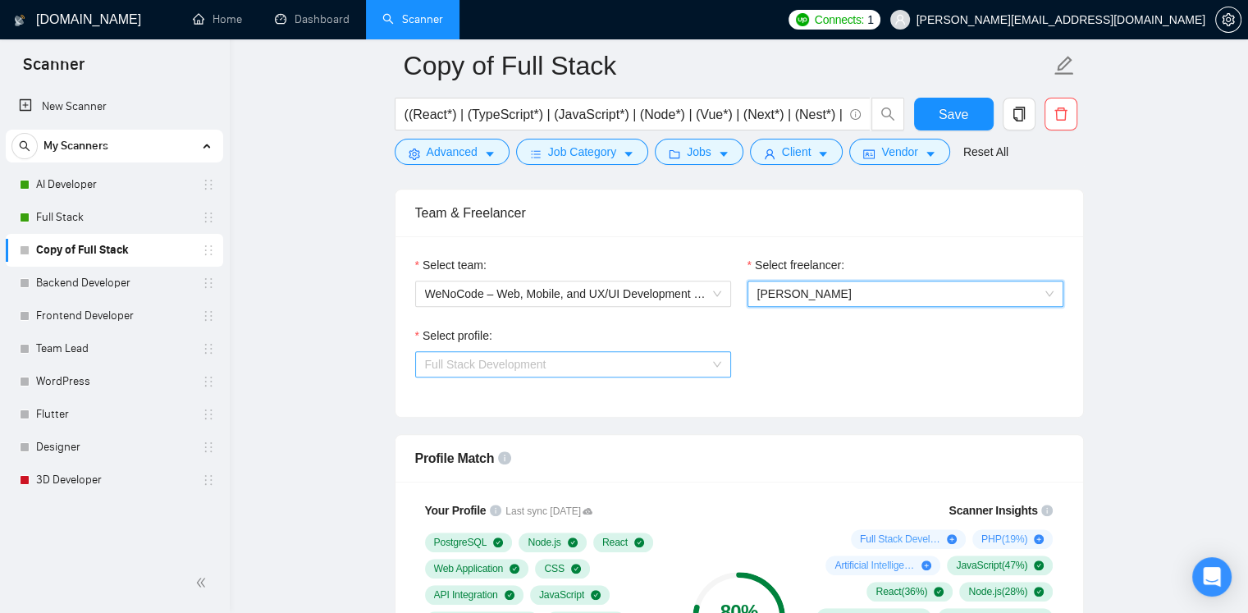
click at [674, 369] on span "Full Stack Development" at bounding box center [573, 364] width 296 height 25
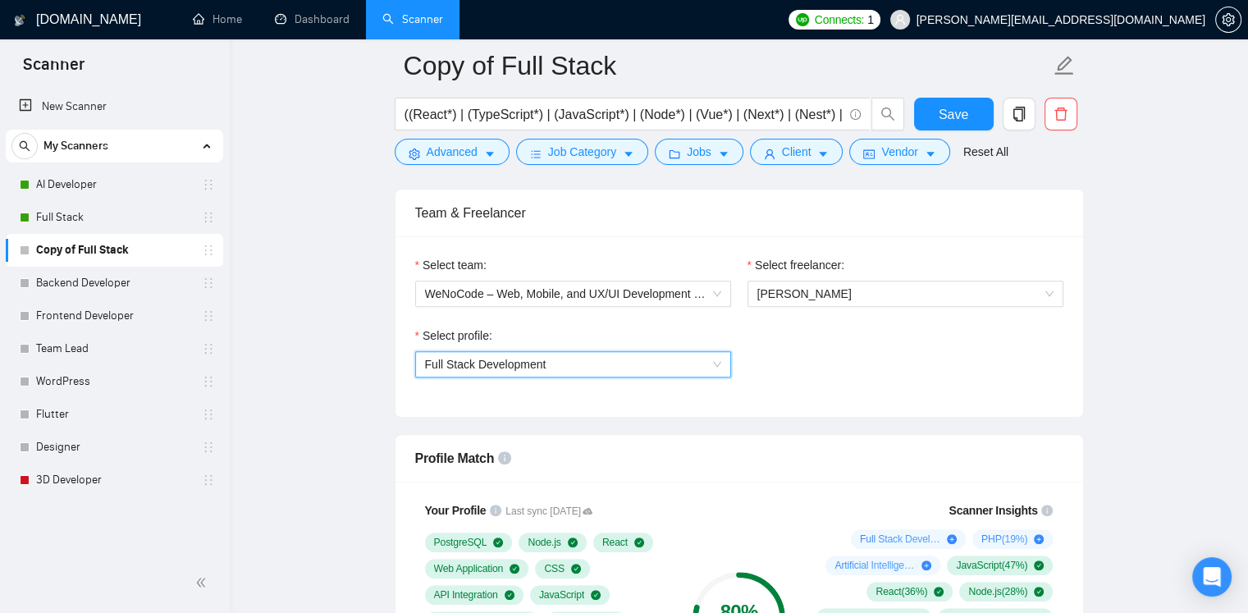
click at [686, 363] on span "Full Stack Development" at bounding box center [573, 364] width 296 height 25
click at [822, 364] on div "Select profile: 1110580755107926016 Full Stack Development" at bounding box center [739, 361] width 664 height 71
click at [1141, 20] on span "[PERSON_NAME][EMAIL_ADDRESS][DOMAIN_NAME]" at bounding box center [1060, 20] width 289 height 0
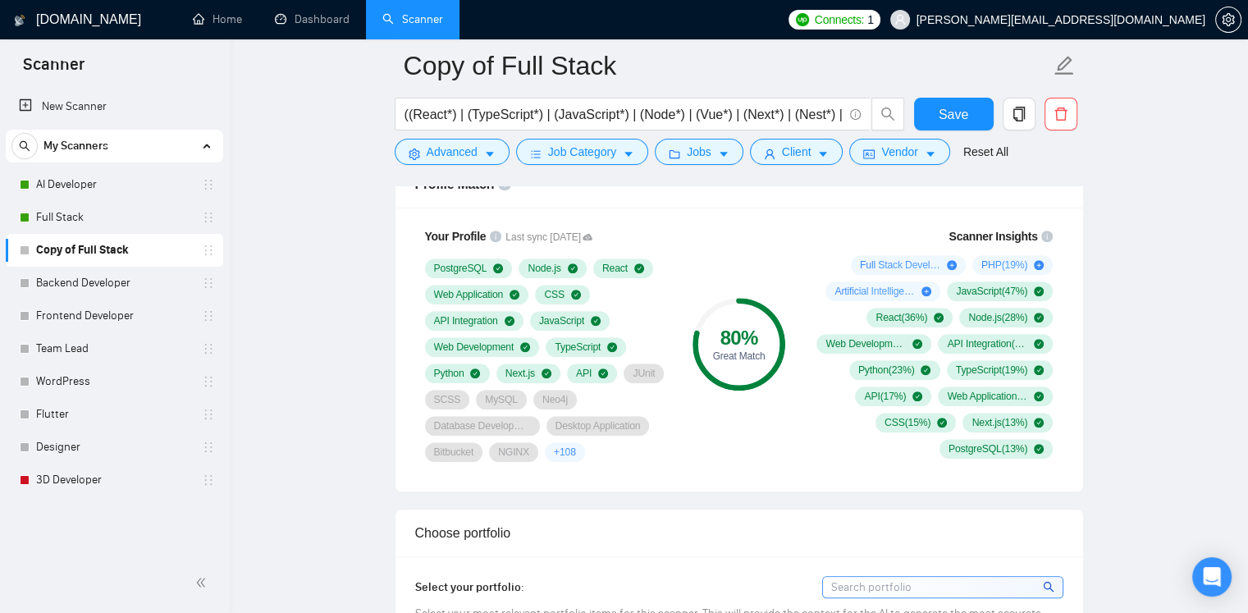
scroll to position [1066, 0]
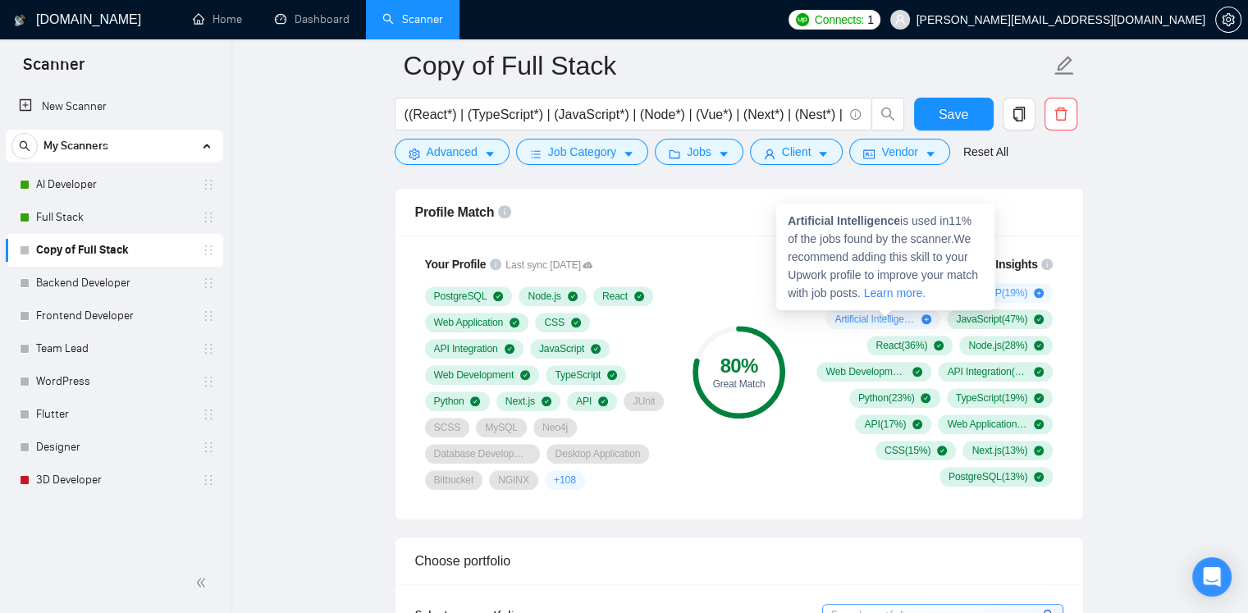
click at [929, 317] on icon "plus-circle" at bounding box center [926, 319] width 10 height 10
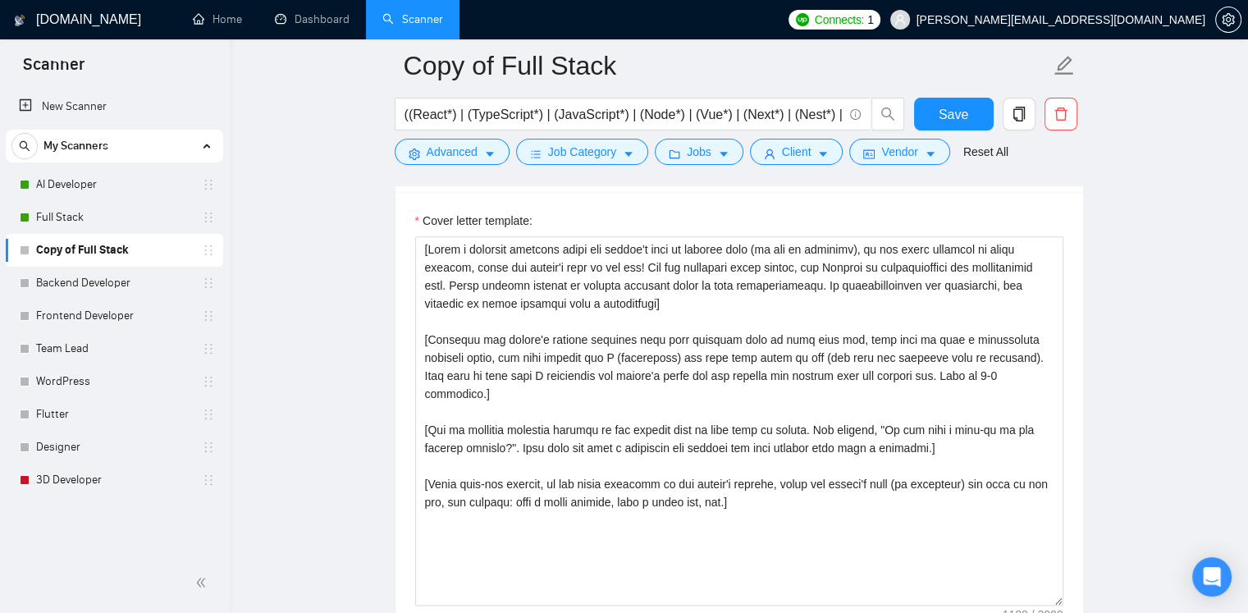
scroll to position [1804, 0]
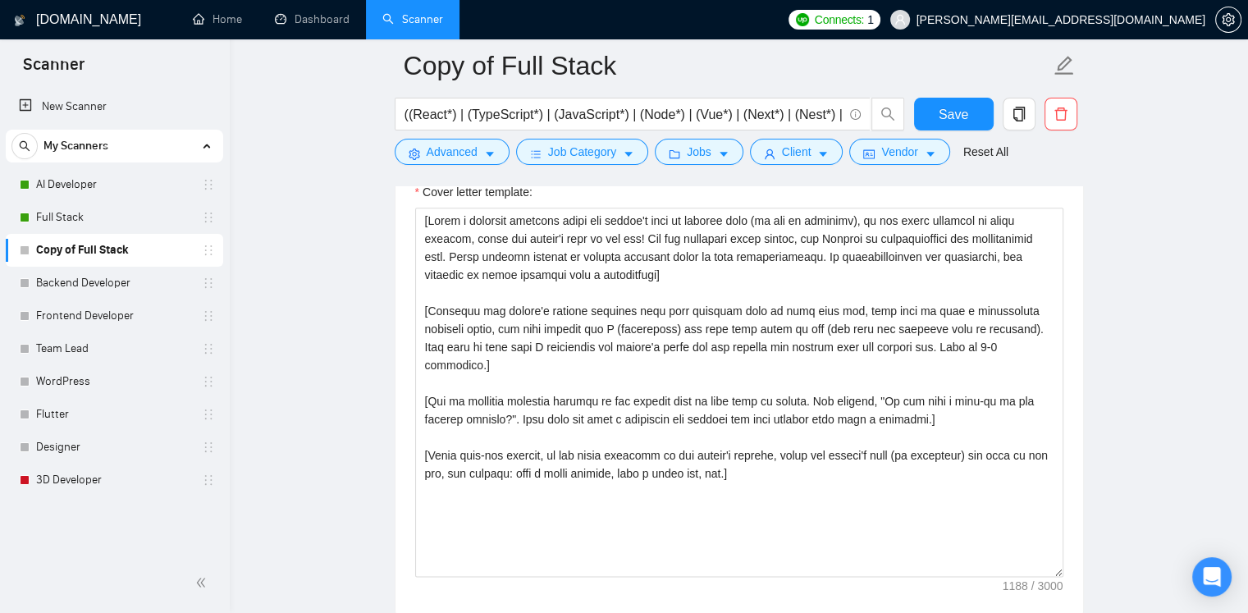
click at [1184, 180] on main "Copy of Full Stack ((React*) | (TypeScript*) | (JavaScript*) | (Node*) | (Vue*)…" at bounding box center [738, 485] width 965 height 4448
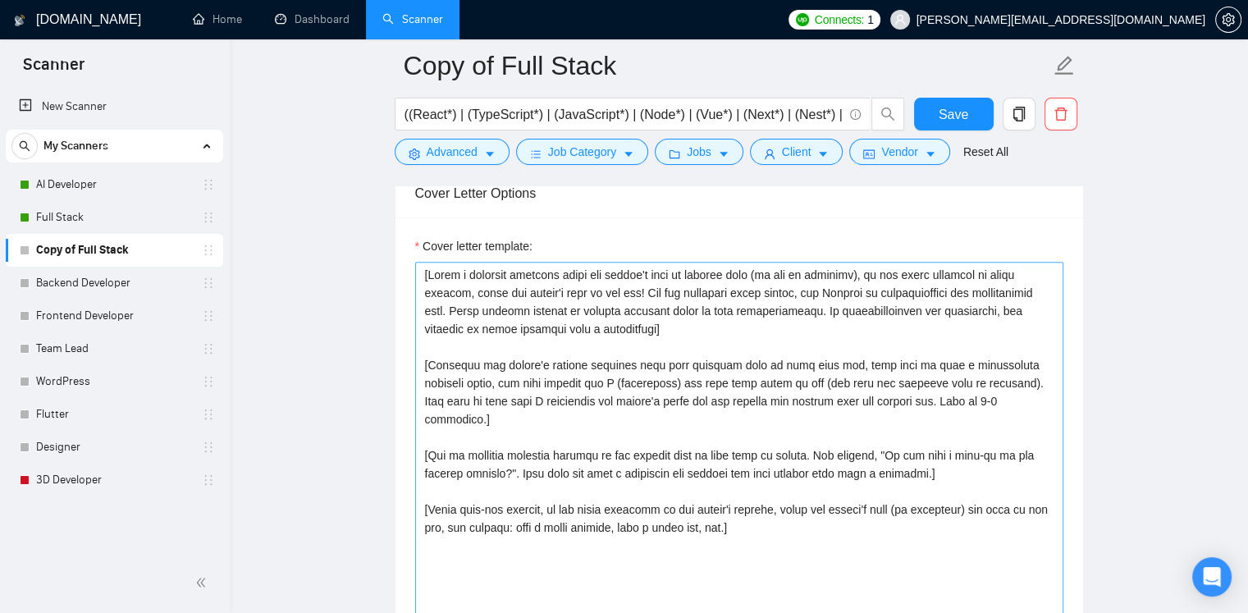
scroll to position [1722, 0]
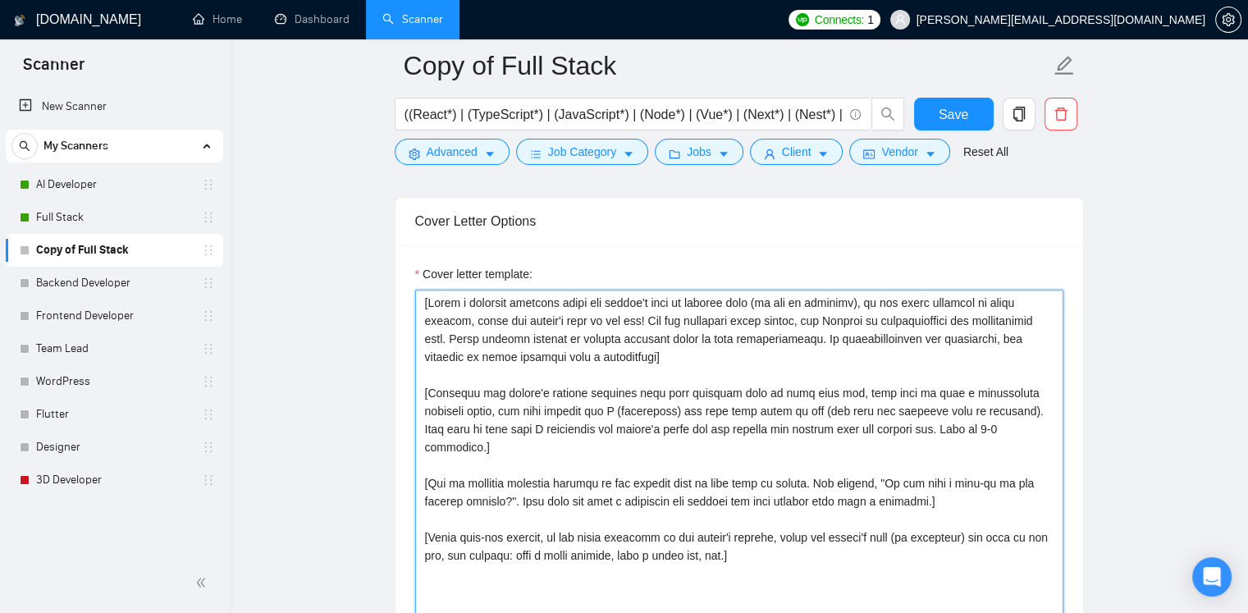
click at [663, 353] on textarea "Cover letter template:" at bounding box center [739, 474] width 648 height 369
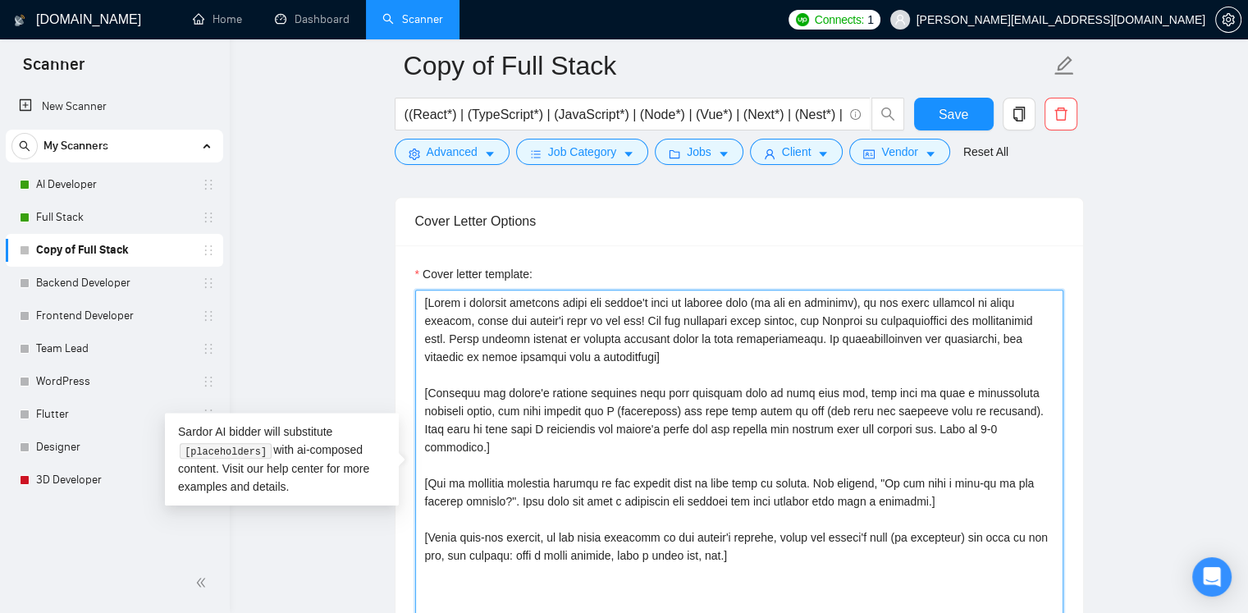
paste textarea "If the client asked to include a specific word or phrase (like a pet’s name or …"
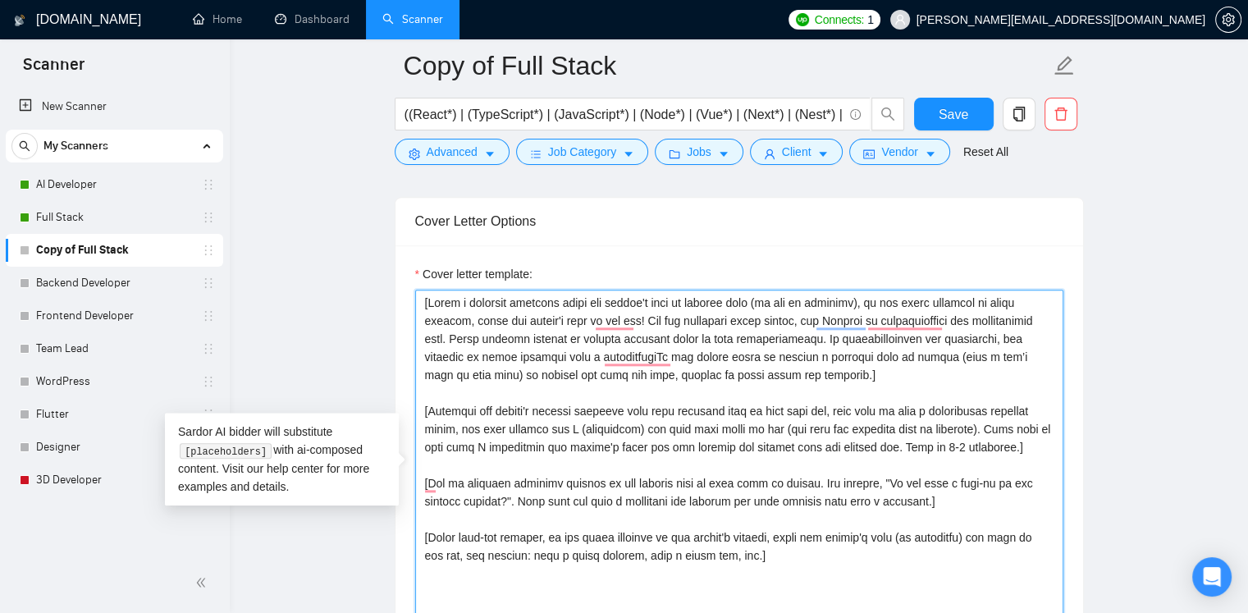
click at [660, 355] on textarea "Cover letter template:" at bounding box center [739, 474] width 648 height 369
click at [887, 373] on textarea "Cover letter template:" at bounding box center [739, 474] width 648 height 369
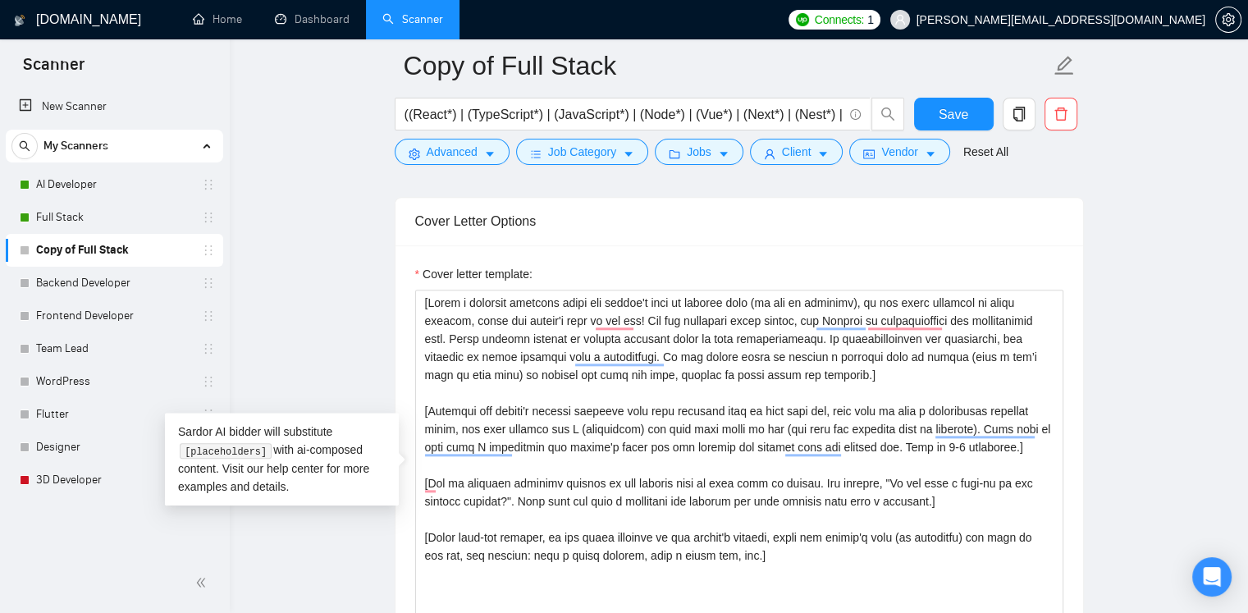
click at [1126, 415] on main "Copy of Full Stack ((React*) | (TypeScript*) | (JavaScript*) | (Node*) | (Vue*)…" at bounding box center [738, 567] width 965 height 4448
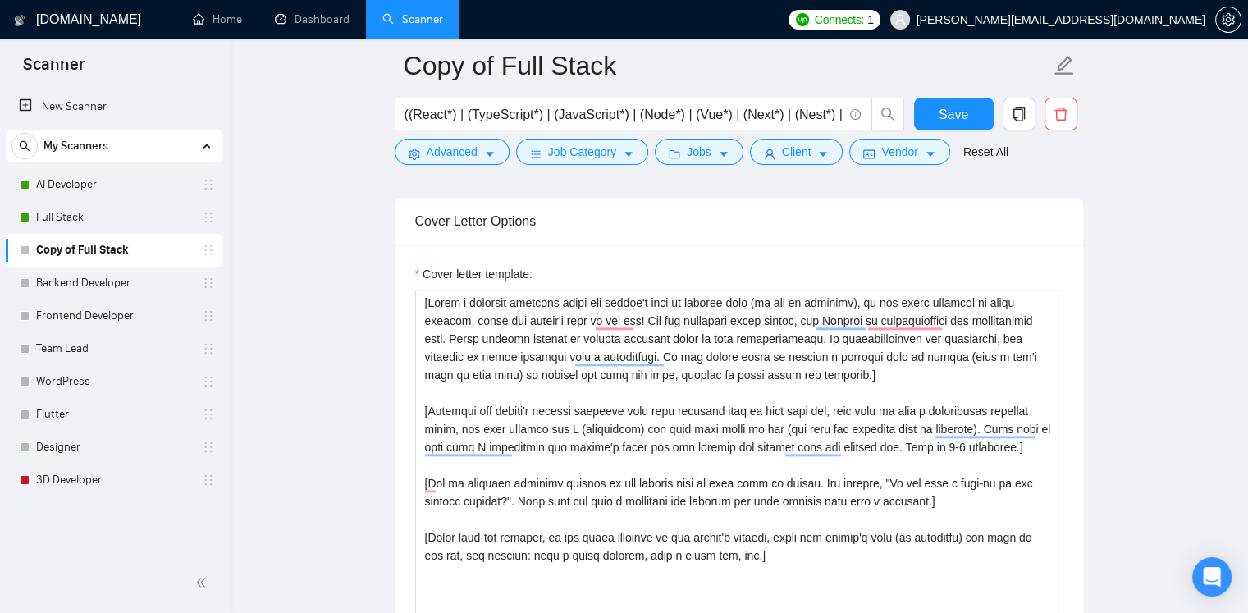
scroll to position [1804, 0]
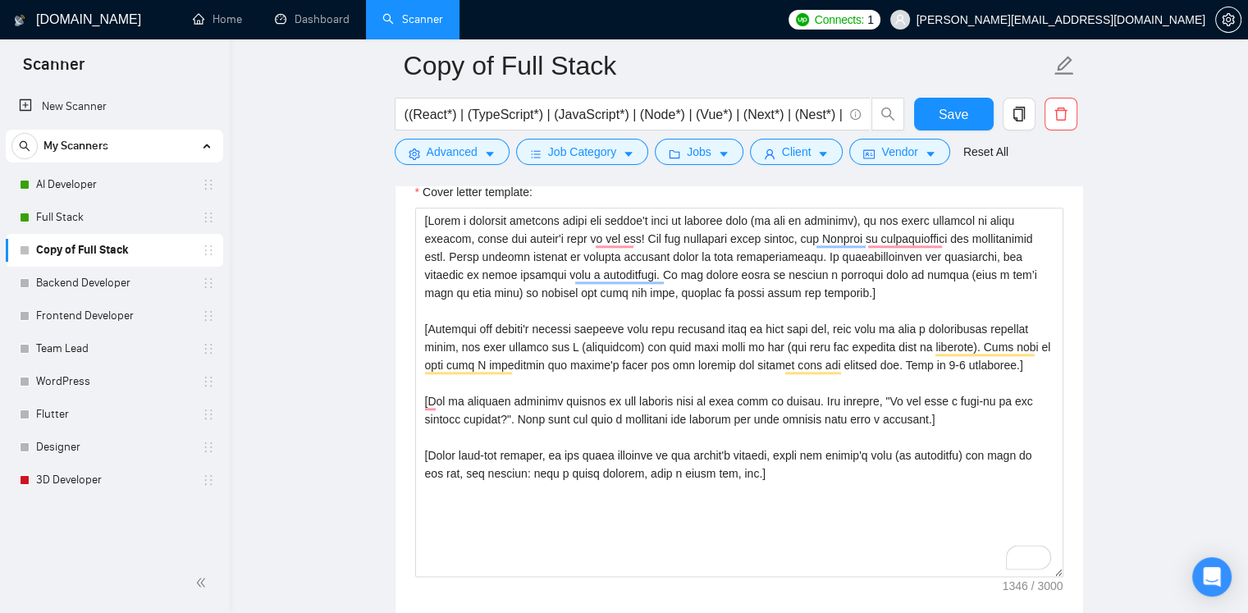
click at [1171, 165] on main "Copy of Full Stack ((React*) | (TypeScript*) | (JavaScript*) | (Node*) | (Vue*)…" at bounding box center [738, 485] width 965 height 4448
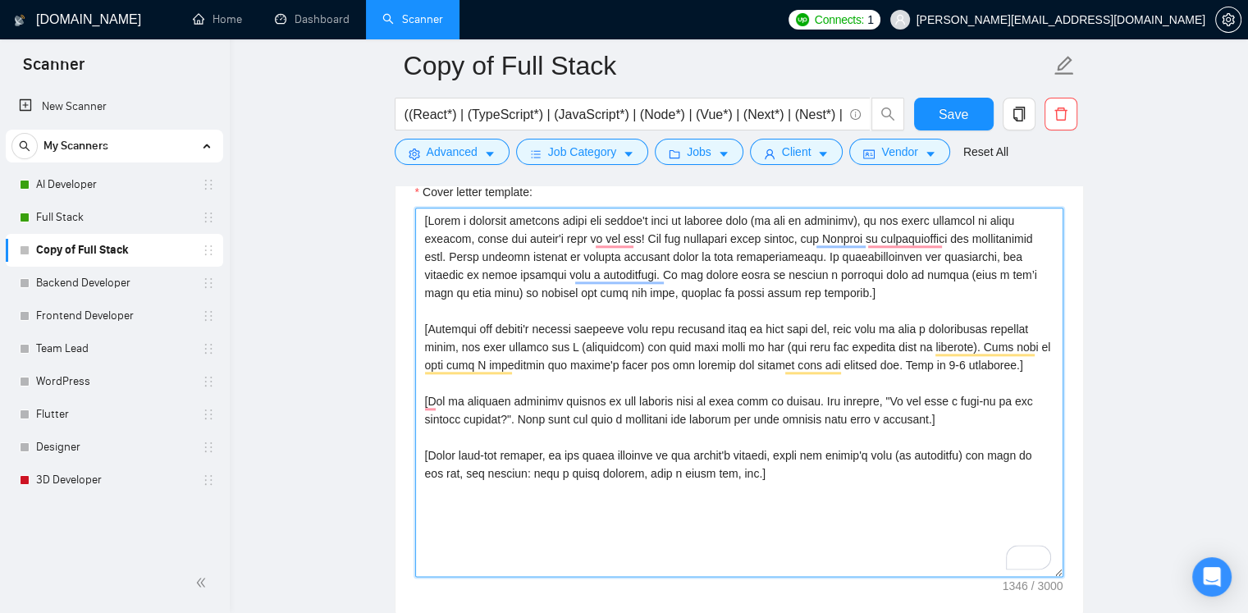
click at [874, 398] on textarea "Cover letter template:" at bounding box center [739, 392] width 648 height 369
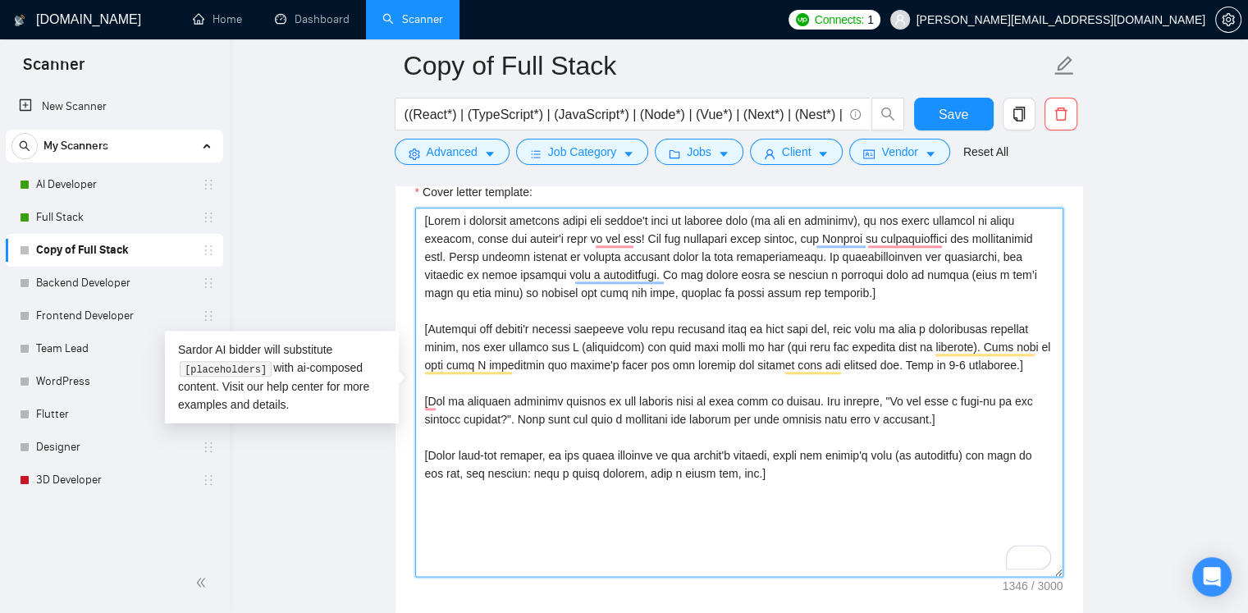
click at [877, 404] on textarea "Cover letter template:" at bounding box center [739, 392] width 648 height 369
paste textarea "“What is the deadline for your project?” or"
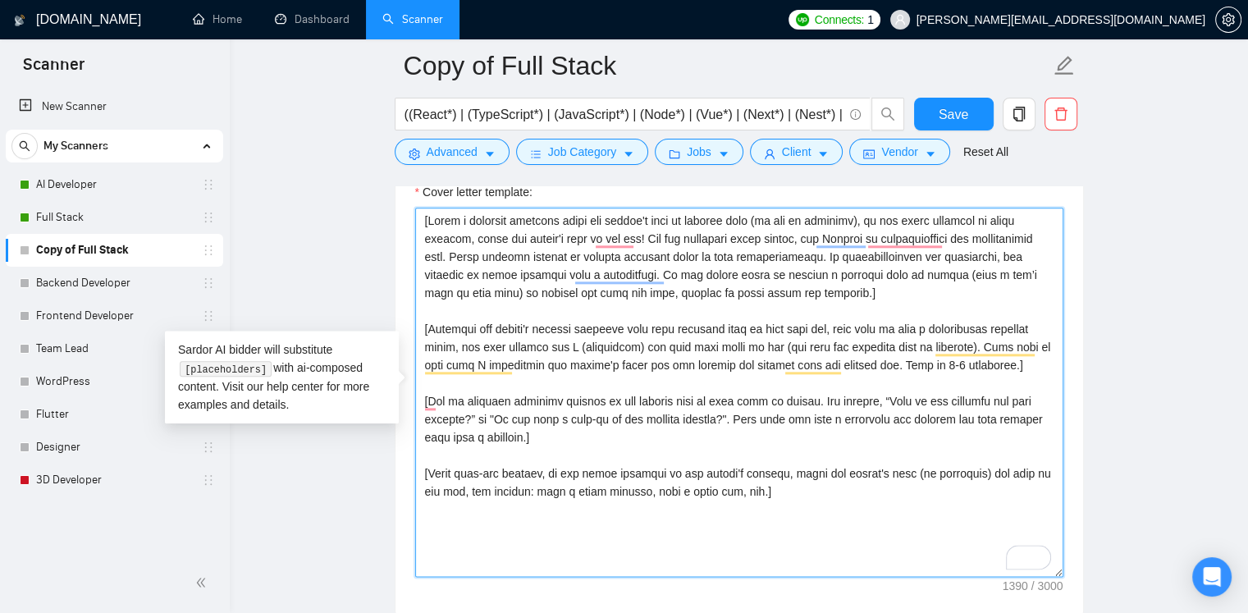
click at [564, 454] on textarea "Cover letter template:" at bounding box center [739, 392] width 648 height 369
click at [687, 447] on textarea "Cover letter template:" at bounding box center [739, 392] width 648 height 369
drag, startPoint x: 739, startPoint y: 495, endPoint x: 425, endPoint y: 471, distance: 315.0
click at [425, 471] on textarea "Cover letter template:" at bounding box center [739, 392] width 648 height 369
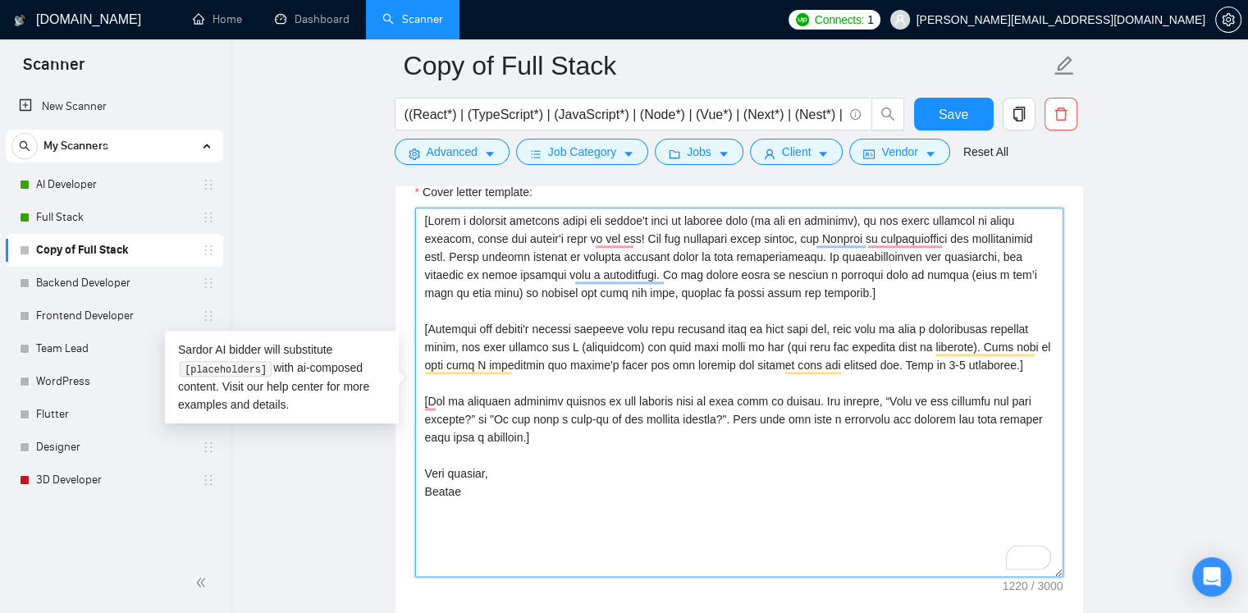
drag, startPoint x: 463, startPoint y: 490, endPoint x: 427, endPoint y: 488, distance: 36.1
click at [427, 488] on textarea "Cover letter template:" at bounding box center [739, 392] width 648 height 369
paste textarea "Nikulshyn"
click at [559, 493] on textarea "Cover letter template:" at bounding box center [739, 392] width 648 height 369
click at [537, 479] on textarea "Cover letter template:" at bounding box center [739, 392] width 648 height 369
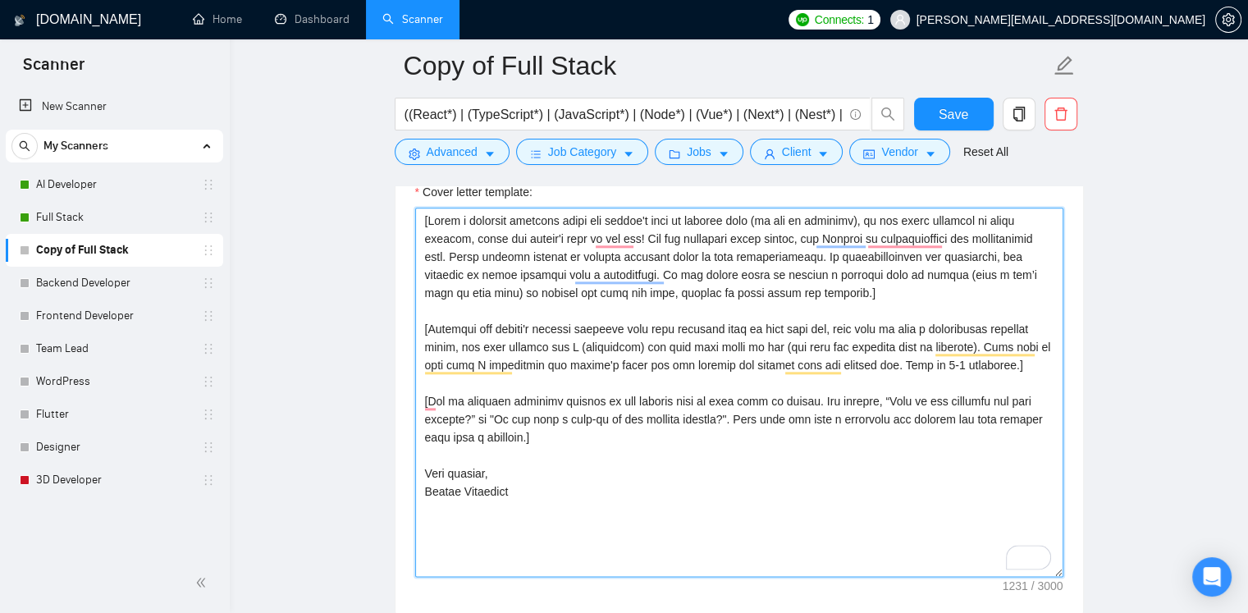
click at [468, 377] on textarea "Cover letter template:" at bounding box center [739, 392] width 648 height 369
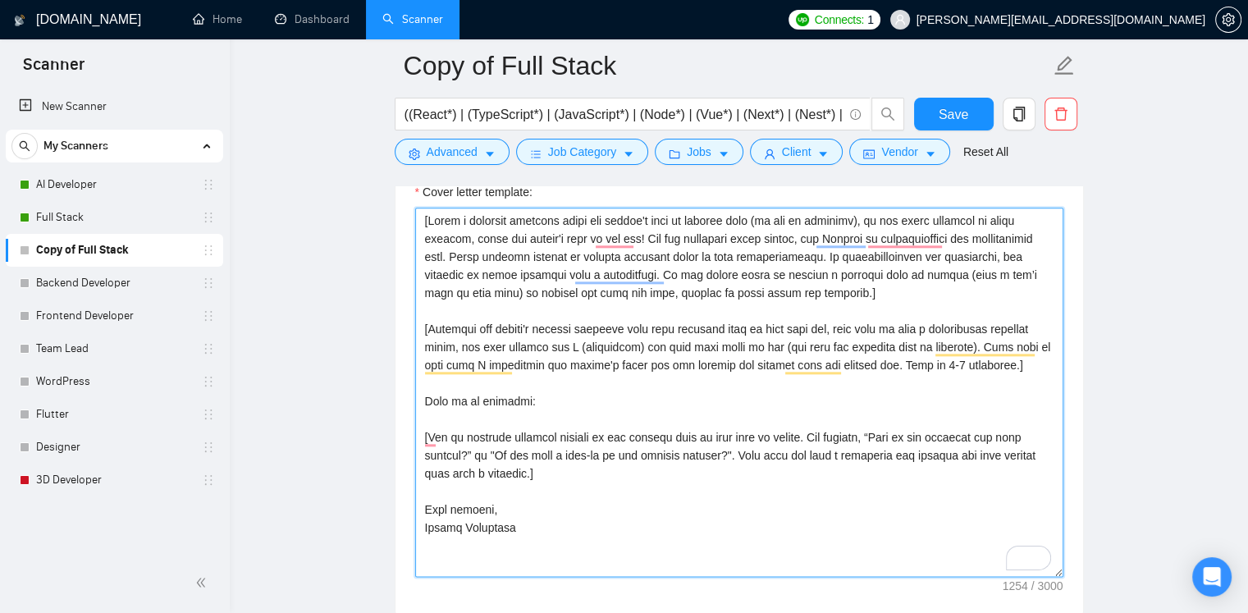
click at [588, 409] on textarea "Cover letter template:" at bounding box center [739, 392] width 648 height 369
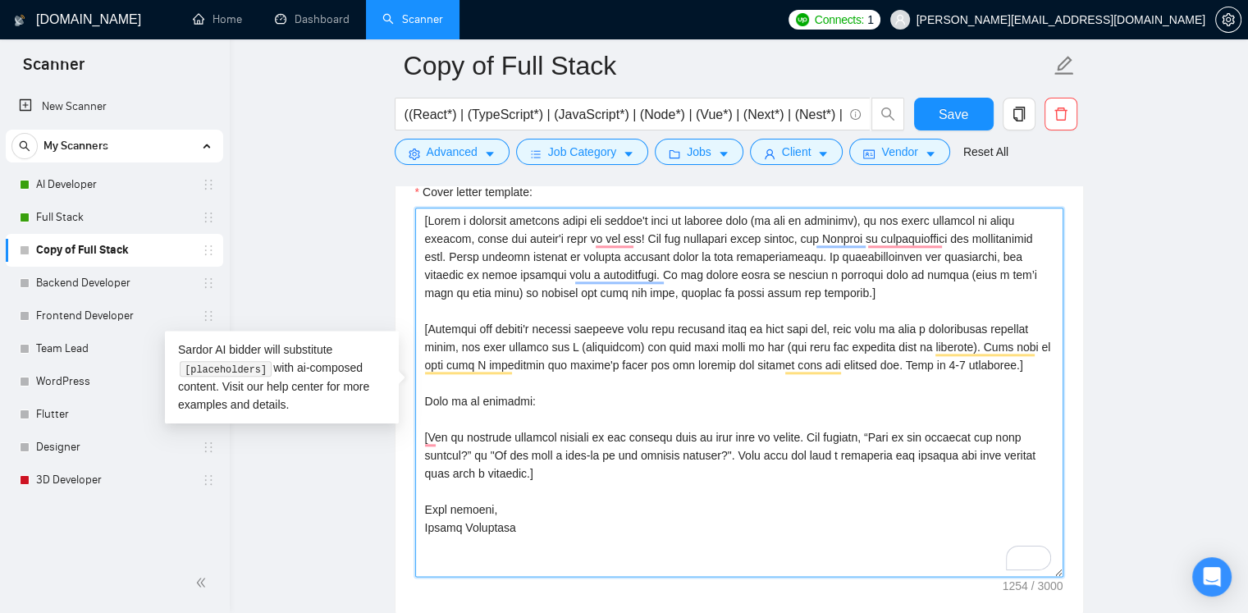
click at [585, 398] on textarea "Cover letter template:" at bounding box center [739, 392] width 648 height 369
paste textarea "https://wenocode.notion.site/26d72c8e005a8006843ac1ea6d325fda?v=26d72c8e005a811…"
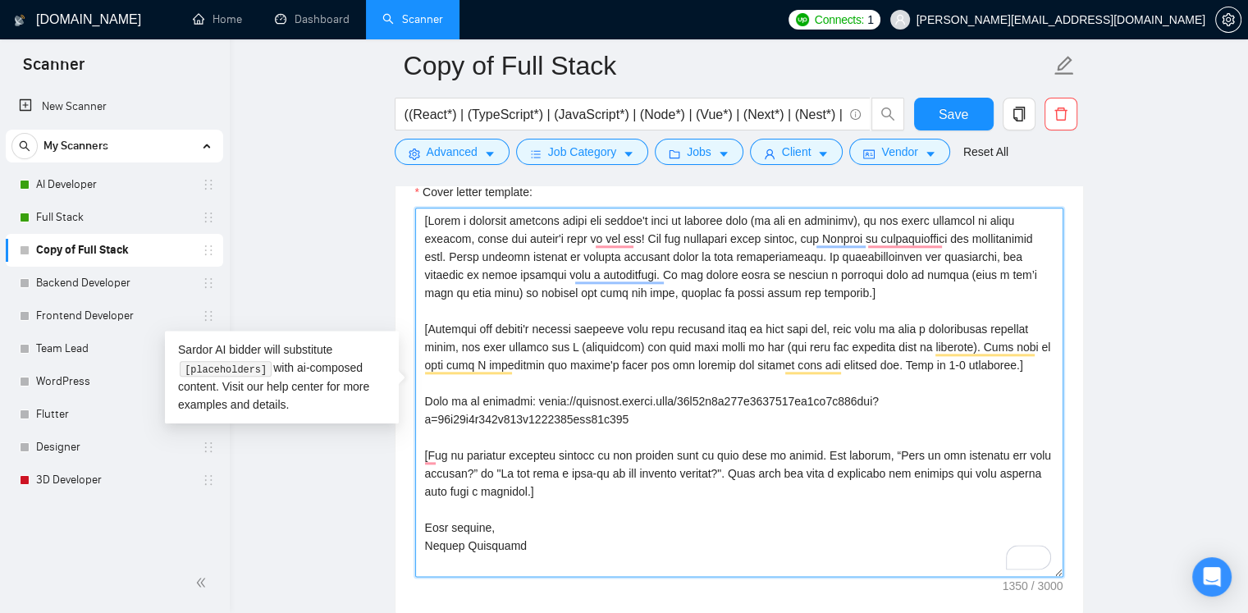
click at [897, 399] on textarea "Cover letter template:" at bounding box center [739, 392] width 648 height 369
drag, startPoint x: 971, startPoint y: 362, endPoint x: 408, endPoint y: 332, distance: 563.4
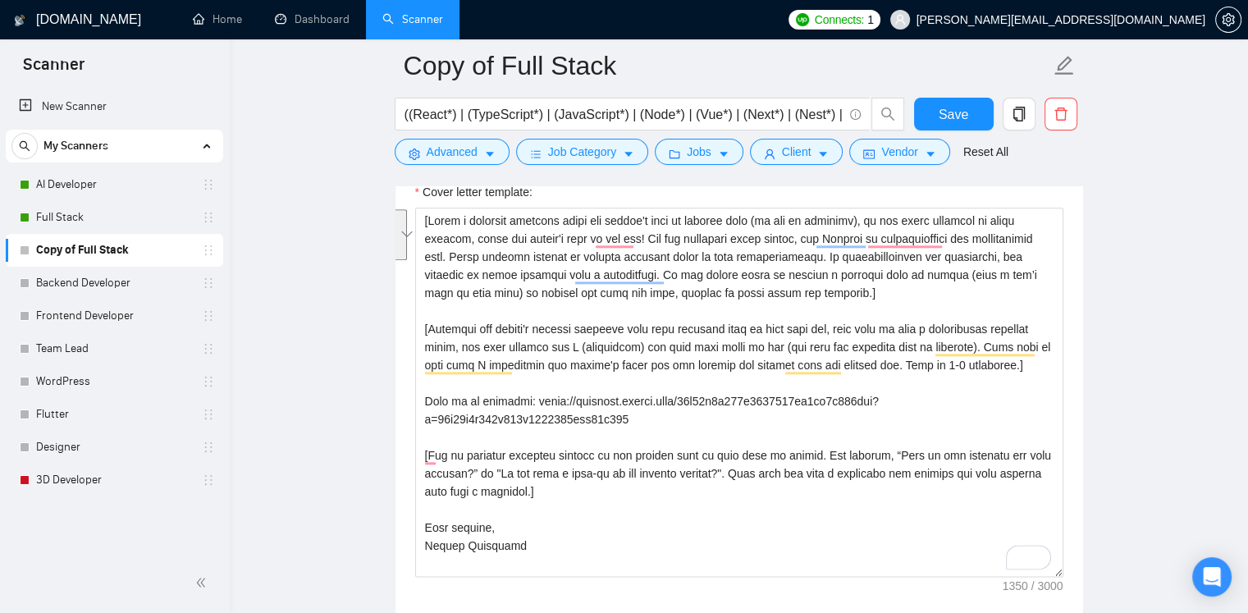
click at [1187, 241] on main "Copy of Full Stack ((React*) | (TypeScript*) | (JavaScript*) | (Node*) | (Vue*)…" at bounding box center [738, 485] width 965 height 4448
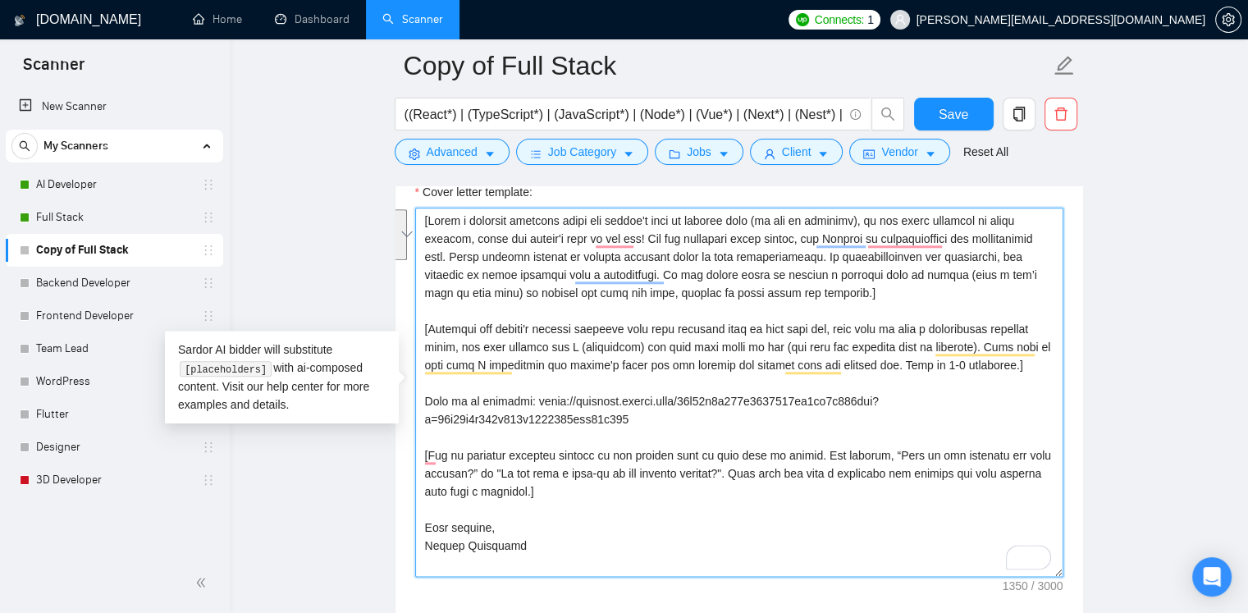
drag, startPoint x: 422, startPoint y: 324, endPoint x: 974, endPoint y: 370, distance: 553.9
click at [974, 370] on textarea "Cover letter template:" at bounding box center [739, 392] width 648 height 369
paste textarea "Rephrase the client’s main request in their own words as a confident statement …"
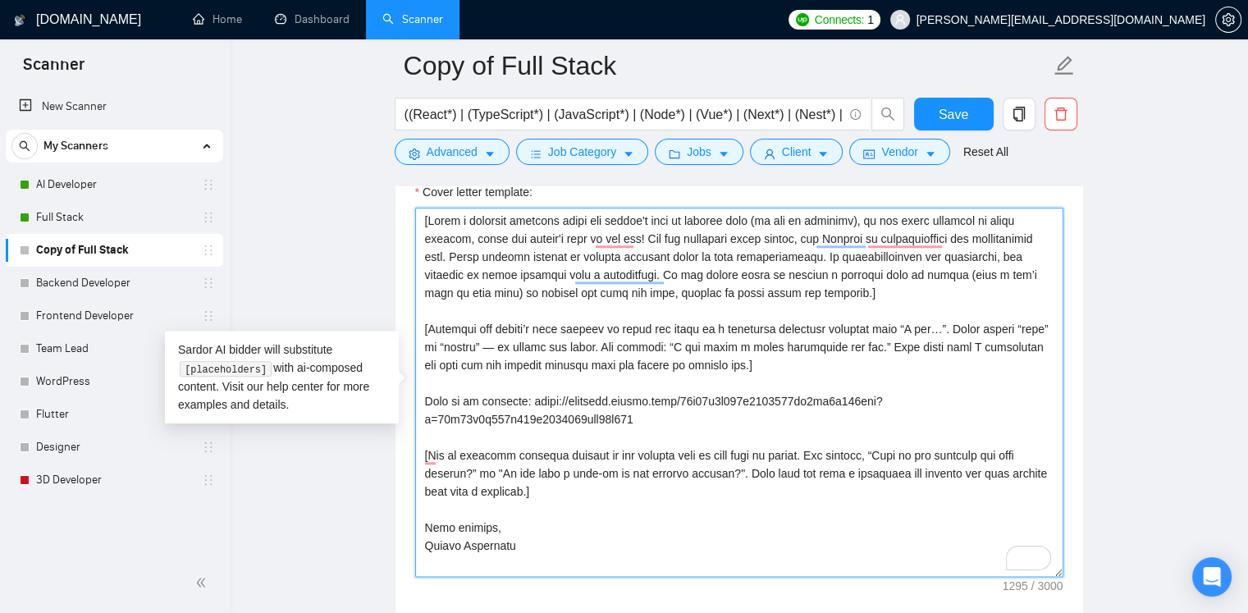
click at [705, 358] on textarea "Cover letter template:" at bounding box center [739, 392] width 648 height 369
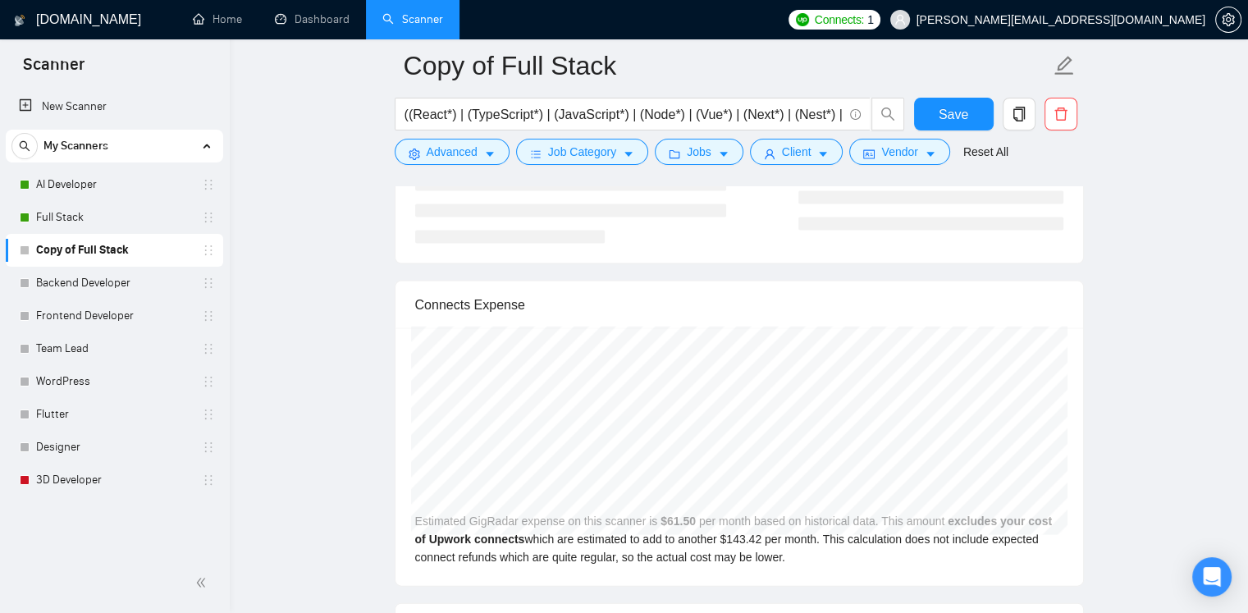
scroll to position [3363, 0]
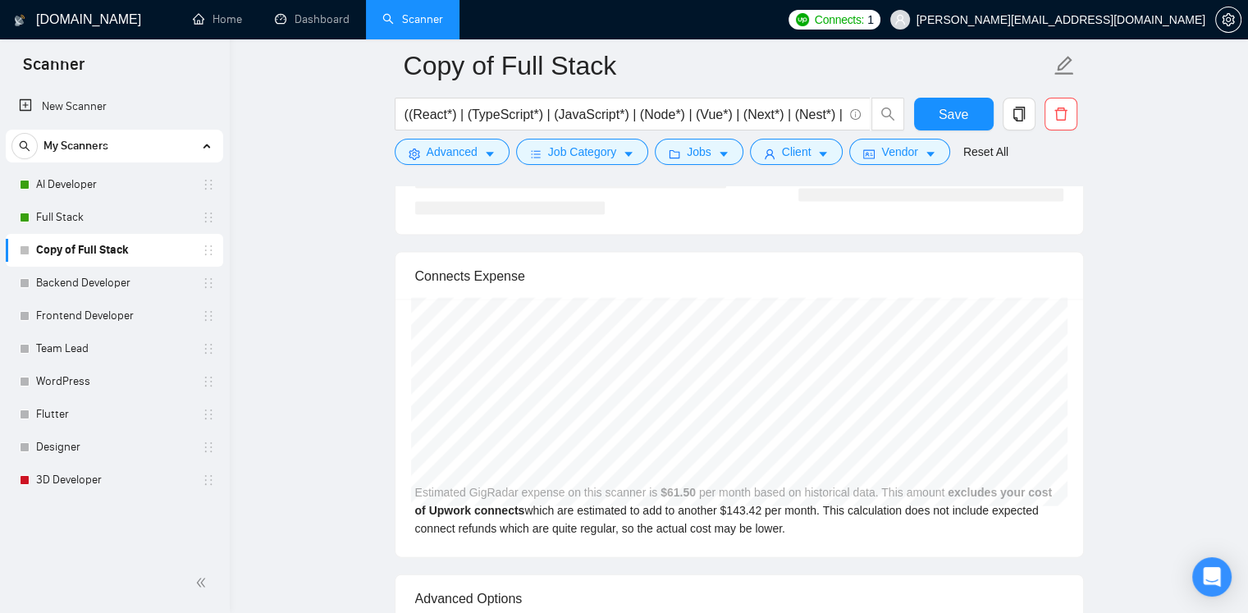
type textarea "[Write a personal greeting using the client's name or company name (if any is p…"
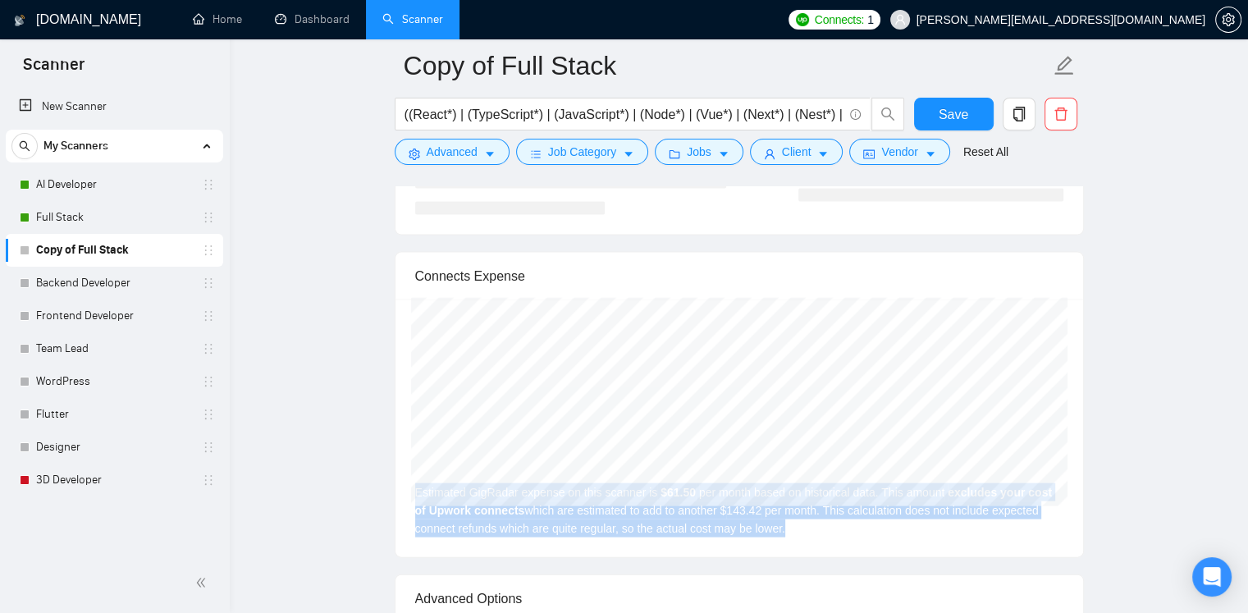
click at [413, 488] on div "Sep 2025 GigRadar $53.00 Upwork Connects $123.60 Estimated GigRadar expense on …" at bounding box center [738, 428] width 687 height 258
click at [414, 456] on div at bounding box center [414, 456] width 0 height 0
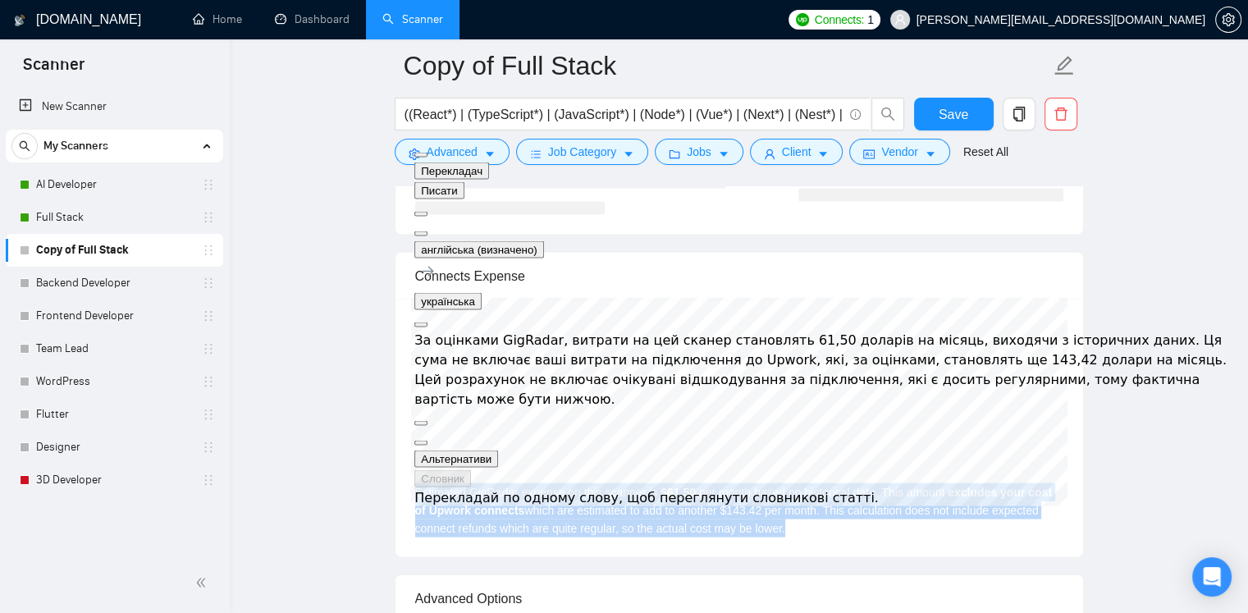
click at [831, 523] on div "Sep 2025 GigRadar $53.00 Upwork Connects $123.60 Estimated GigRadar expense on …" at bounding box center [738, 428] width 687 height 258
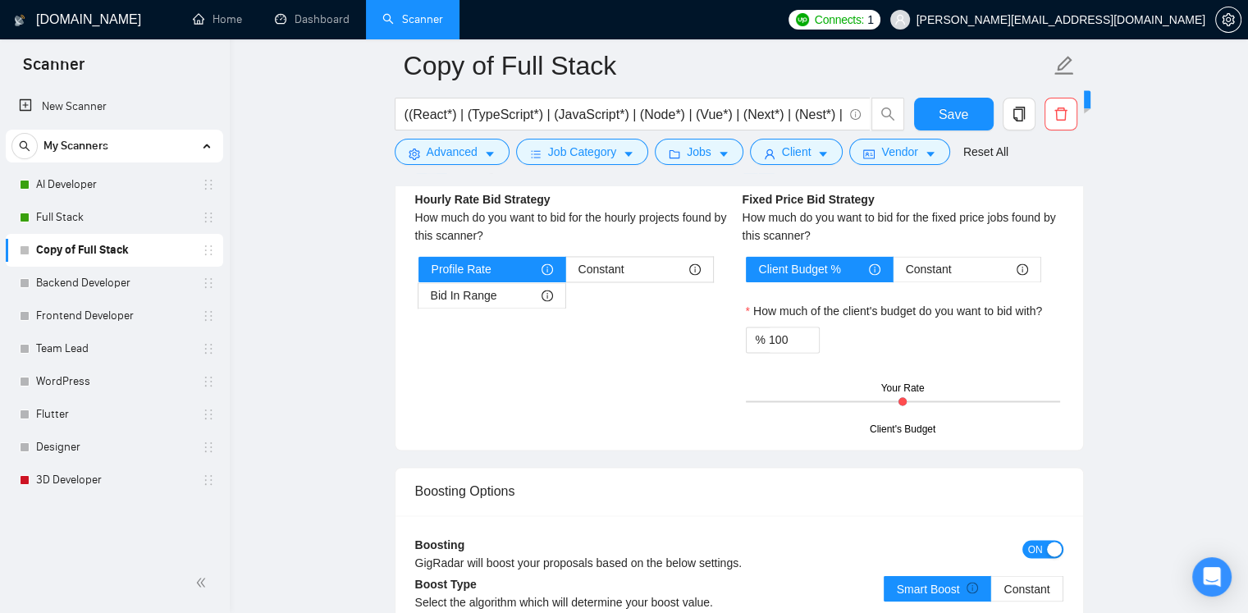
scroll to position [2545, 0]
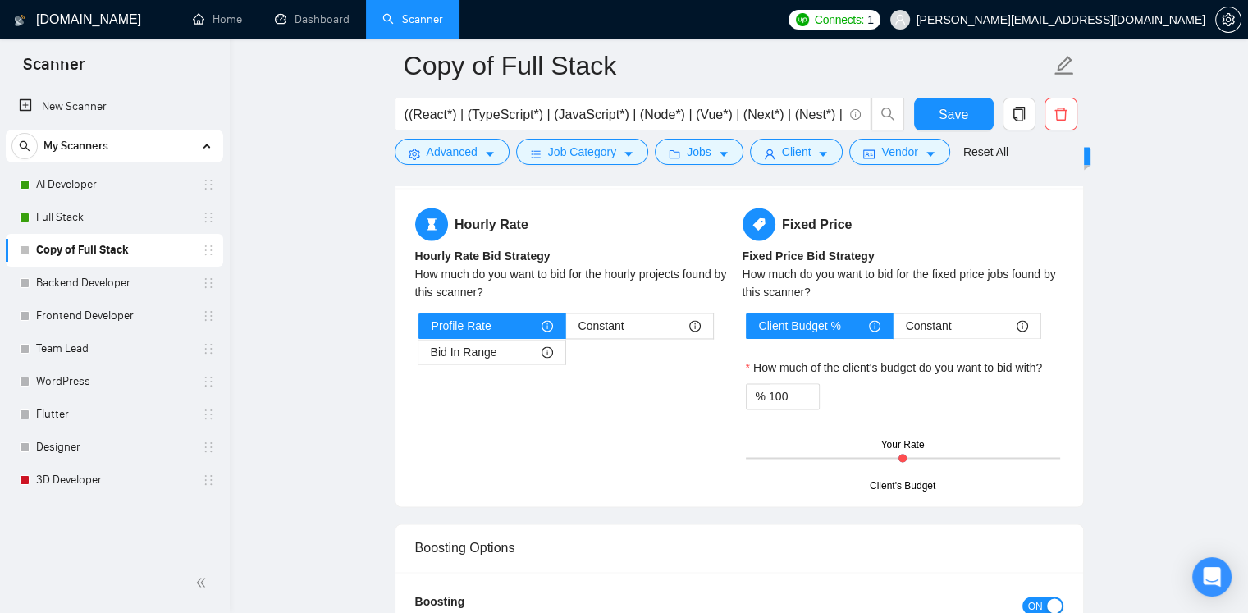
drag, startPoint x: 903, startPoint y: 455, endPoint x: 912, endPoint y: 455, distance: 9.0
click at [912, 455] on div "Client's Budget Your Rate" at bounding box center [903, 457] width 314 height 57
click at [902, 454] on div "Client's Budget Your Rate" at bounding box center [903, 457] width 314 height 57
click at [886, 441] on div "Your Rate" at bounding box center [902, 445] width 43 height 16
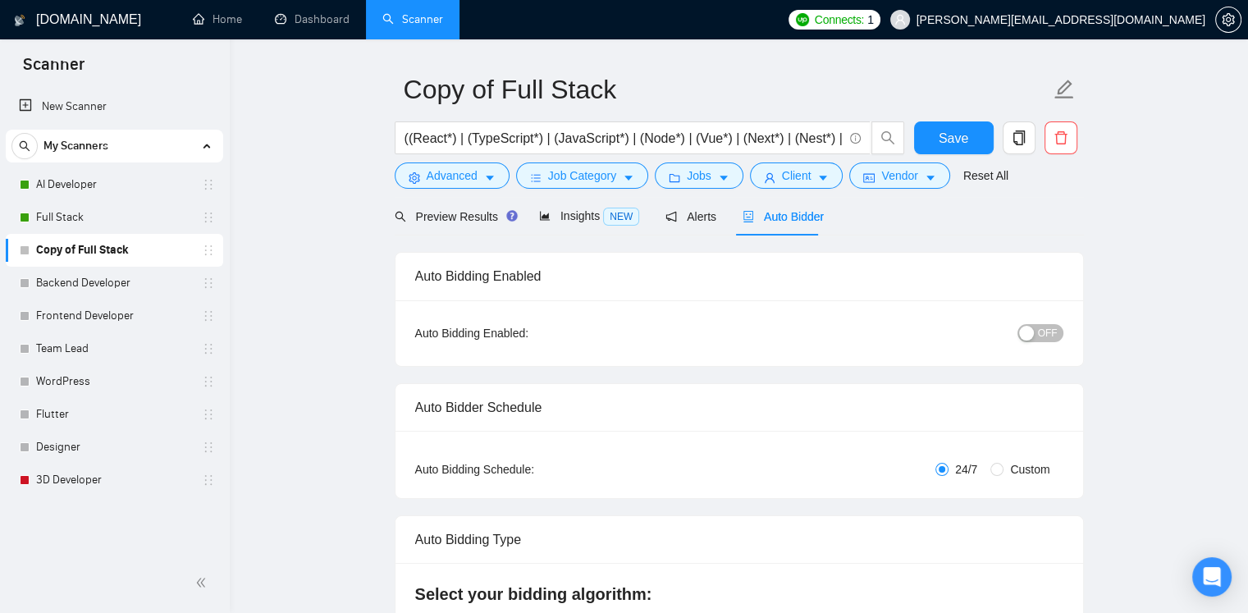
scroll to position [2, 0]
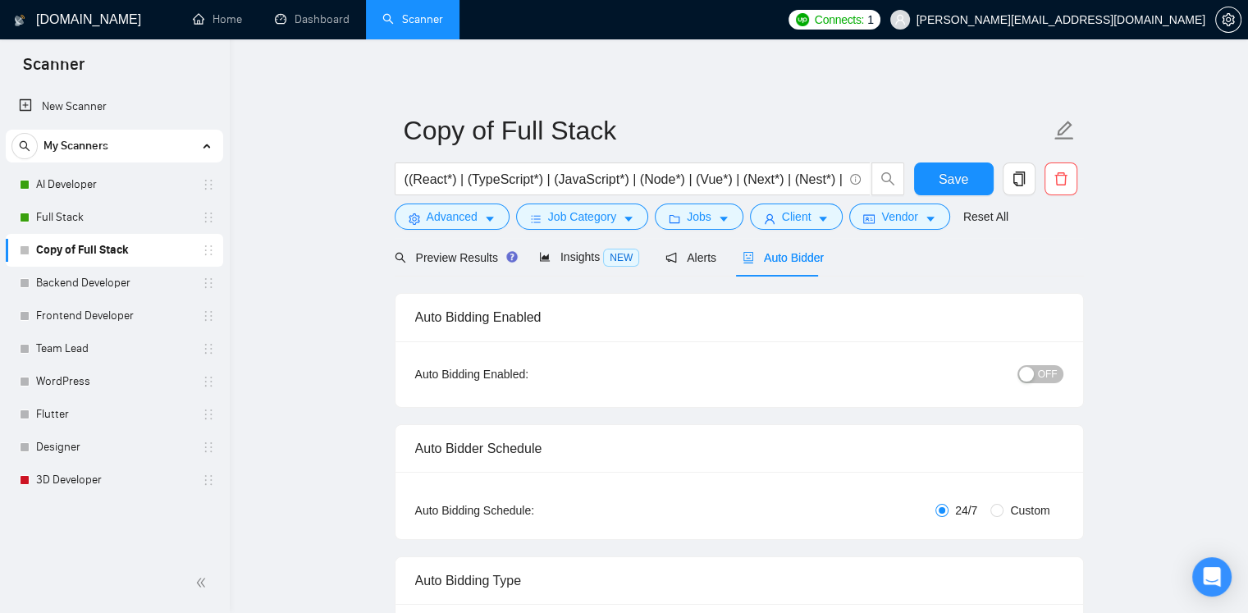
click at [86, 220] on link "Full Stack" at bounding box center [114, 217] width 156 height 33
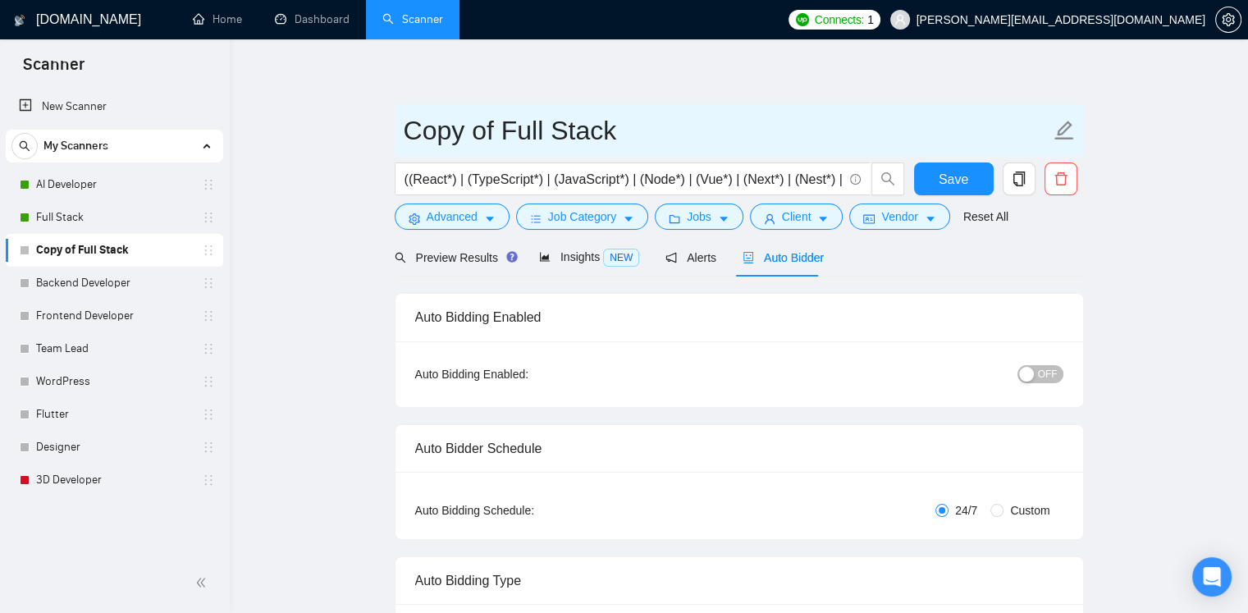
click at [1060, 135] on icon "edit" at bounding box center [1063, 130] width 21 height 21
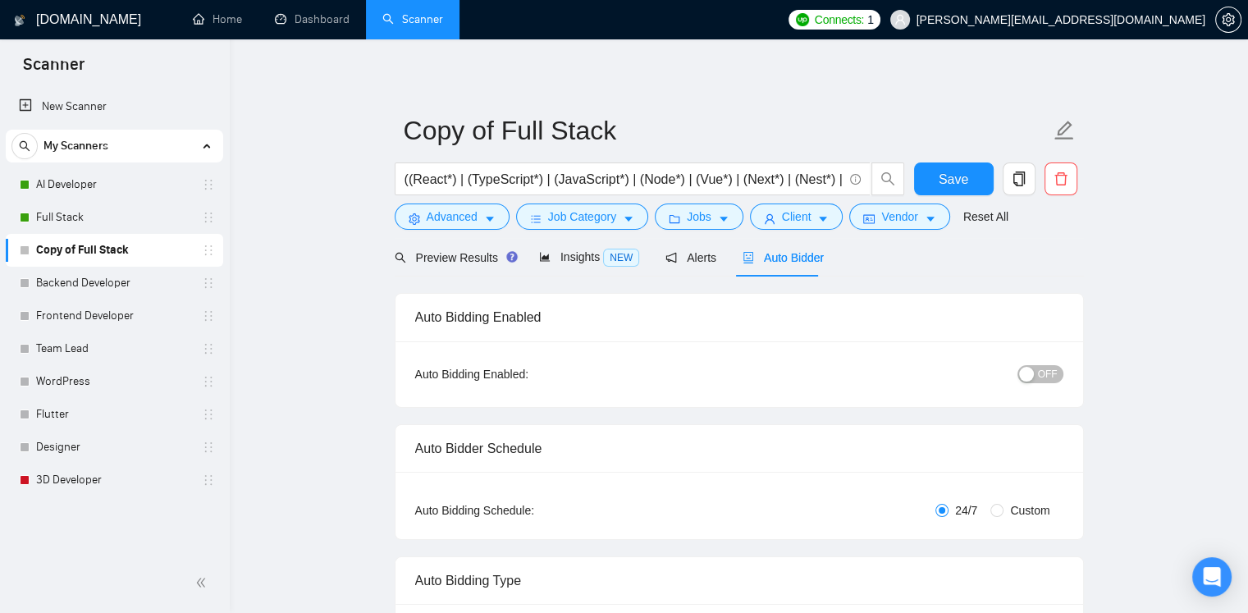
drag, startPoint x: 954, startPoint y: 184, endPoint x: 1194, endPoint y: 204, distance: 241.2
click at [954, 184] on span "Save" at bounding box center [953, 179] width 30 height 21
click at [84, 288] on link "Backend Developer" at bounding box center [114, 283] width 156 height 33
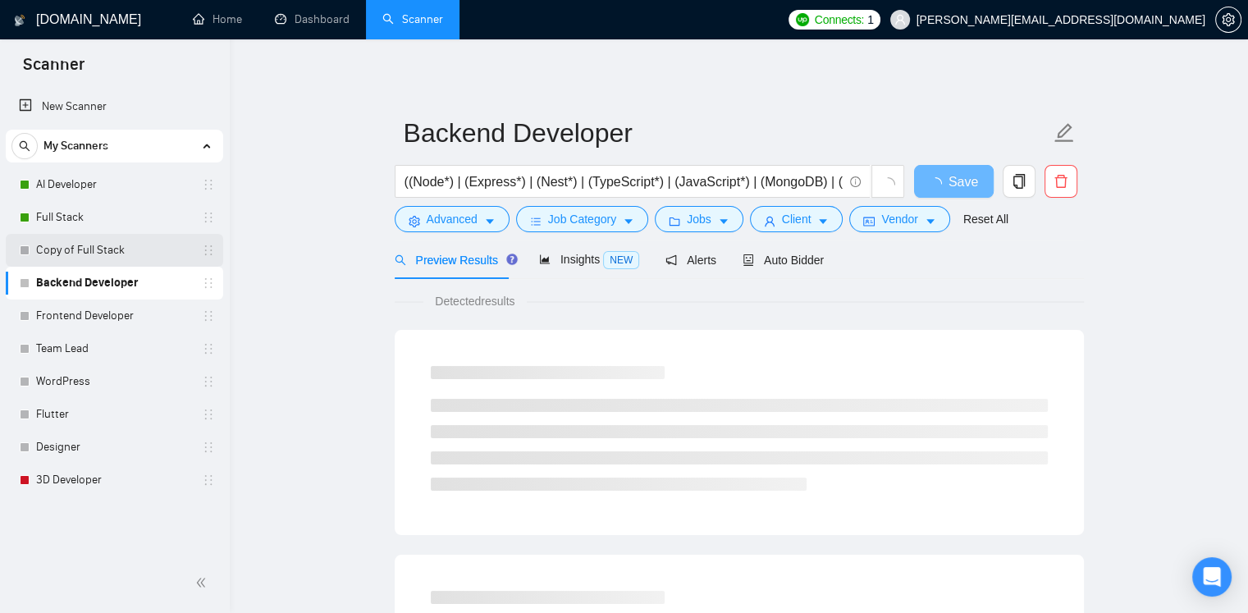
click at [91, 248] on link "Copy of Full Stack" at bounding box center [114, 250] width 156 height 33
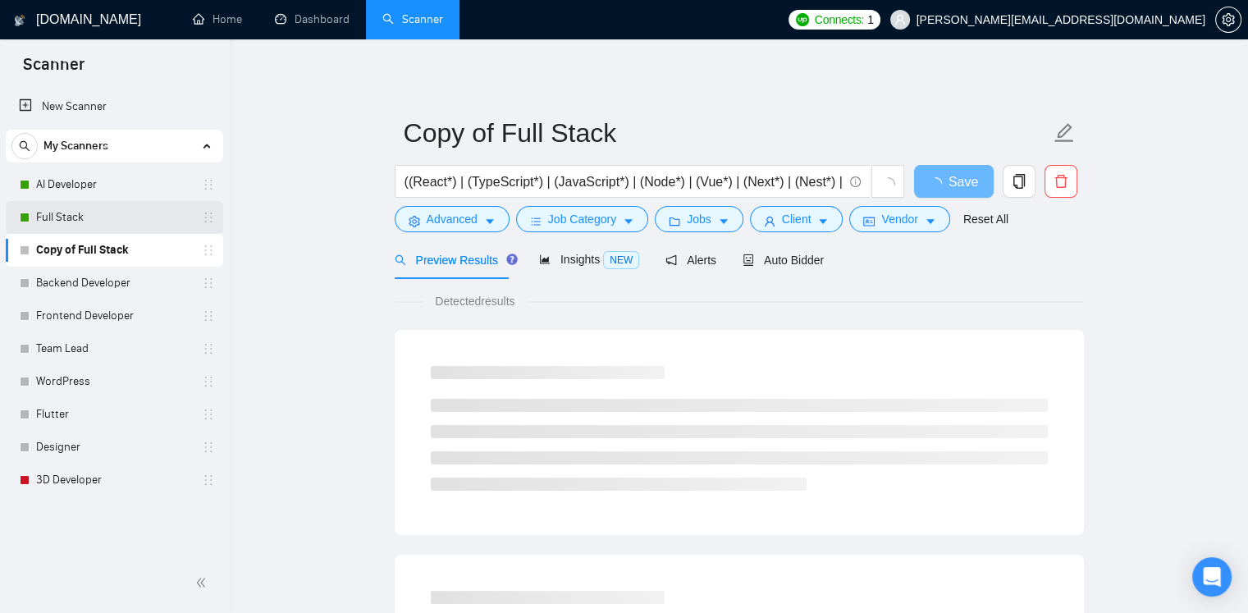
click at [98, 219] on link "Full Stack" at bounding box center [114, 217] width 156 height 33
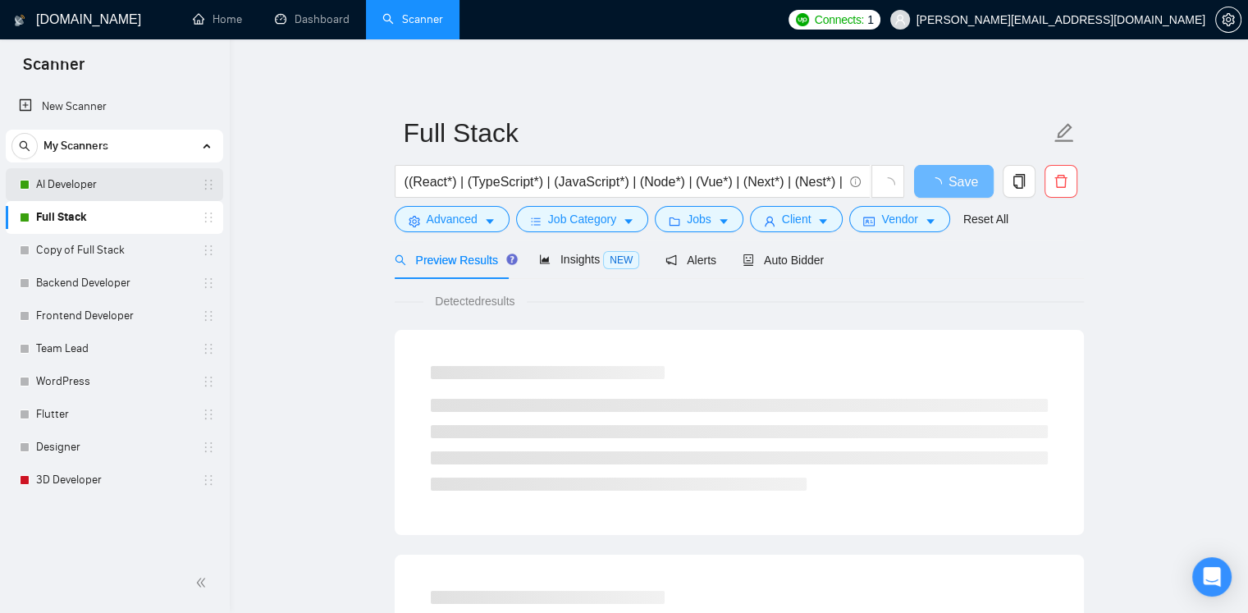
click at [98, 181] on link "AI Developer" at bounding box center [114, 184] width 156 height 33
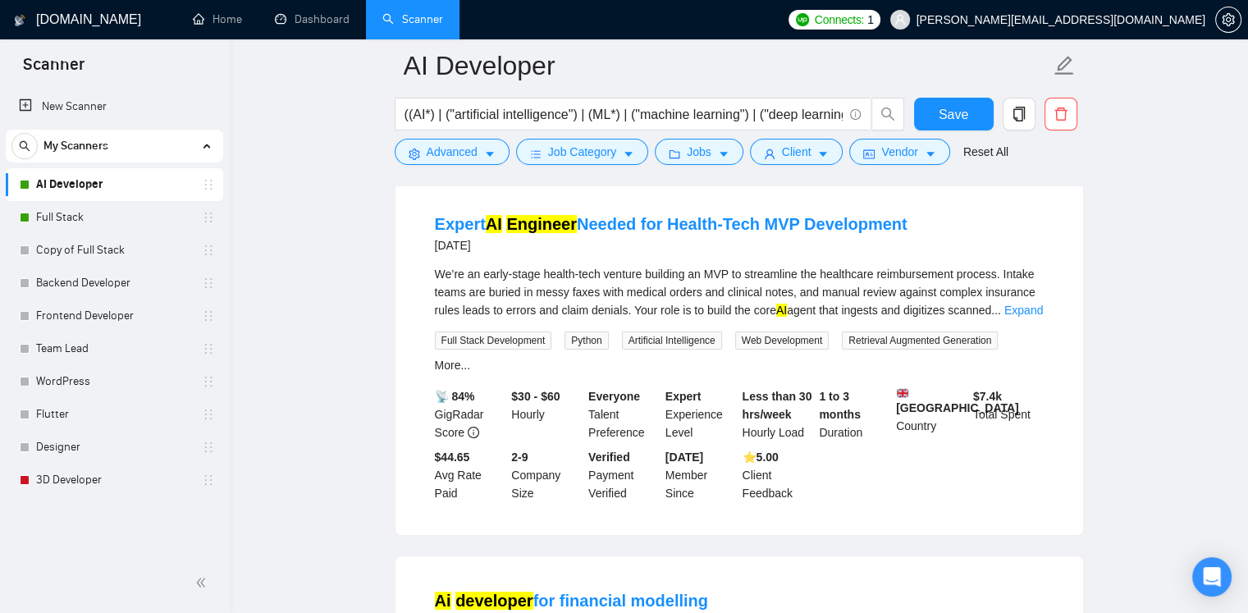
scroll to position [82, 0]
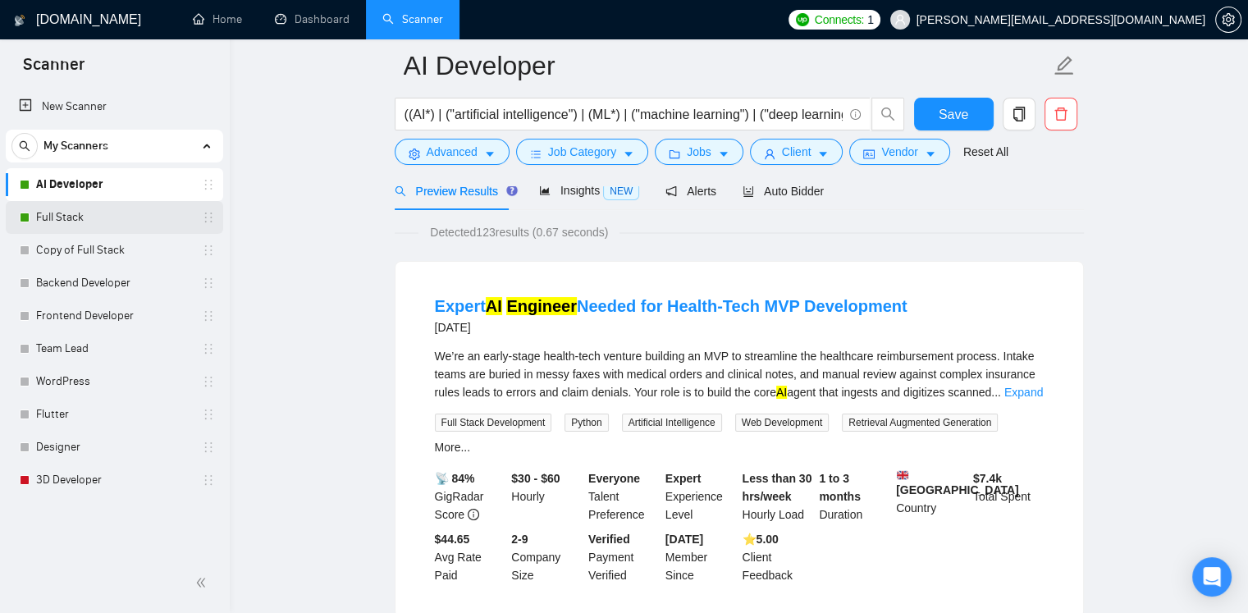
click at [69, 211] on link "Full Stack" at bounding box center [114, 217] width 156 height 33
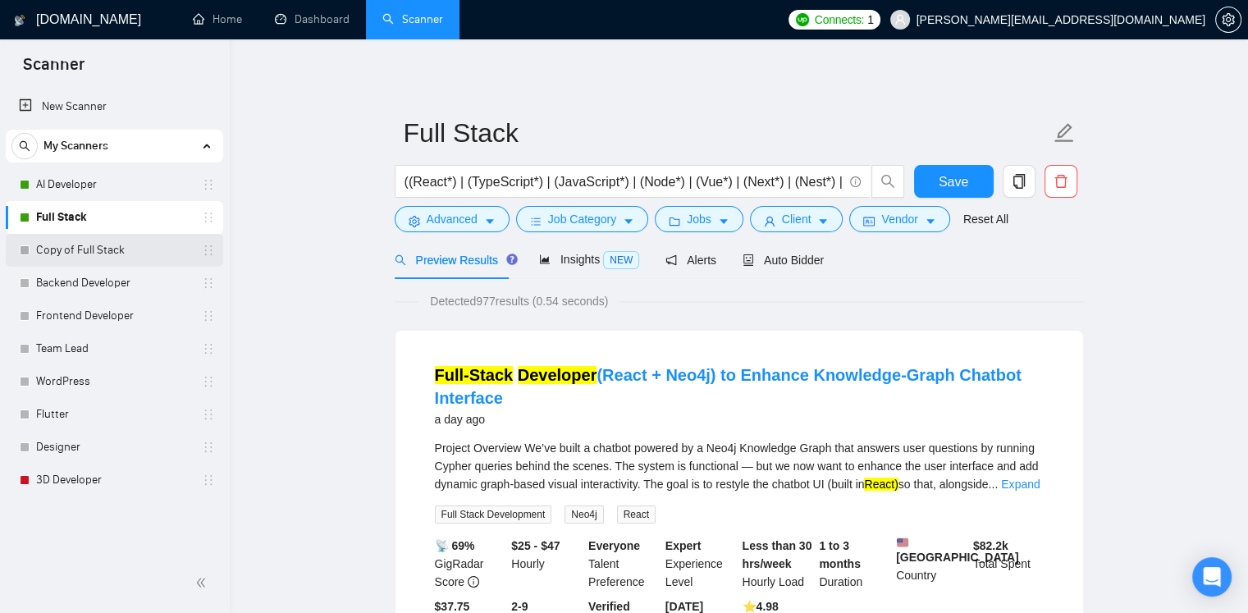
click at [89, 253] on link "Copy of Full Stack" at bounding box center [114, 250] width 156 height 33
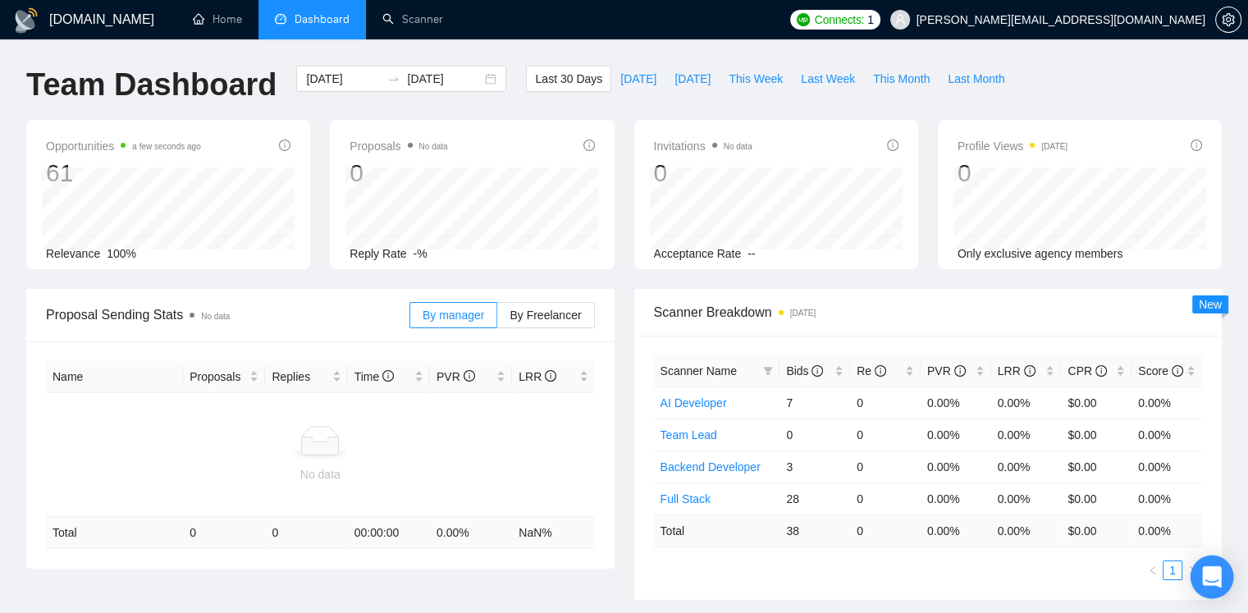
click at [1208, 577] on icon "Open Intercom Messenger" at bounding box center [1211, 576] width 19 height 21
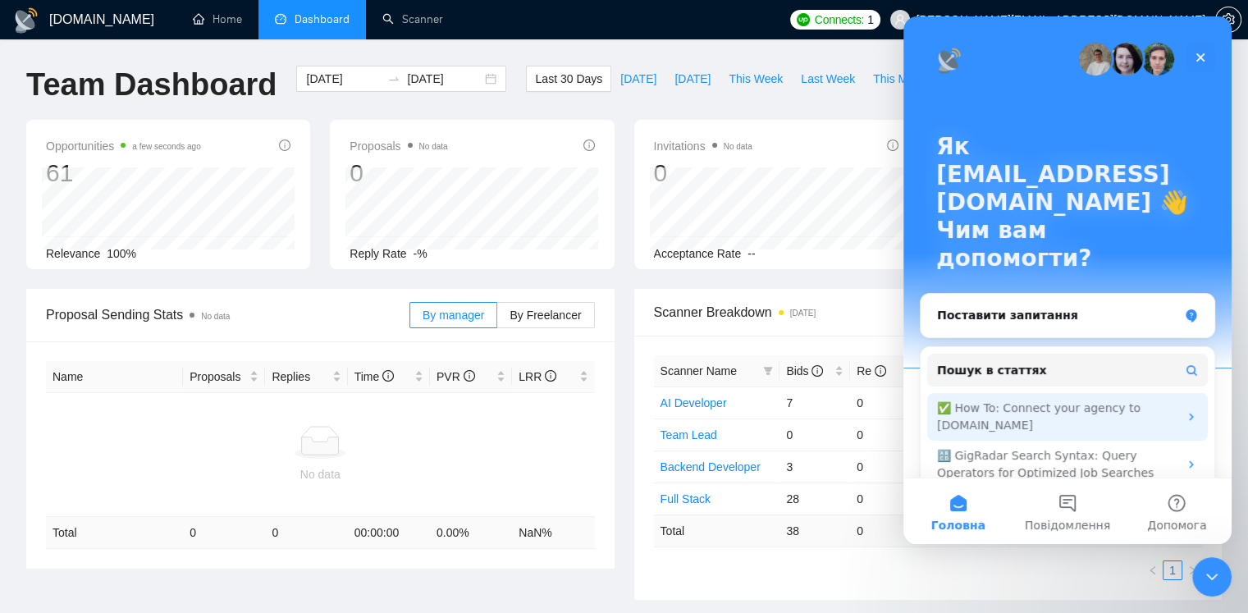
scroll to position [58, 0]
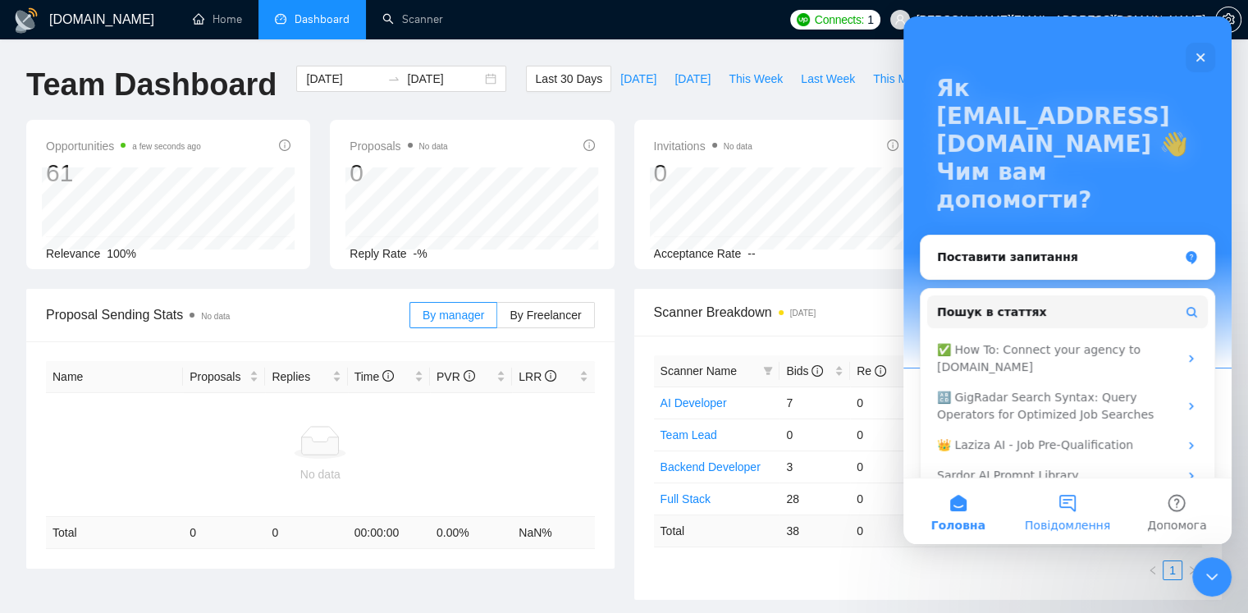
click at [1067, 495] on button "Повідомлення" at bounding box center [1066, 511] width 109 height 66
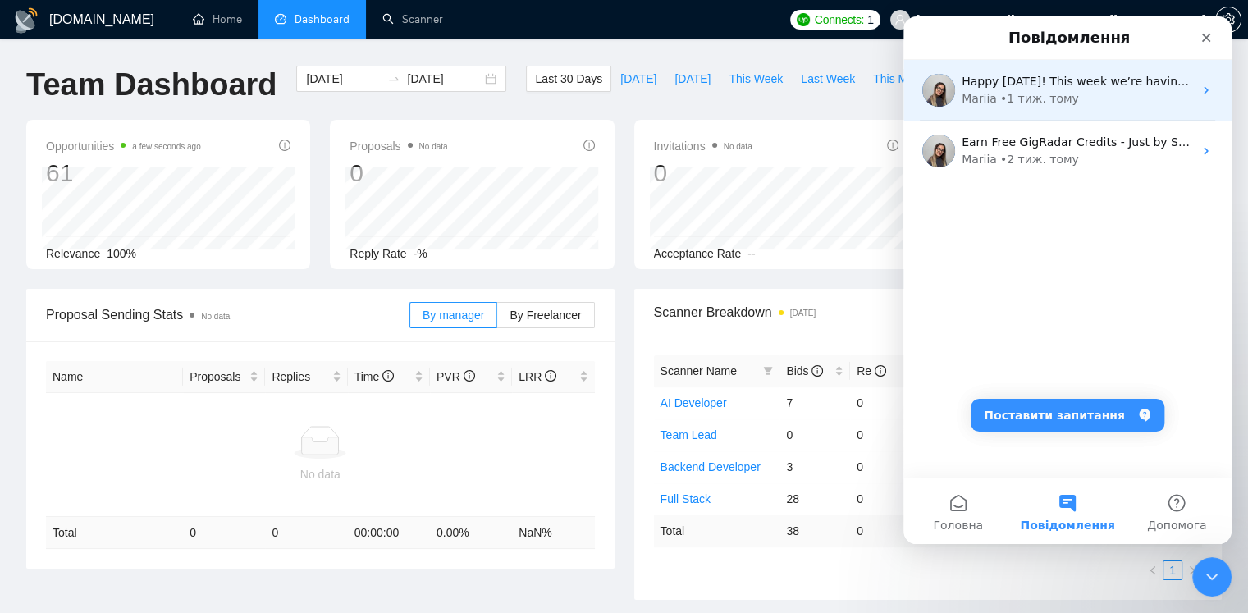
click at [1112, 96] on div "Mariia • 1 тиж. тому" at bounding box center [1076, 98] width 231 height 17
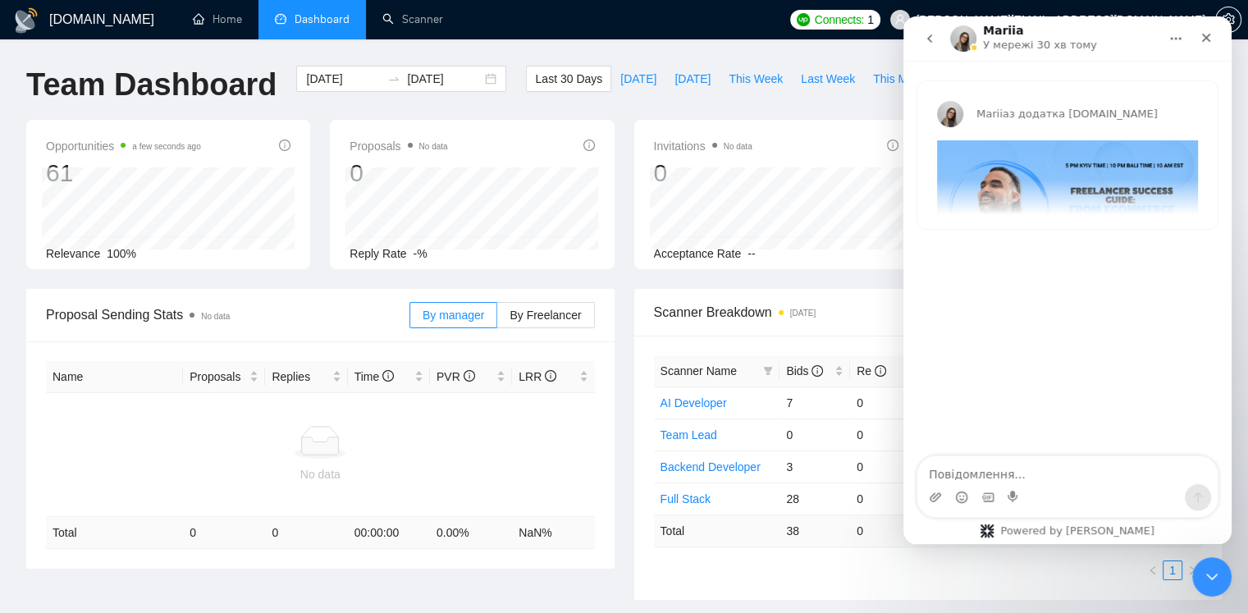
click at [935, 39] on icon "go back" at bounding box center [929, 38] width 13 height 13
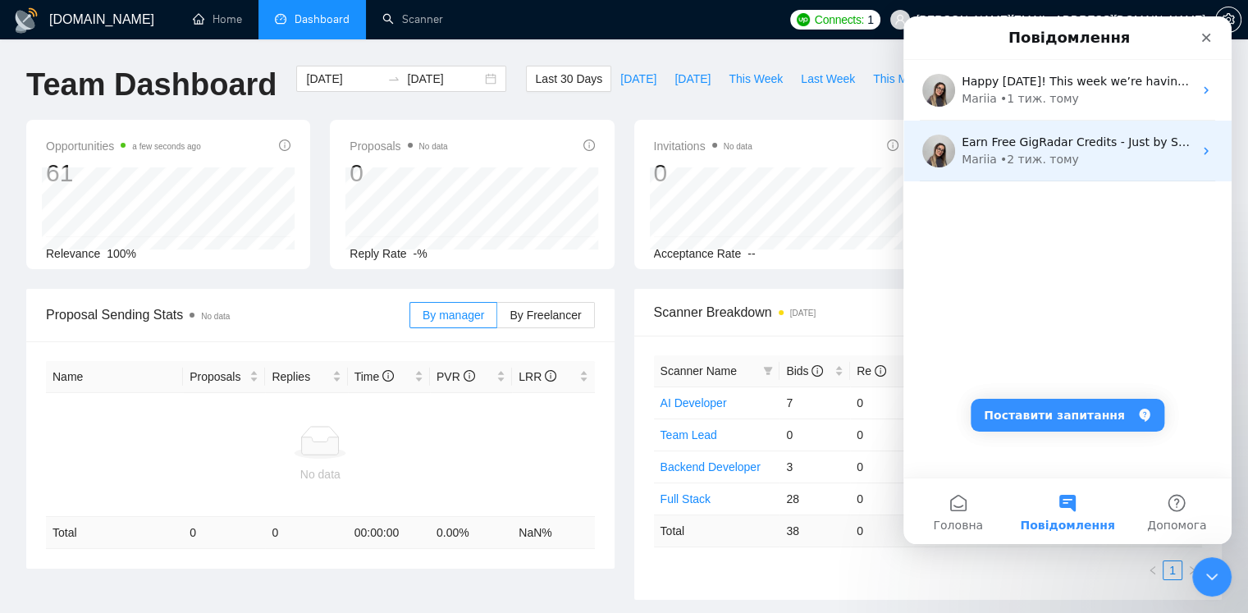
click at [1073, 170] on div "Earn Free GigRadar Credits - Just by Sharing Your Story! 💬 Want more credits fo…" at bounding box center [1067, 151] width 328 height 61
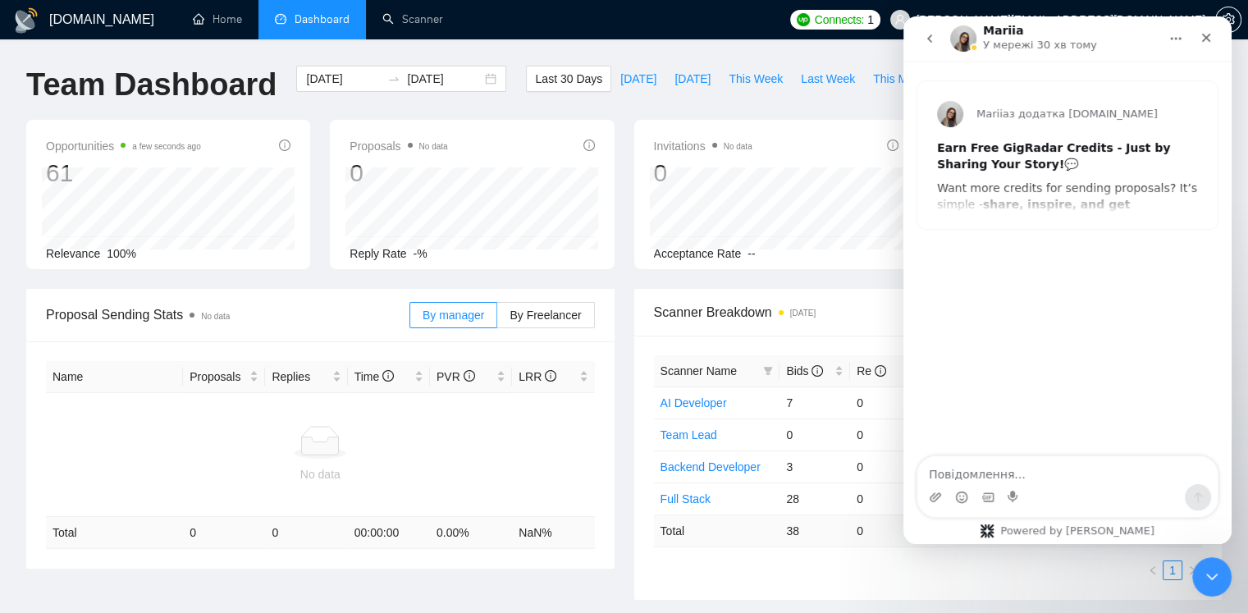
click at [933, 42] on icon "go back" at bounding box center [929, 38] width 13 height 13
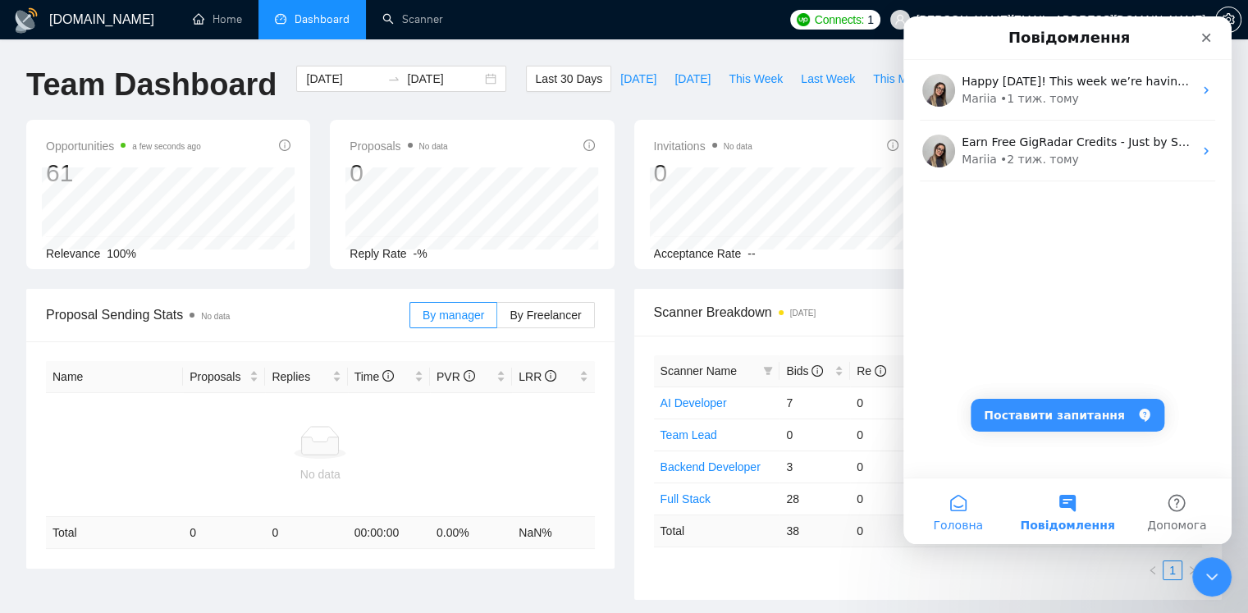
click at [977, 519] on span "Головна" at bounding box center [958, 524] width 50 height 11
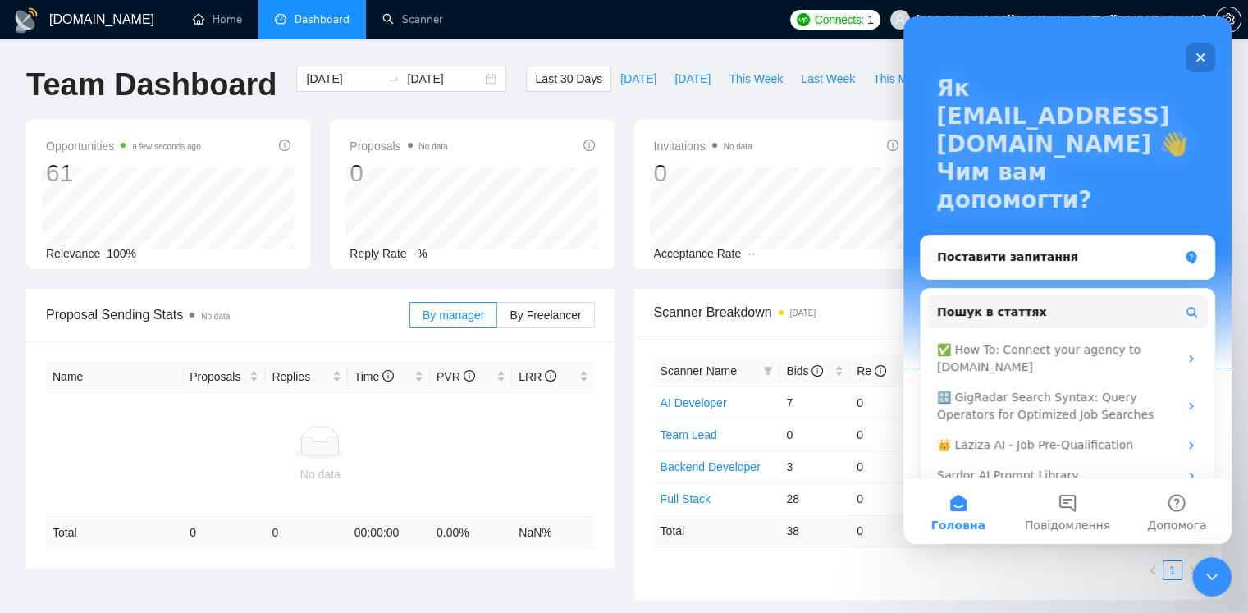
click at [1210, 57] on div "Закрити" at bounding box center [1200, 58] width 30 height 30
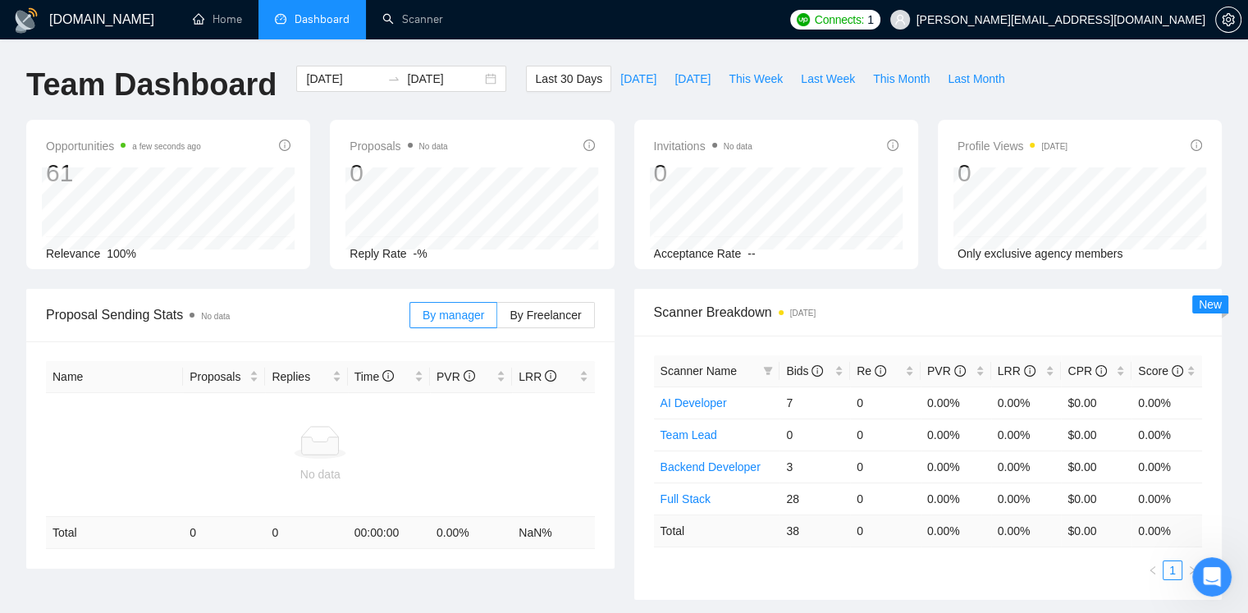
scroll to position [0, 0]
